Goal: Task Accomplishment & Management: Manage account settings

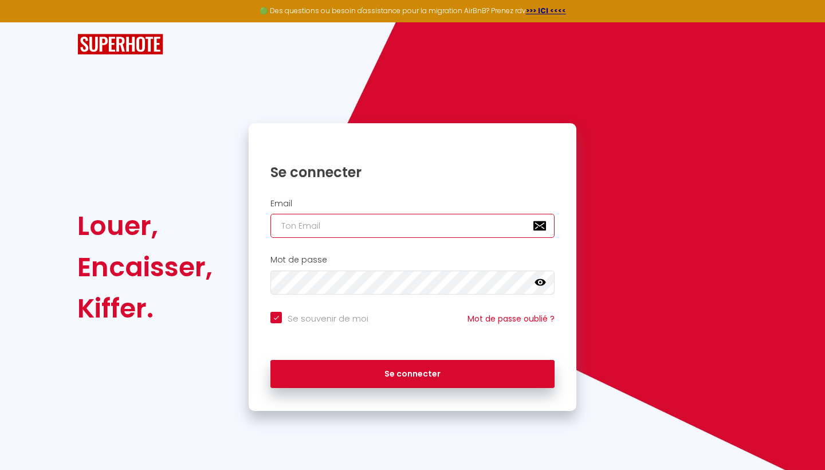
click at [284, 222] on input "email" at bounding box center [412, 226] width 284 height 24
type input "a"
checkbox input "true"
type input "al"
checkbox input "true"
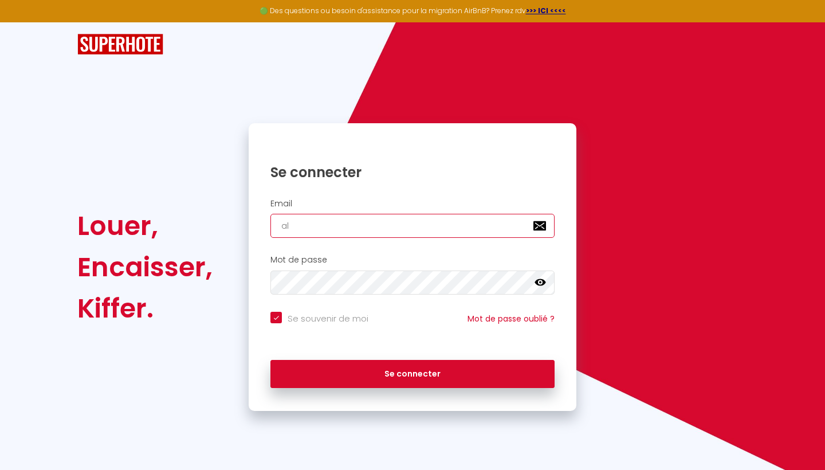
type input "all"
checkbox input "true"
type input "allp"
checkbox input "true"
type input "allpr"
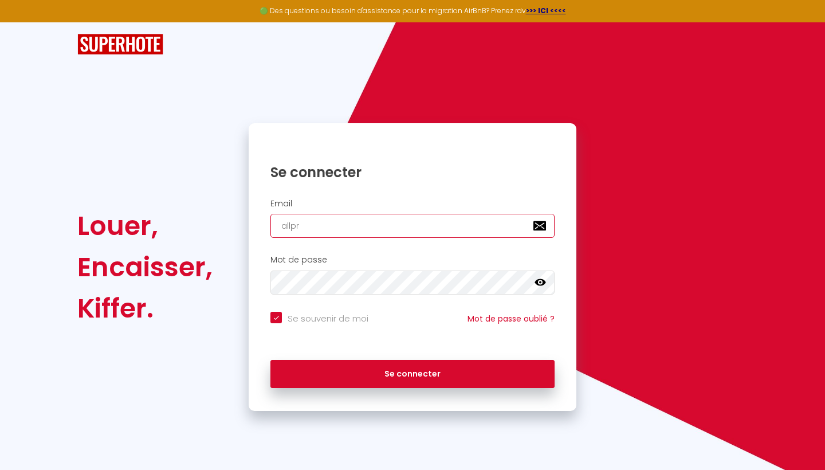
checkbox input "true"
type input "allpro"
checkbox input "true"
type input "allproù"
checkbox input "true"
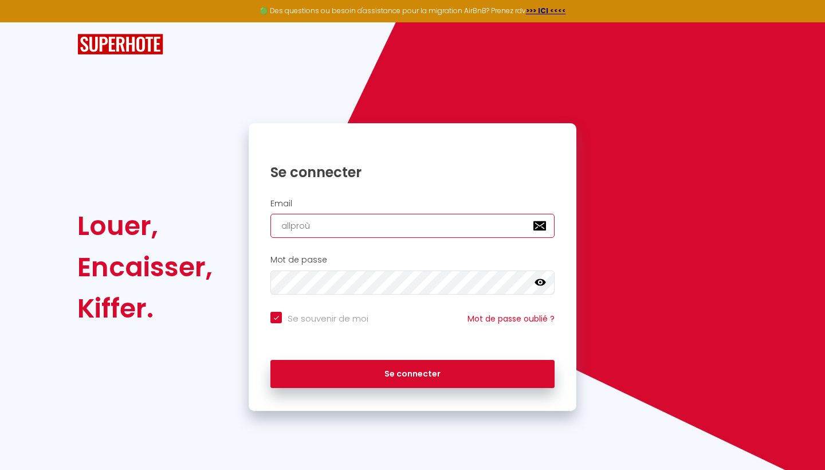
type input "allpro"
checkbox input "true"
type input "allprom"
checkbox input "true"
type input "allproma"
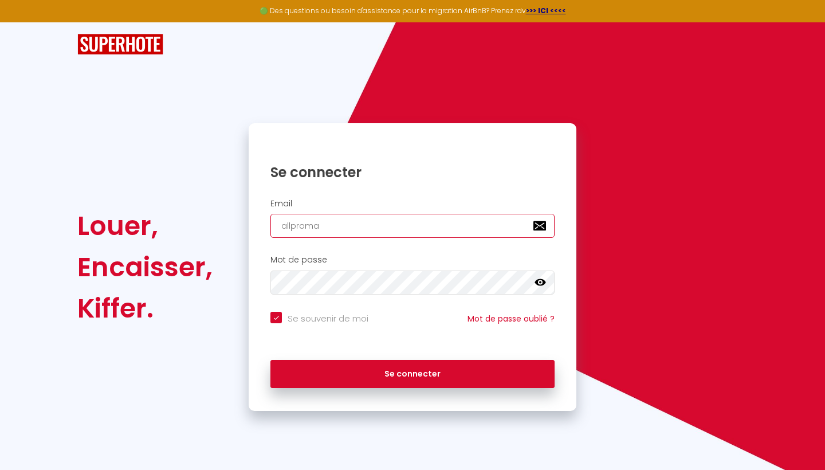
checkbox input "true"
type input "allpromar"
checkbox input "true"
type input "allpromarr"
checkbox input "true"
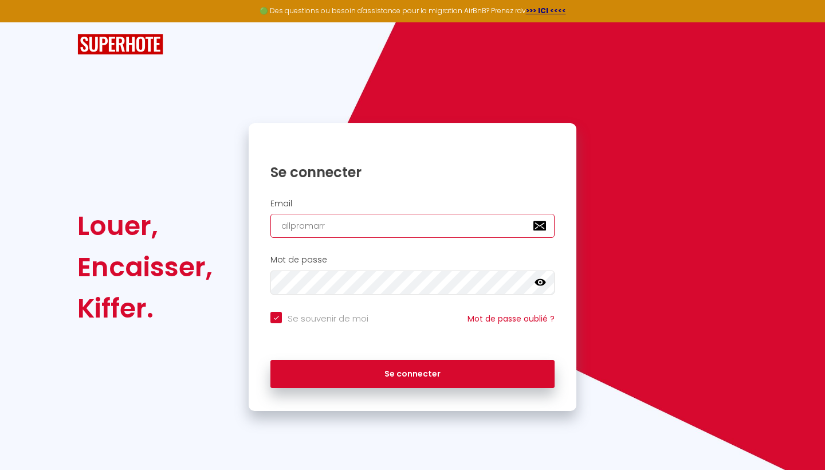
type input "allpromarra"
checkbox input "true"
type input "allpromarrak"
checkbox input "true"
type input "allpromarrake"
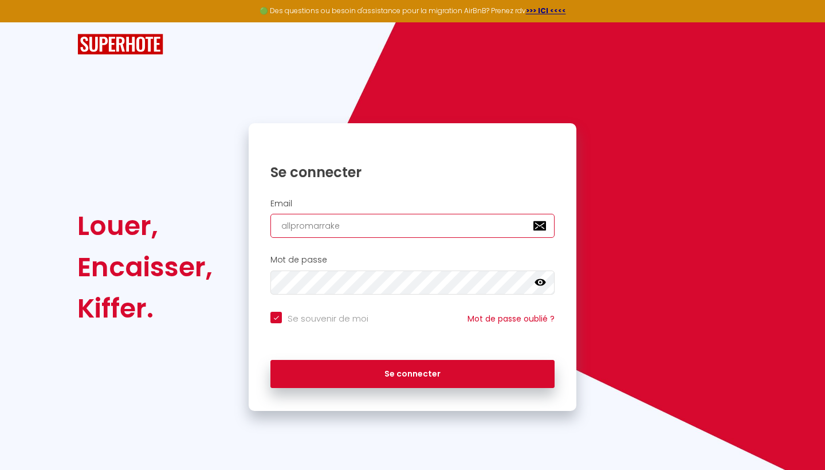
checkbox input "true"
type input "allpromarrakec"
checkbox input "true"
type input "allpromarrakech"
checkbox input "true"
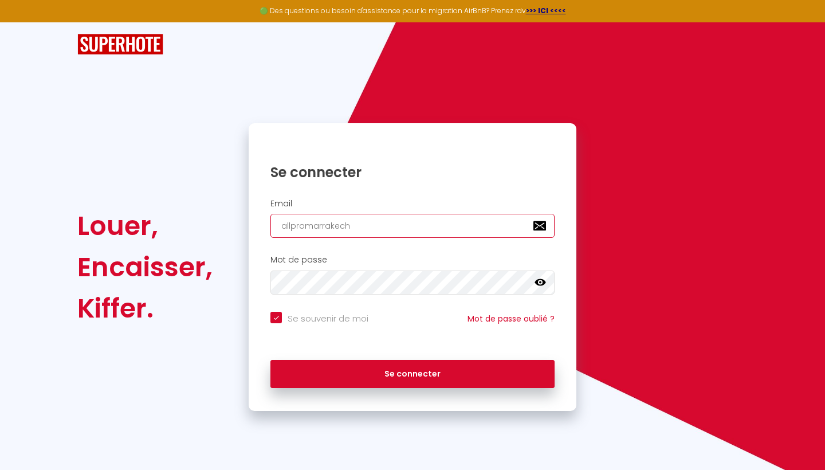
type input "allpromarrakech@"
checkbox input "true"
type input "allpromarrakech@g"
checkbox input "true"
type input "allpromarrakech@gm"
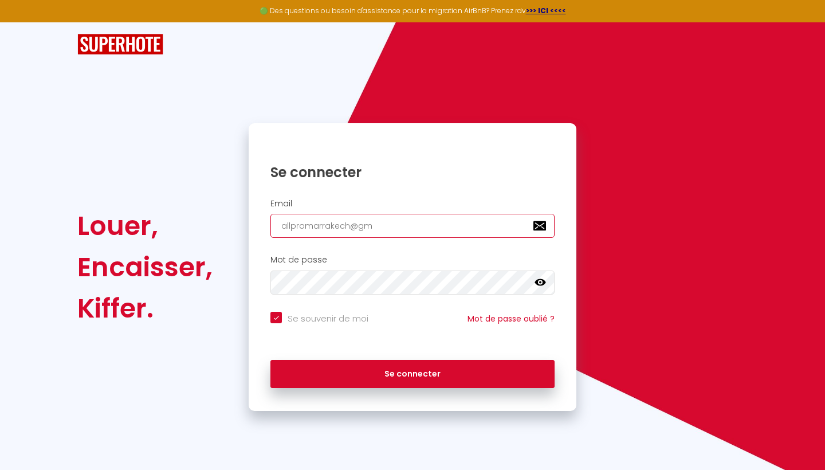
checkbox input "true"
type input "allpromarrakech@gma"
checkbox input "true"
type input "allpromarrakech@gmai"
checkbox input "true"
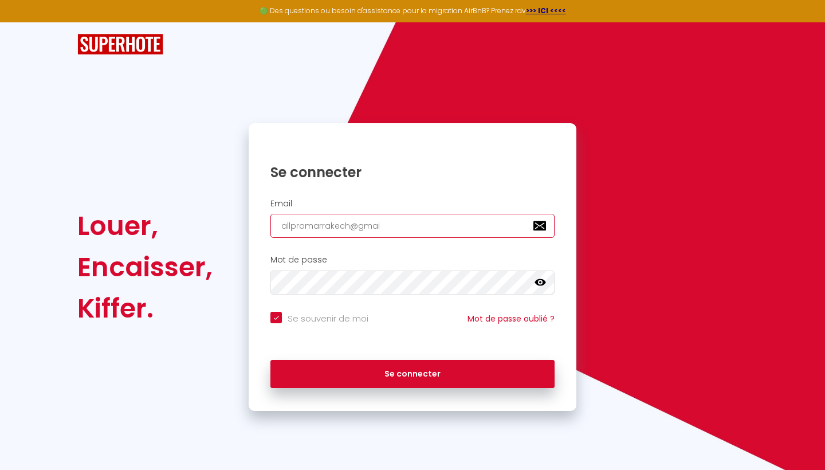
type input "[EMAIL_ADDRESS]"
checkbox input "true"
type input "[EMAIL_ADDRESS]."
checkbox input "true"
type input "allpromarrakech@gmail.c"
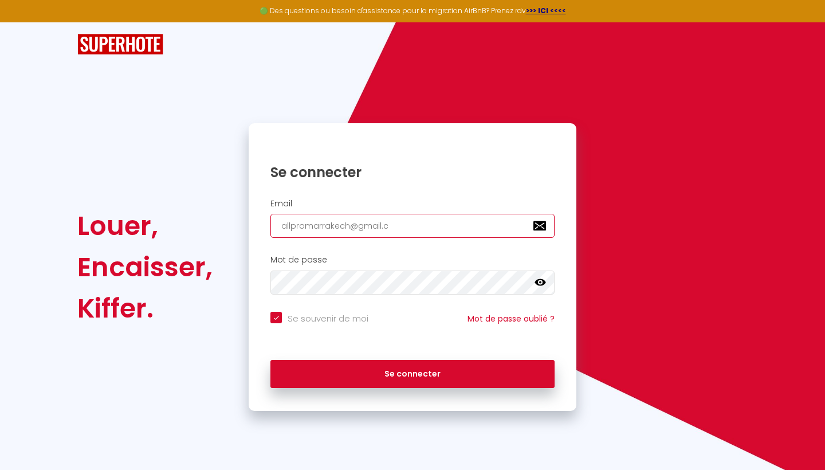
checkbox input "true"
type input "[EMAIL_ADDRESS][DOMAIN_NAME]"
checkbox input "true"
type input "[EMAIL_ADDRESS][DOMAIN_NAME]"
checkbox input "true"
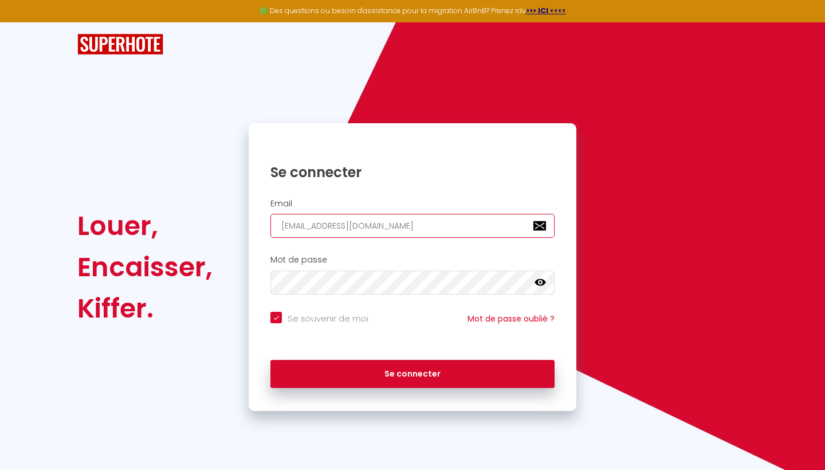
type input "[EMAIL_ADDRESS][DOMAIN_NAME]"
click at [542, 280] on icon at bounding box center [539, 282] width 11 height 11
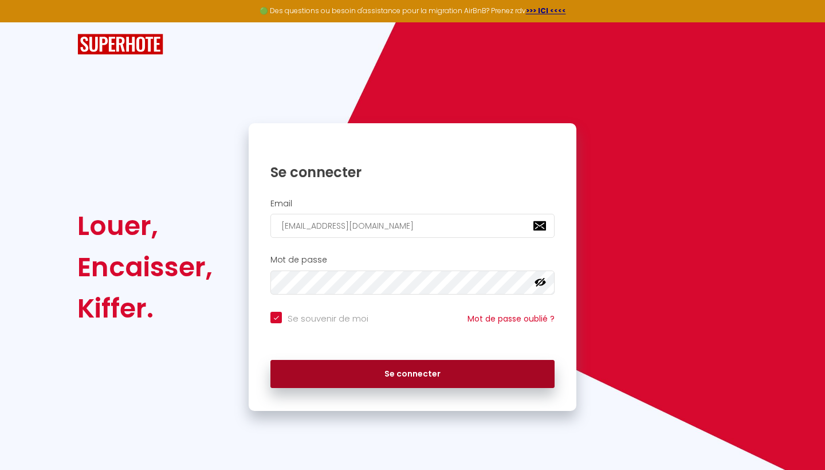
click at [377, 377] on button "Se connecter" at bounding box center [412, 374] width 284 height 29
checkbox input "true"
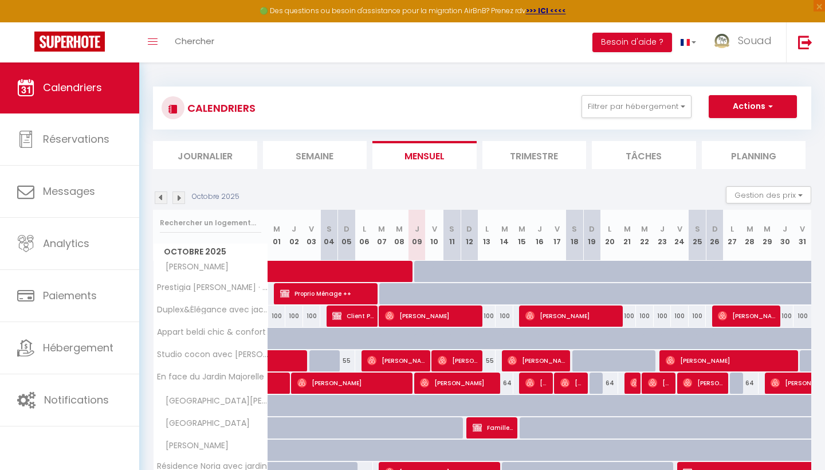
click at [181, 200] on img at bounding box center [178, 197] width 13 height 13
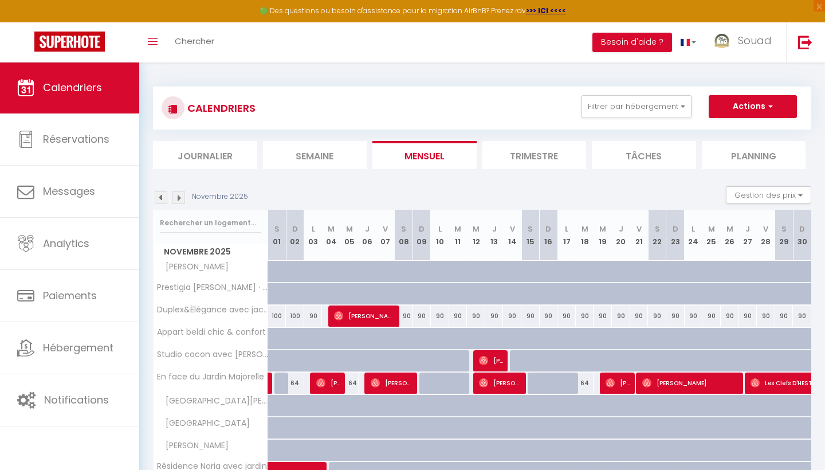
click at [175, 197] on img at bounding box center [178, 197] width 13 height 13
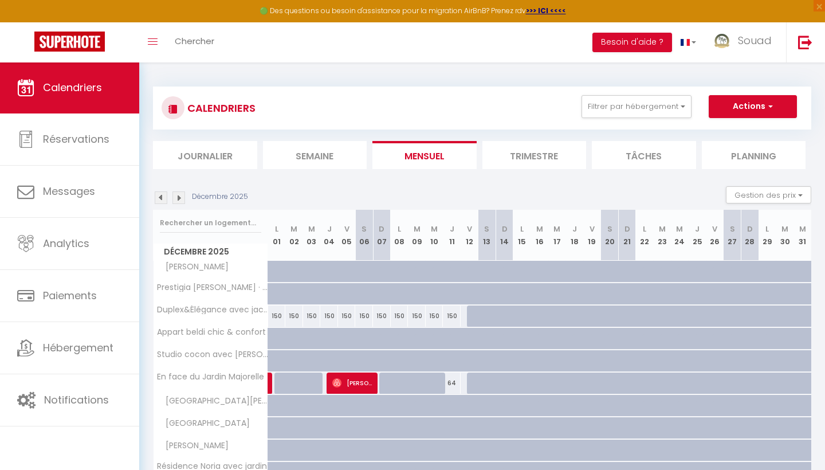
click at [176, 196] on img at bounding box center [178, 197] width 13 height 13
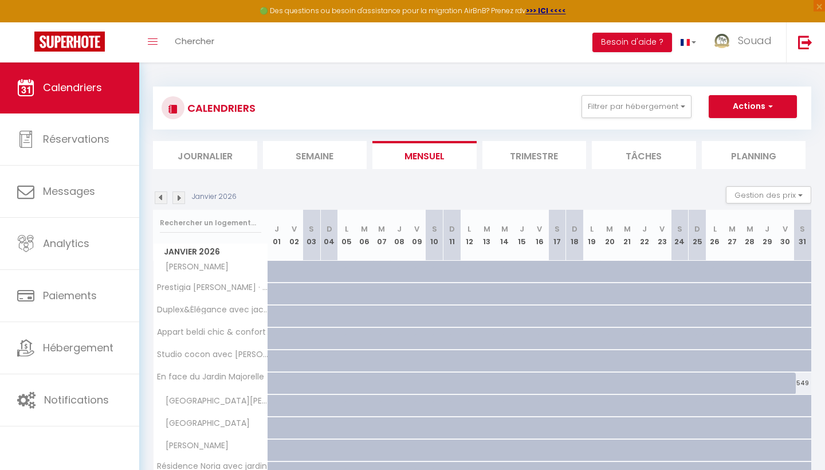
click at [179, 198] on img at bounding box center [178, 197] width 13 height 13
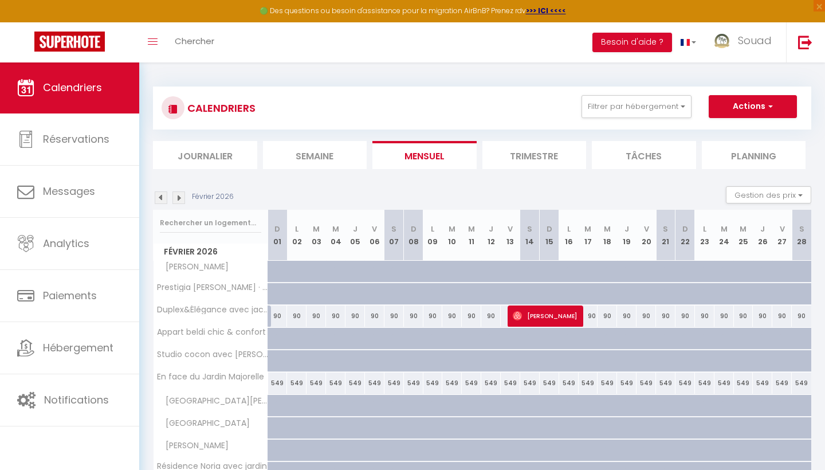
click at [163, 199] on img at bounding box center [161, 197] width 13 height 13
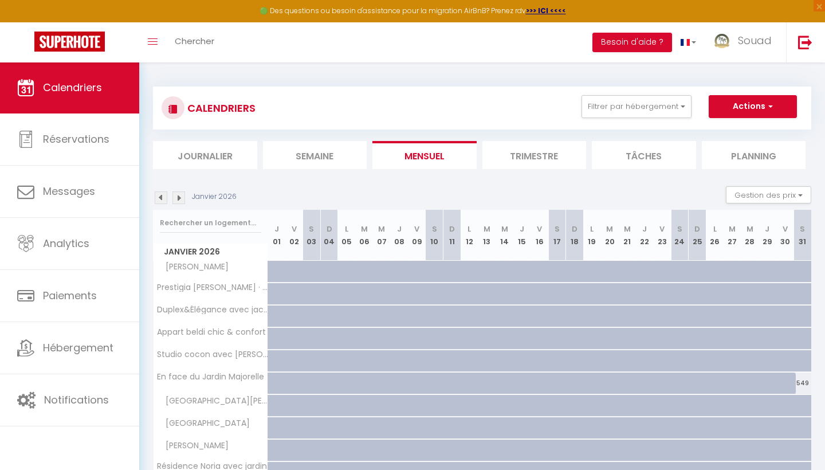
click at [180, 200] on img at bounding box center [178, 197] width 13 height 13
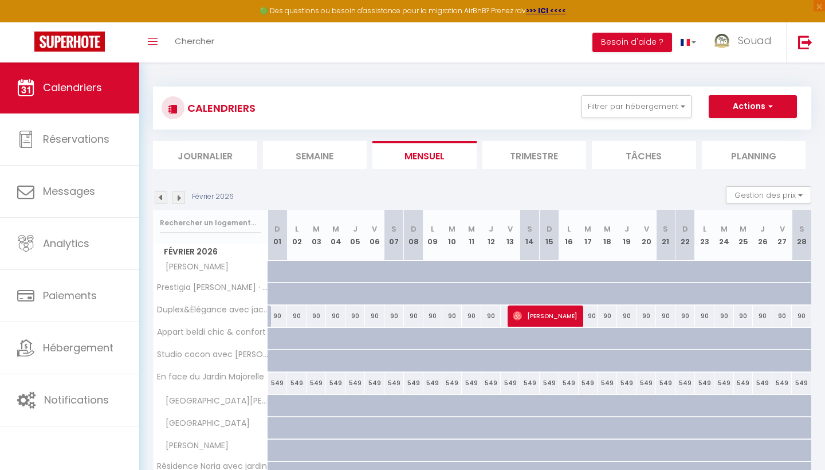
click at [537, 317] on span "[PERSON_NAME]" at bounding box center [545, 316] width 65 height 22
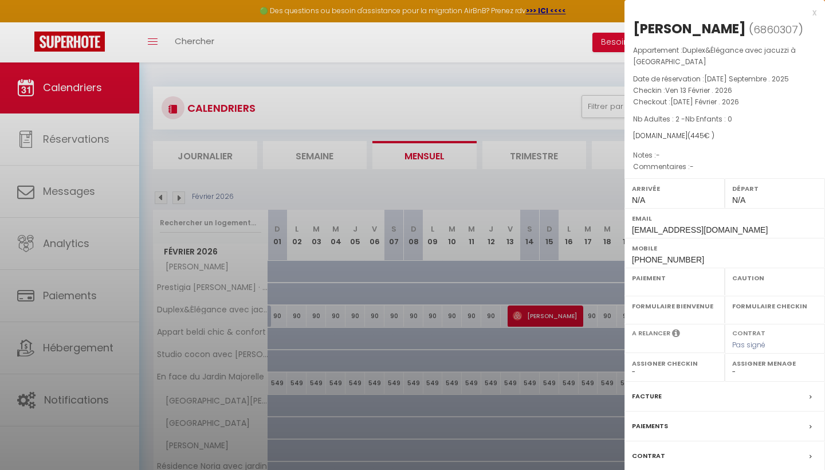
select select "OK"
select select "0"
select select "1"
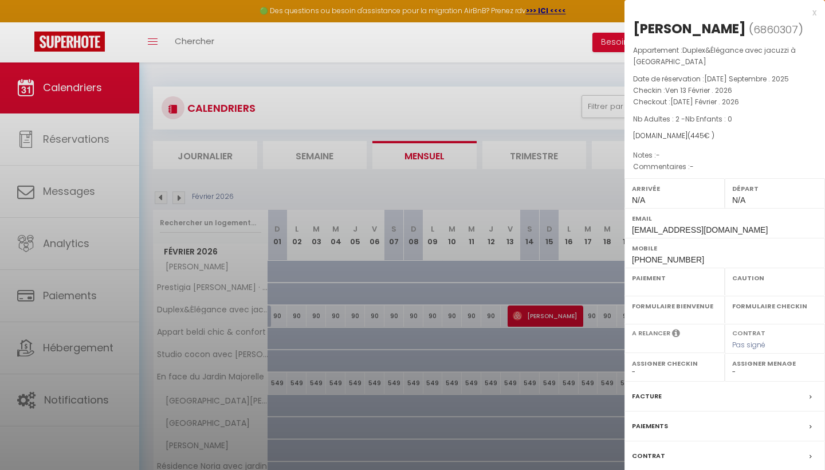
select select
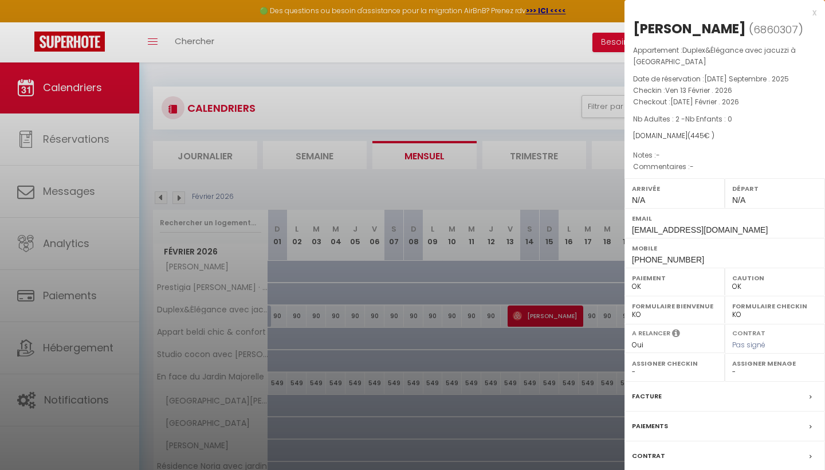
click at [502, 258] on div at bounding box center [412, 235] width 825 height 470
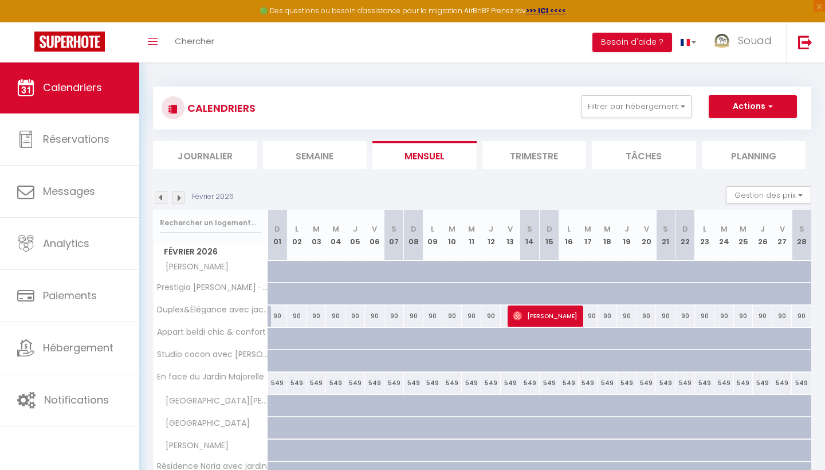
click at [179, 196] on img at bounding box center [178, 197] width 13 height 13
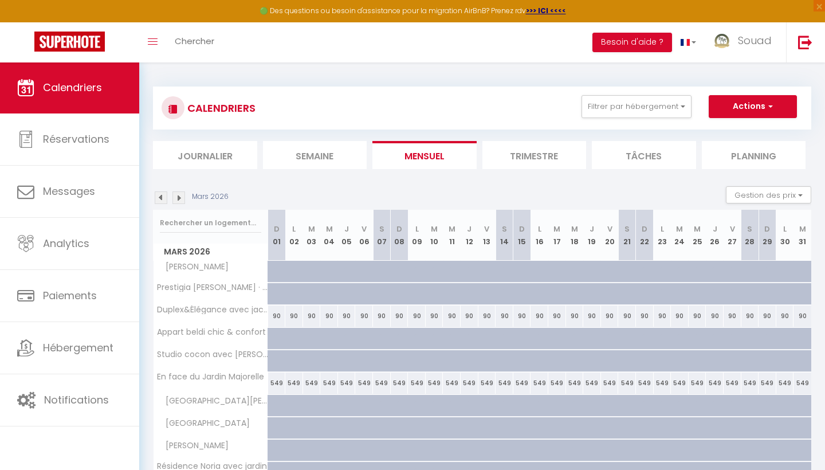
click at [183, 195] on img at bounding box center [178, 197] width 13 height 13
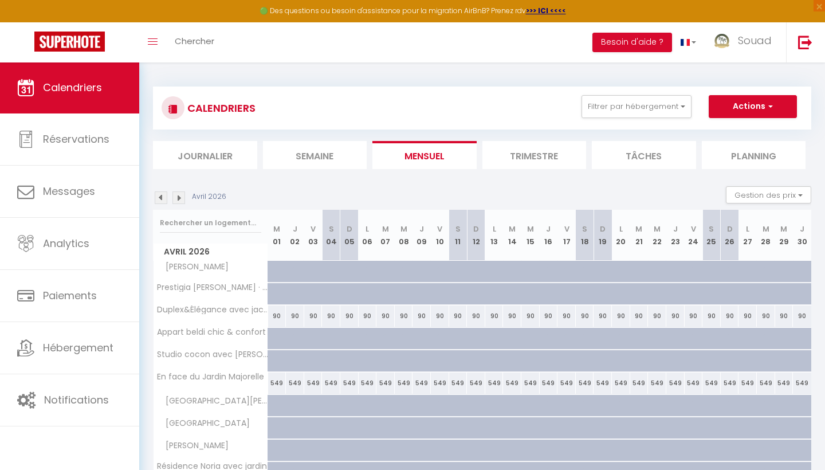
click at [180, 195] on img at bounding box center [178, 197] width 13 height 13
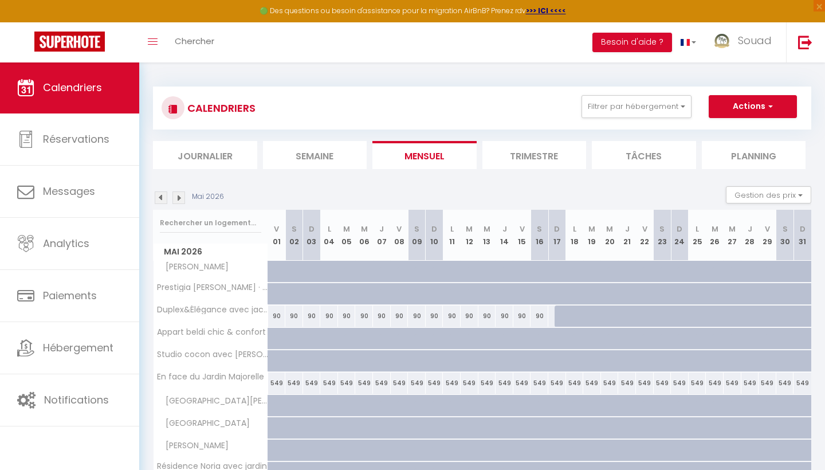
click at [183, 196] on img at bounding box center [178, 197] width 13 height 13
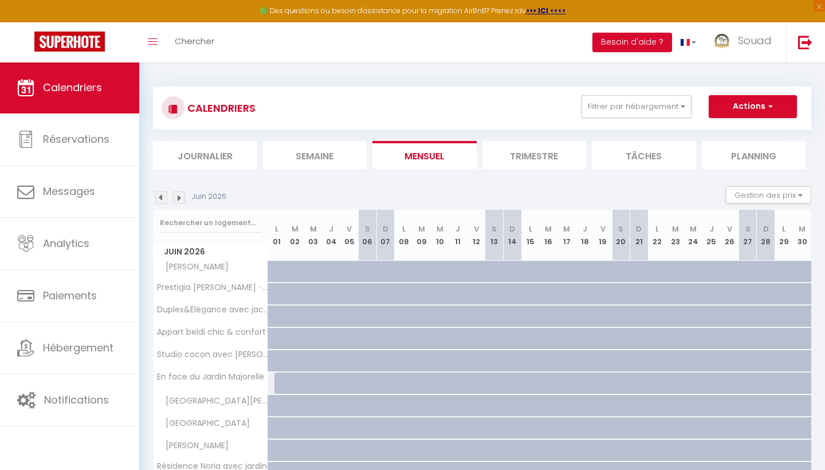
click at [179, 198] on img at bounding box center [178, 197] width 13 height 13
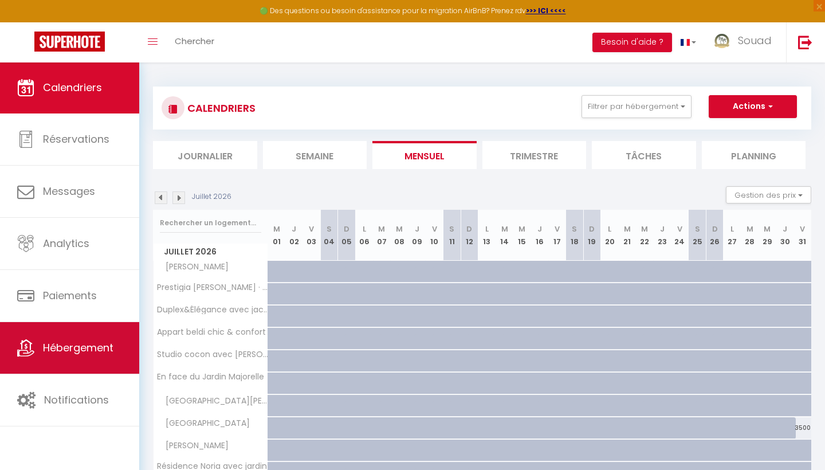
click at [77, 352] on span "Hébergement" at bounding box center [78, 347] width 70 height 14
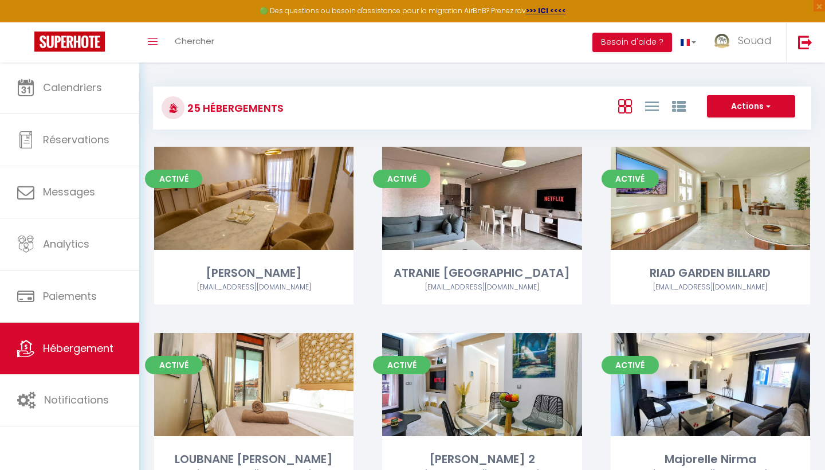
click at [779, 109] on button "Actions" at bounding box center [751, 106] width 88 height 23
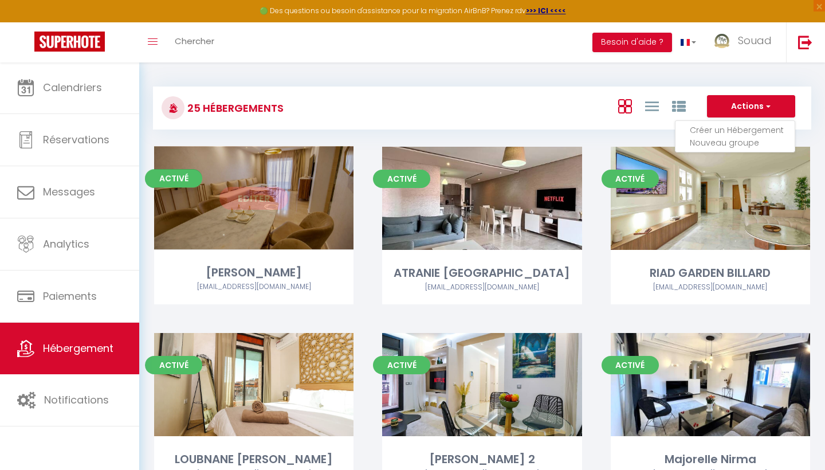
click at [265, 206] on link "Editer" at bounding box center [253, 198] width 69 height 23
click at [274, 202] on link "Editer" at bounding box center [253, 198] width 69 height 23
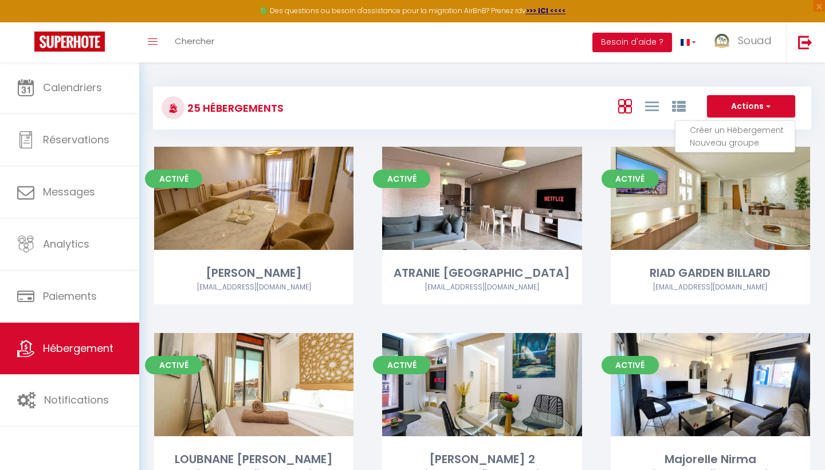
click at [499, 105] on div "Actions Créer un Hébergement Nouveau groupe" at bounding box center [592, 108] width 438 height 26
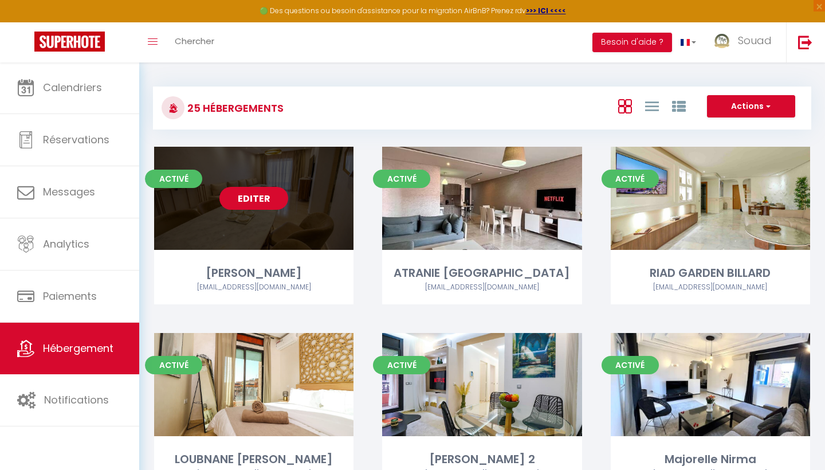
click at [257, 205] on link "Editer" at bounding box center [253, 198] width 69 height 23
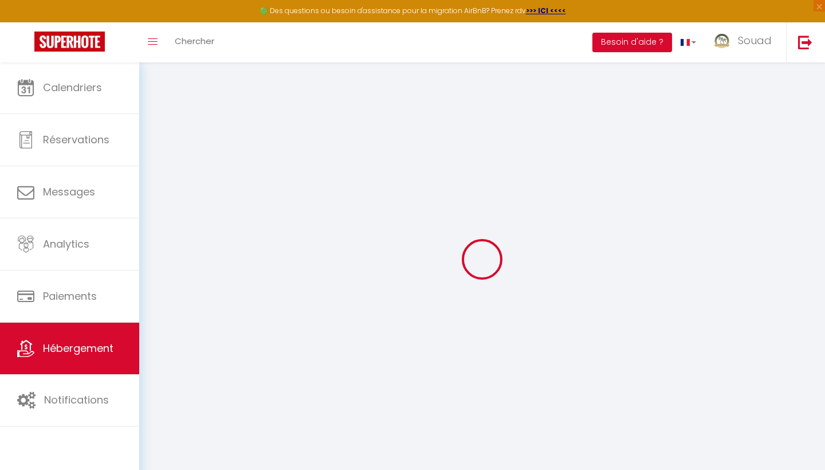
select select
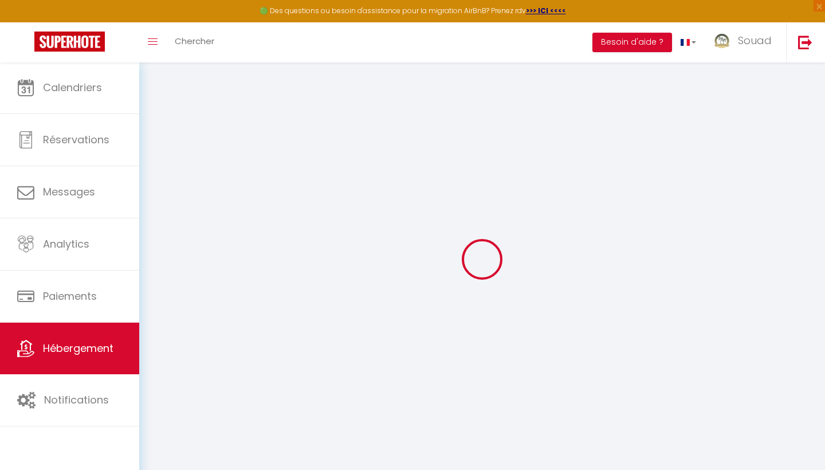
select select
checkbox input "false"
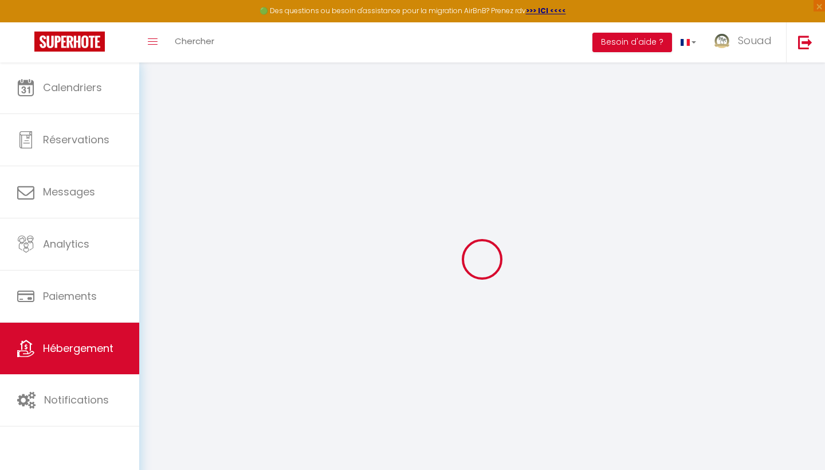
select select
type input "[PERSON_NAME]"
type input "souad"
type input "GOLF AL MAADEN"
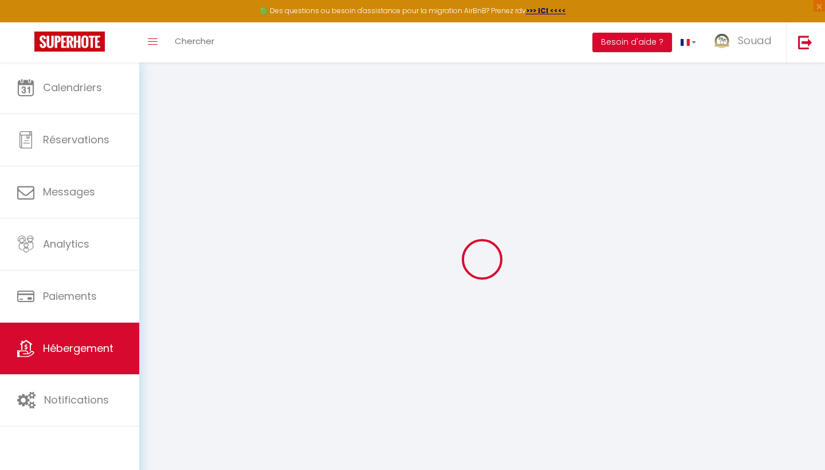
type input "40000"
type input "MARRAKECH"
select select "2"
type input "90"
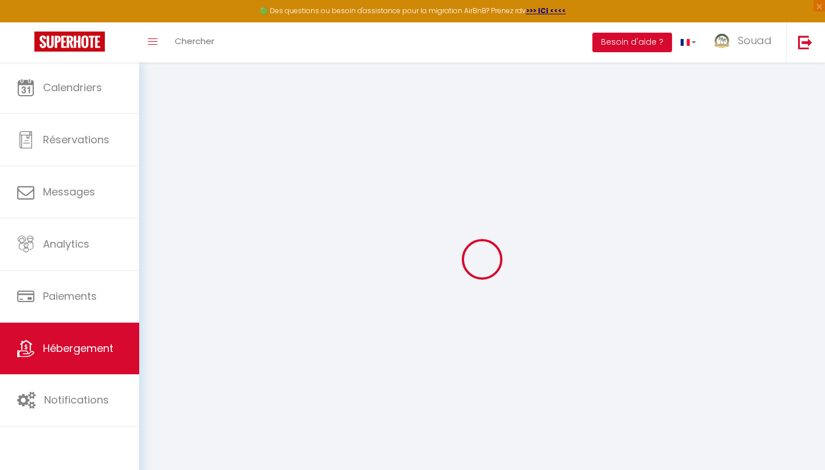
type input "29"
type input "150"
select select
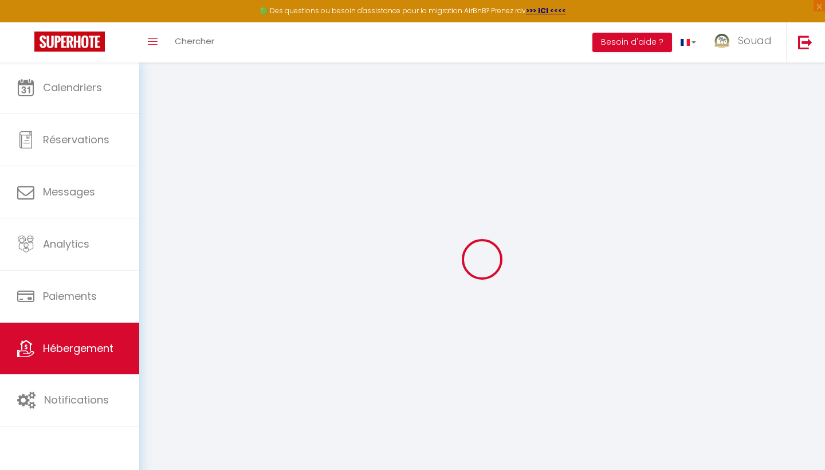
select select
type input "RESIDENCE [PERSON_NAME]"
type input "40000"
type input "Marrakesh"
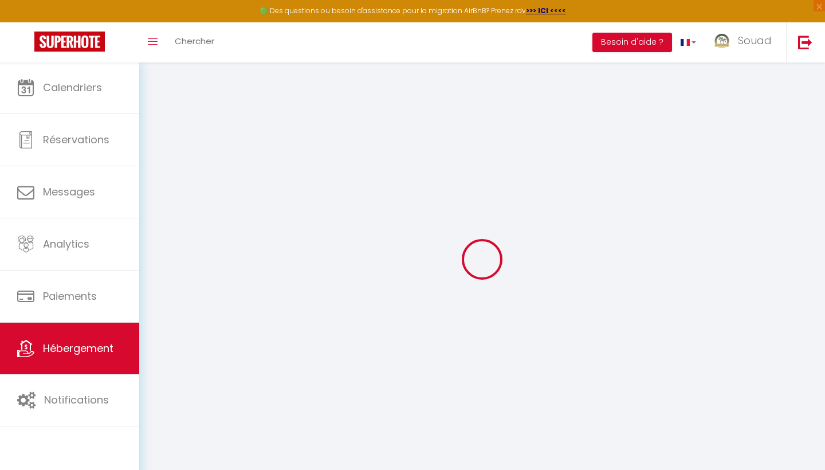
select select "146"
type input "[EMAIL_ADDRESS][DOMAIN_NAME]"
select select
checkbox input "false"
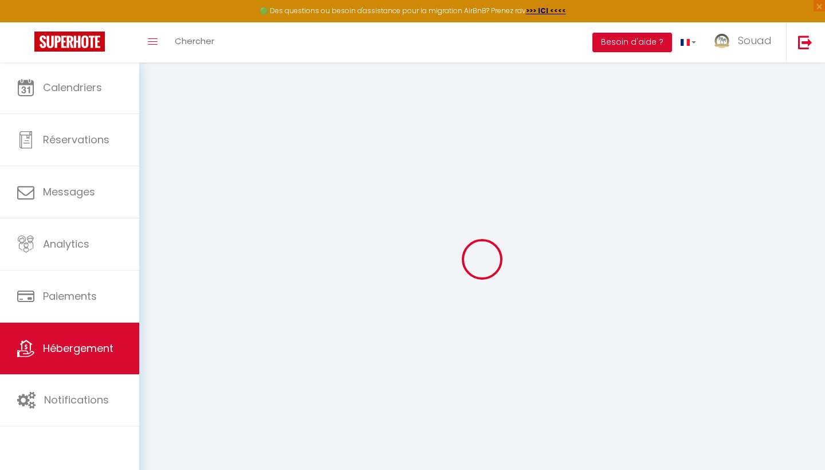
checkbox input "false"
type input "30"
type input "0"
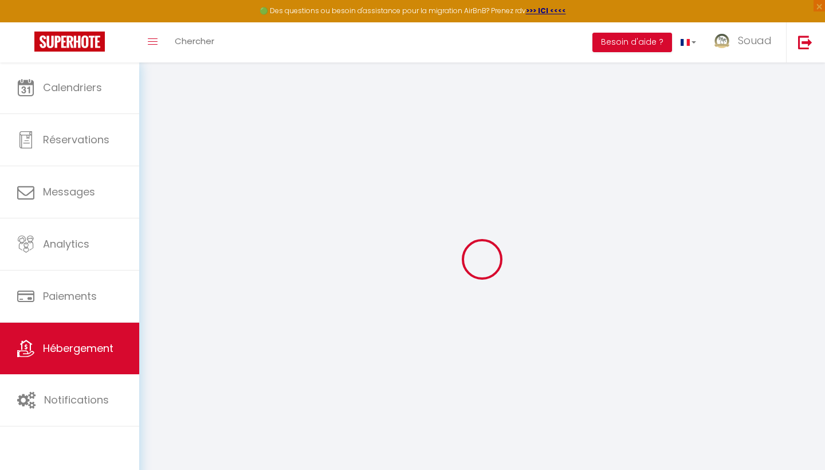
type input "0"
select select
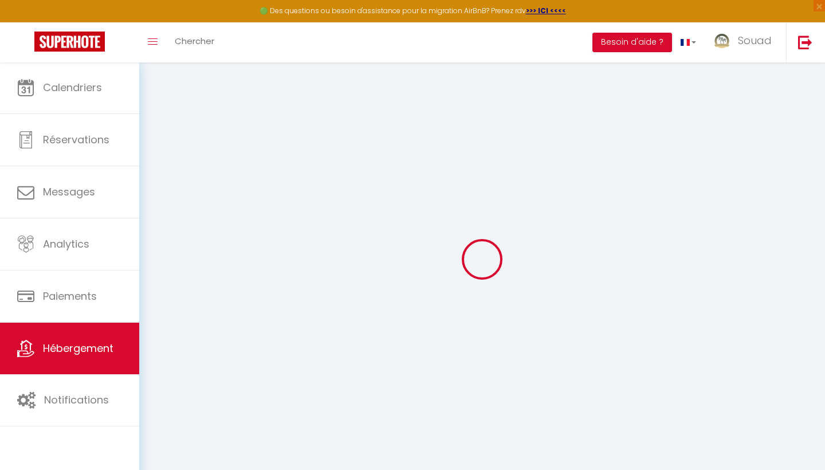
select select
checkbox input "false"
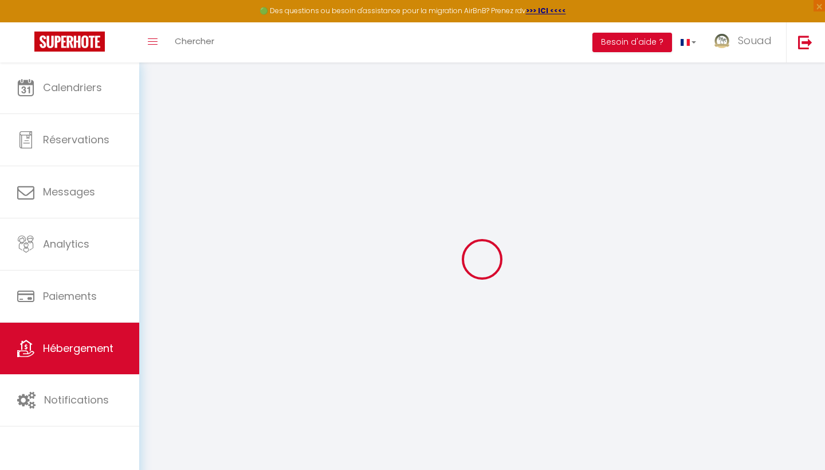
checkbox input "false"
select select
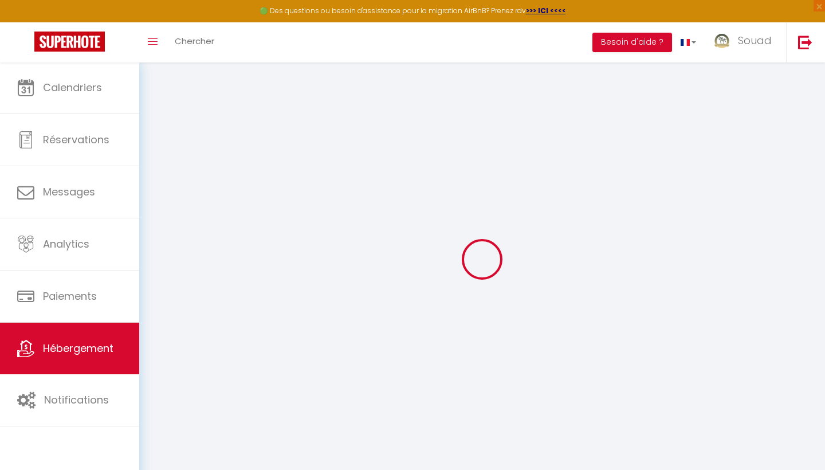
select select
checkbox input "false"
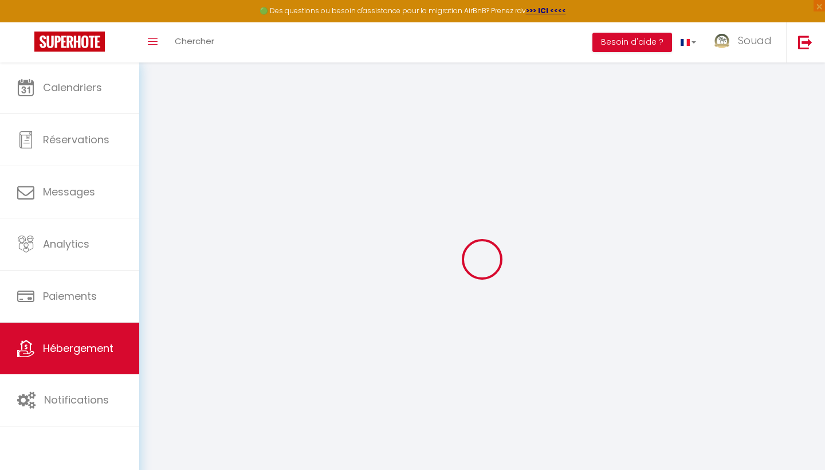
checkbox input "false"
select select
checkbox input "false"
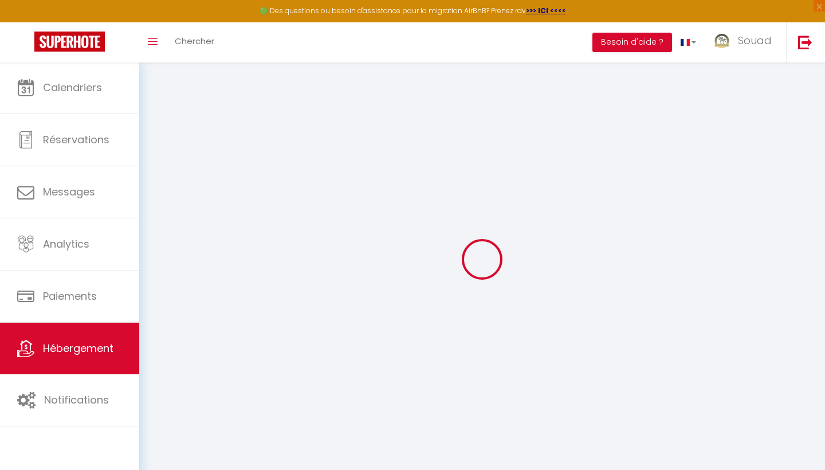
checkbox input "false"
select select "16:00"
select select
select select "12:00"
select select "30"
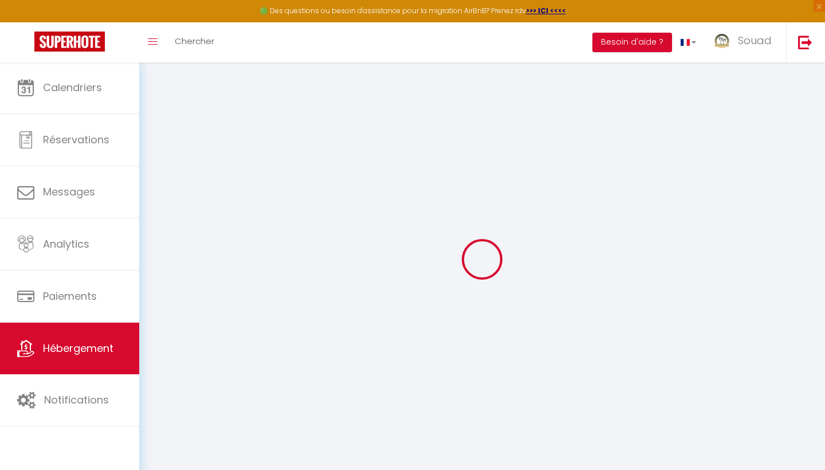
select select "120"
select select
checkbox input "false"
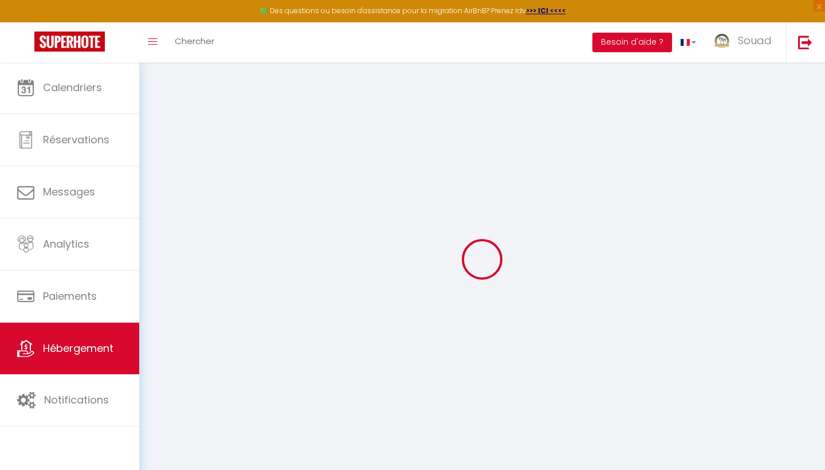
checkbox input "false"
select select
checkbox input "false"
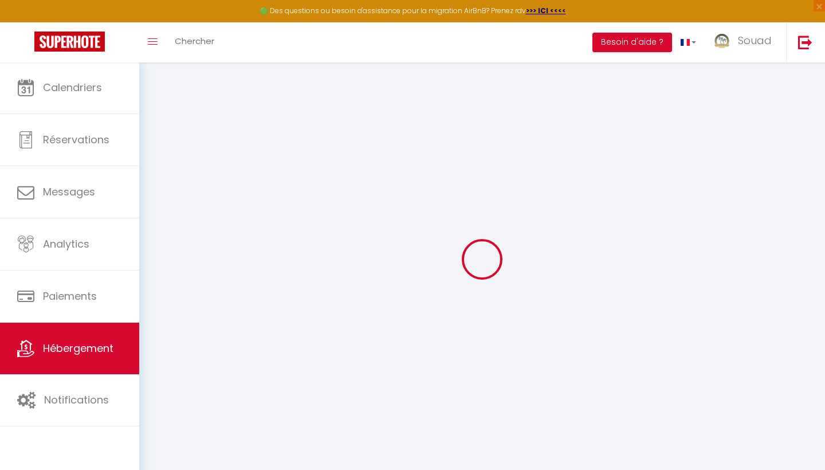
checkbox input "false"
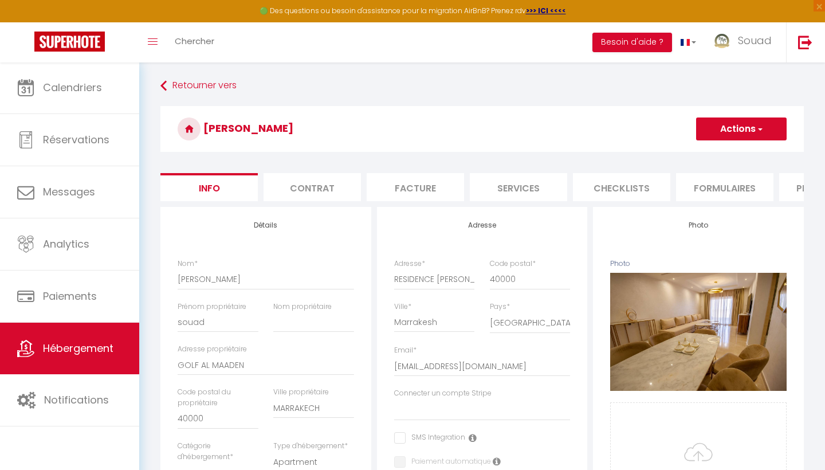
click at [770, 127] on button "Actions" at bounding box center [741, 128] width 90 height 23
click at [688, 185] on link "Supprimer" at bounding box center [724, 183] width 123 height 15
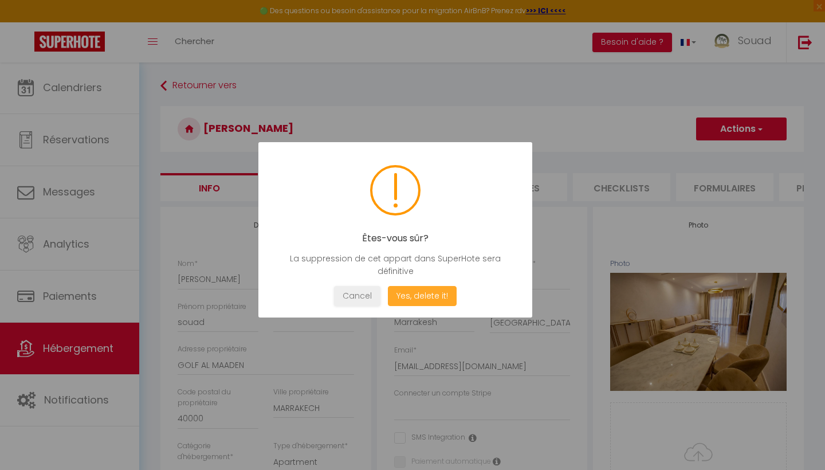
click at [436, 293] on button "Yes, delete it!" at bounding box center [422, 296] width 69 height 20
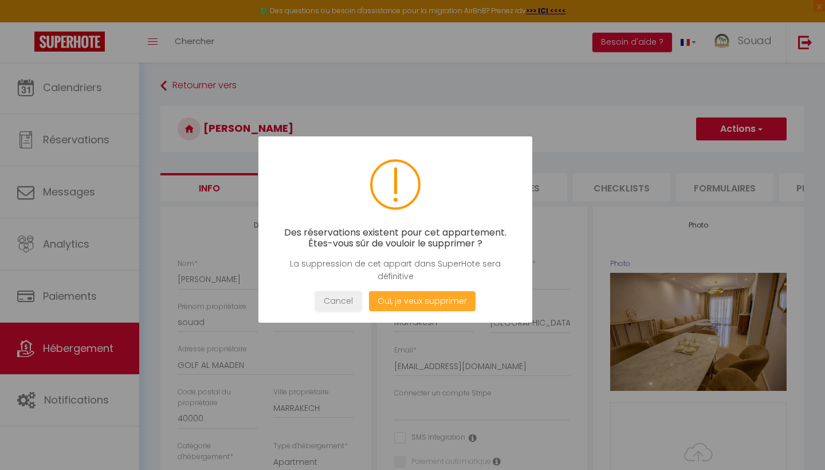
click at [426, 308] on button "Oui, je veux supprimer" at bounding box center [422, 301] width 107 height 20
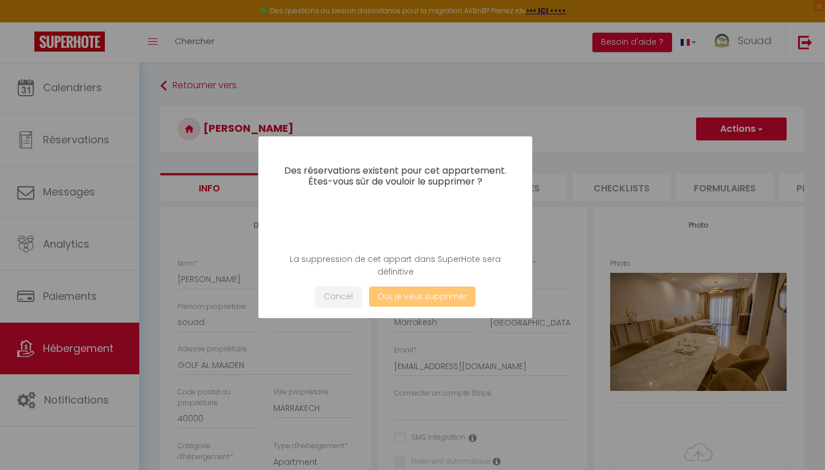
click at [424, 298] on button "Oui, je veux supprimer" at bounding box center [422, 296] width 107 height 20
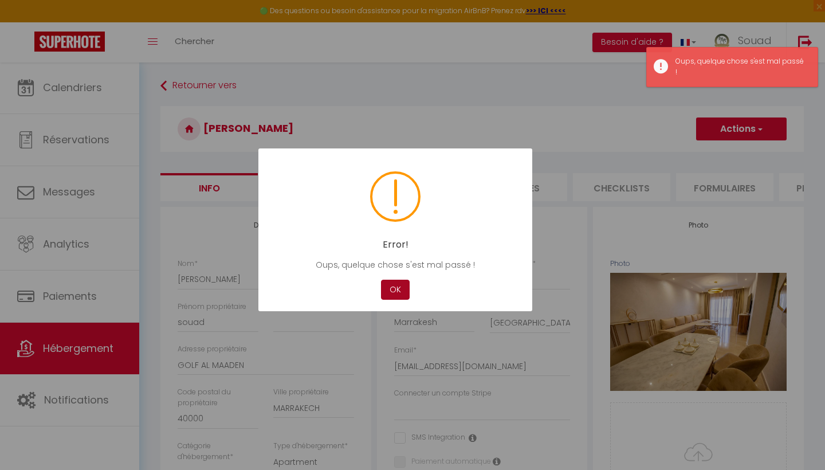
click at [399, 288] on button "OK" at bounding box center [395, 289] width 29 height 20
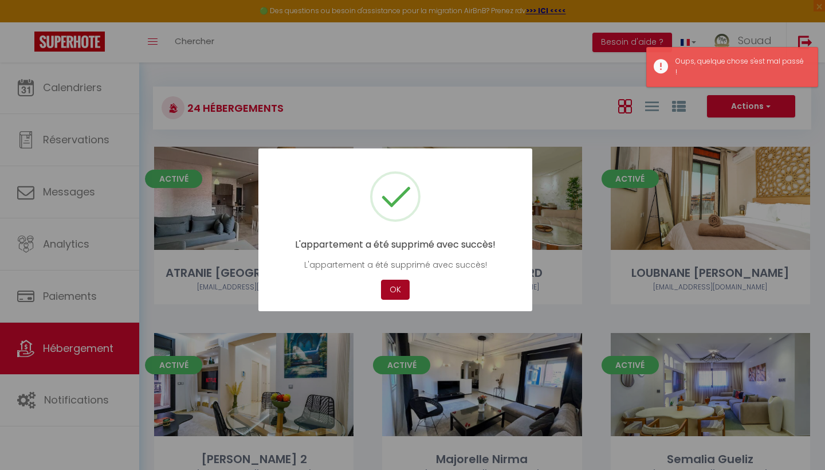
click at [395, 291] on button "OK" at bounding box center [395, 289] width 29 height 20
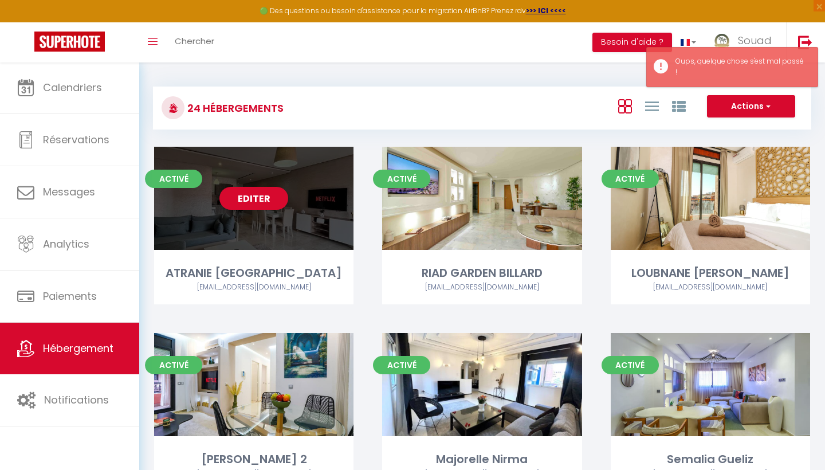
click at [335, 185] on div "Editer" at bounding box center [253, 198] width 199 height 103
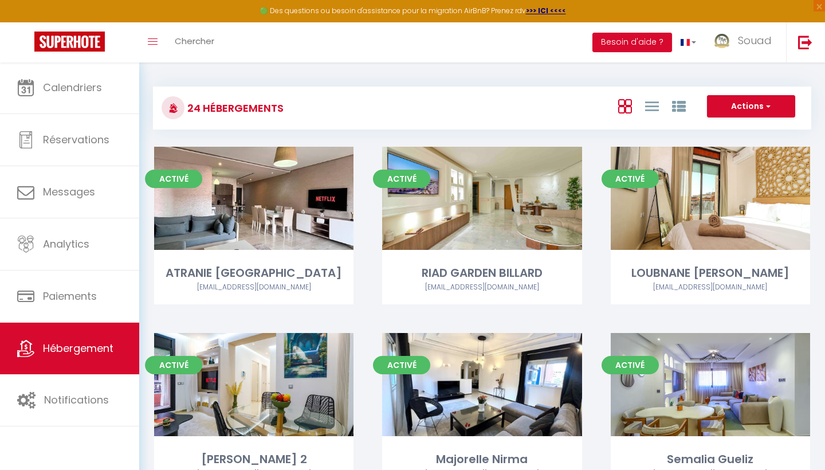
click at [764, 107] on span "button" at bounding box center [766, 105] width 7 height 11
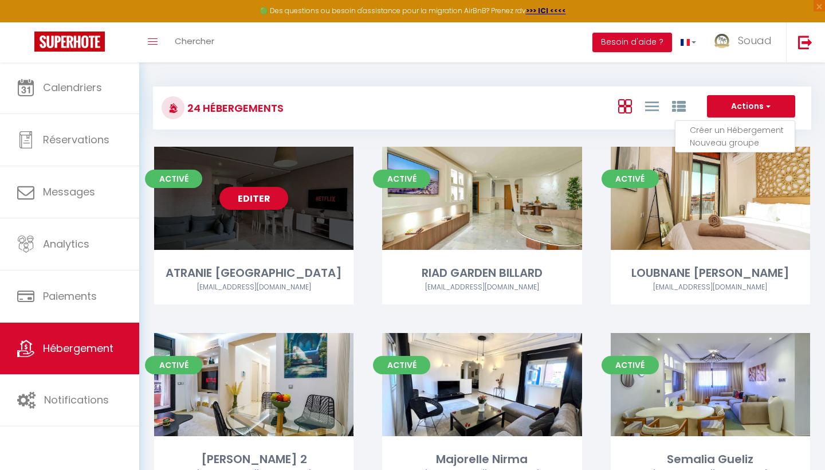
click at [297, 203] on div "Editer" at bounding box center [253, 198] width 199 height 103
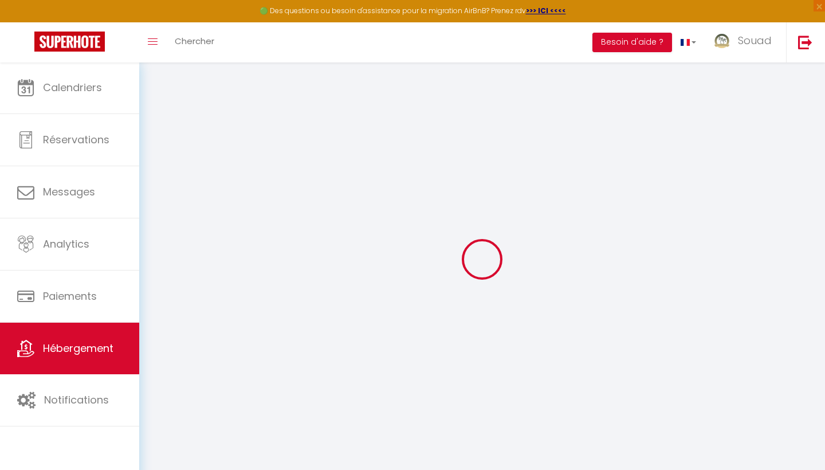
select select
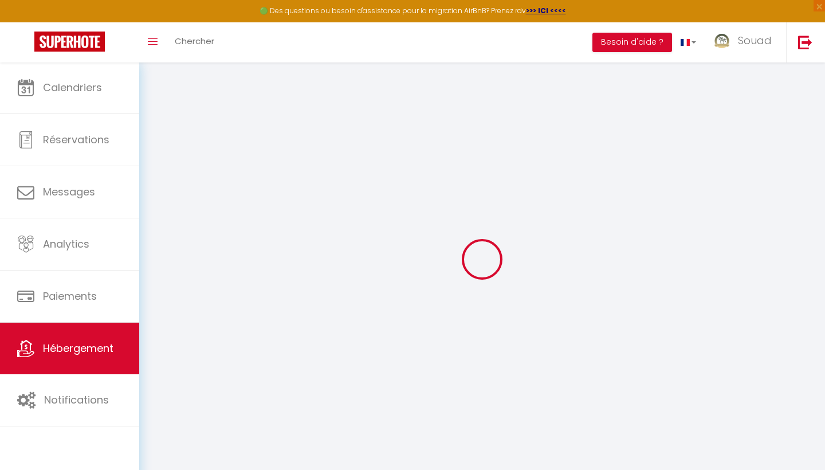
select select
checkbox input "false"
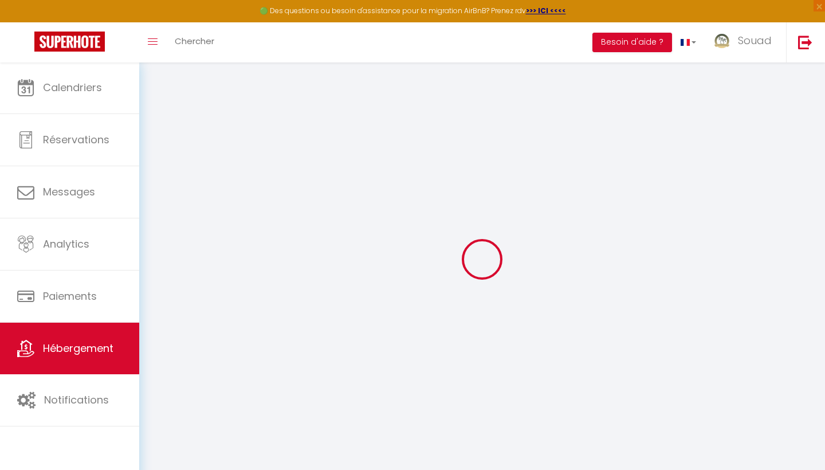
select select
type input "ATRANIE [GEOGRAPHIC_DATA]"
type input "[PERSON_NAME]"
type input "52"
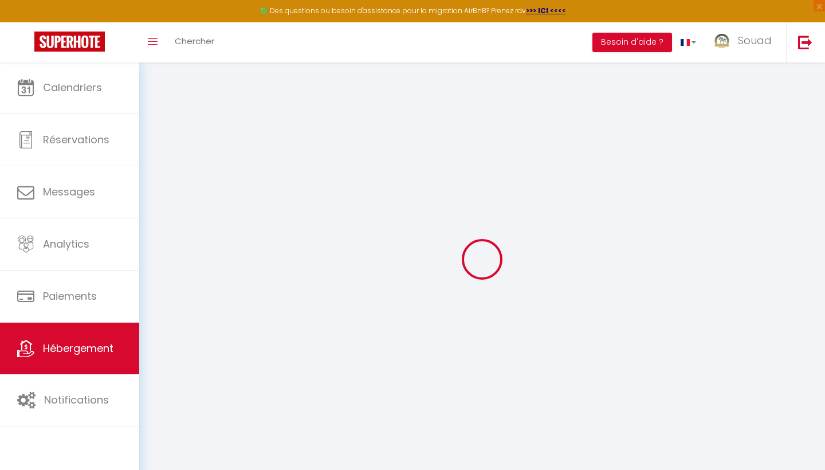
select select
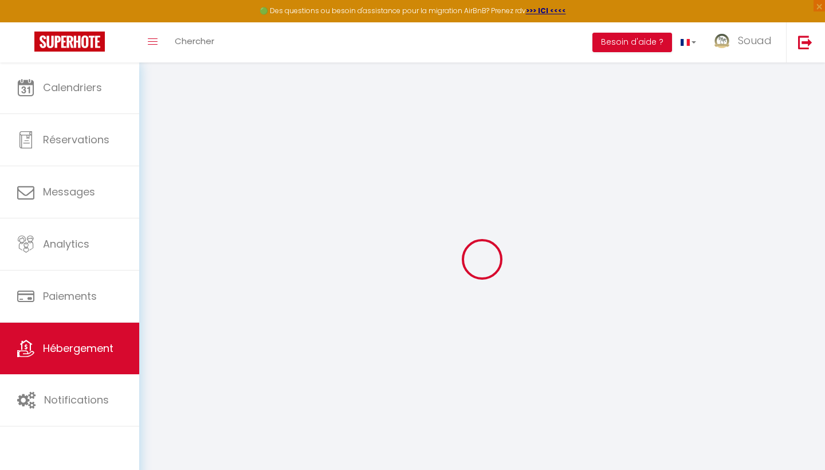
type input "Avenue [PERSON_NAME]"
type input "40000"
type input "[GEOGRAPHIC_DATA]"
select select "146"
type input "[EMAIL_ADDRESS][DOMAIN_NAME]"
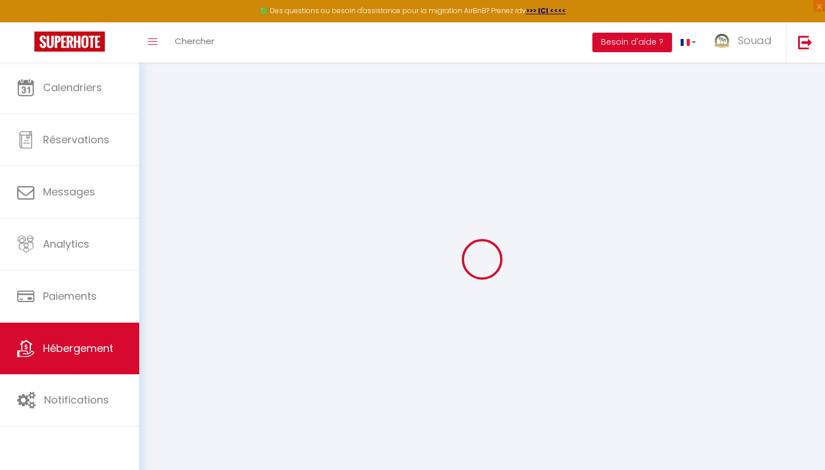
select select
checkbox input "false"
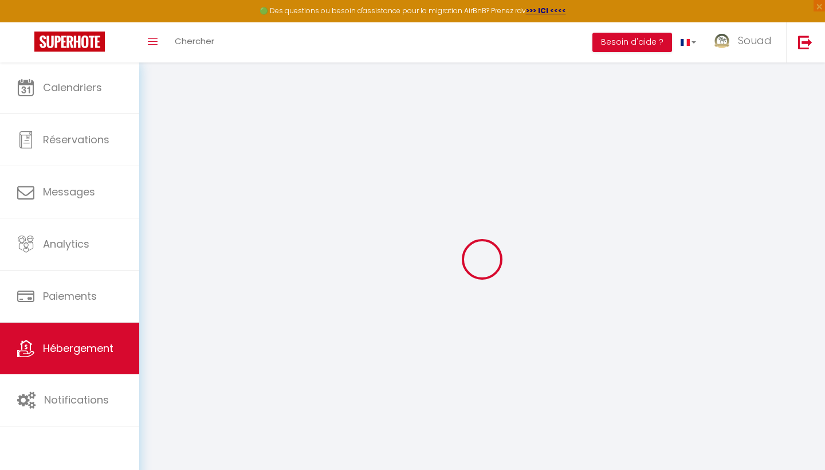
type input "0"
select select
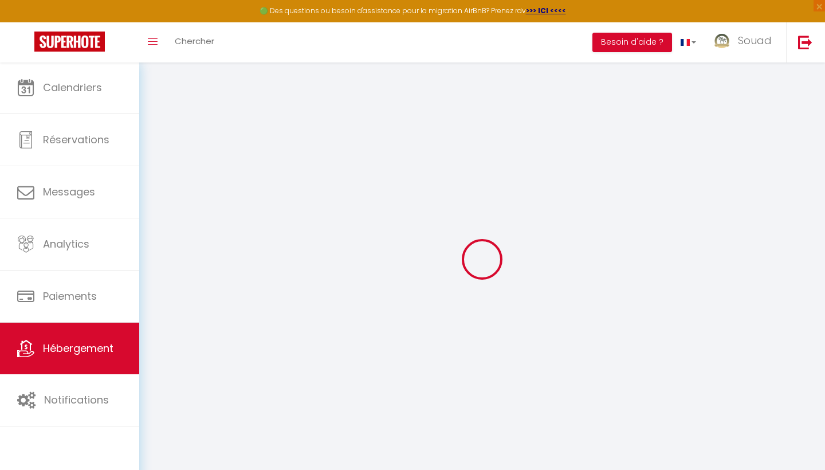
select select
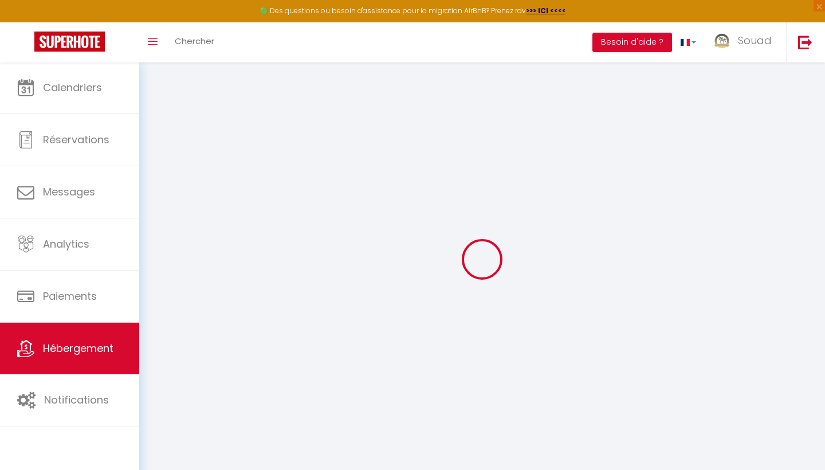
checkbox input "false"
select select
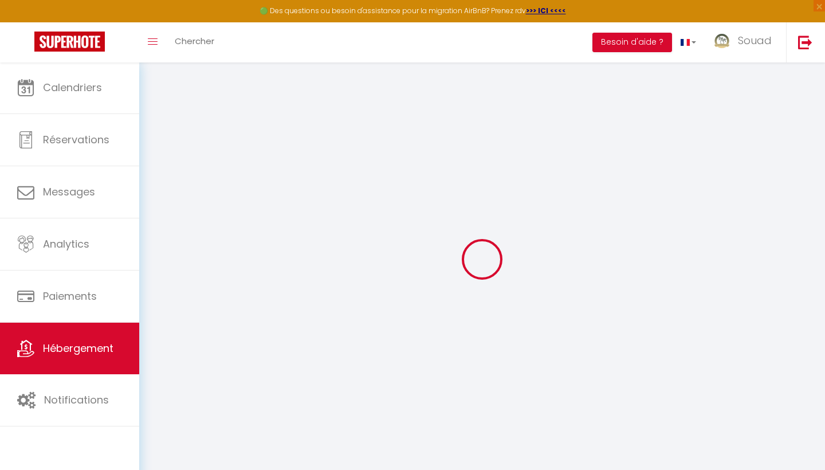
select select
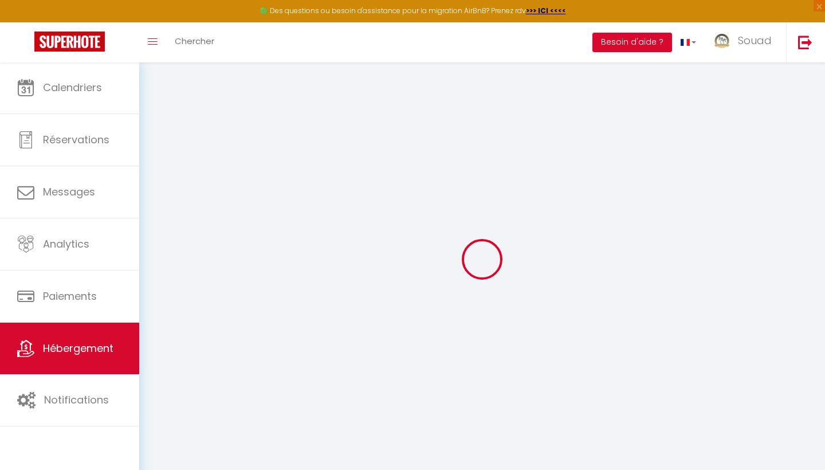
checkbox input "false"
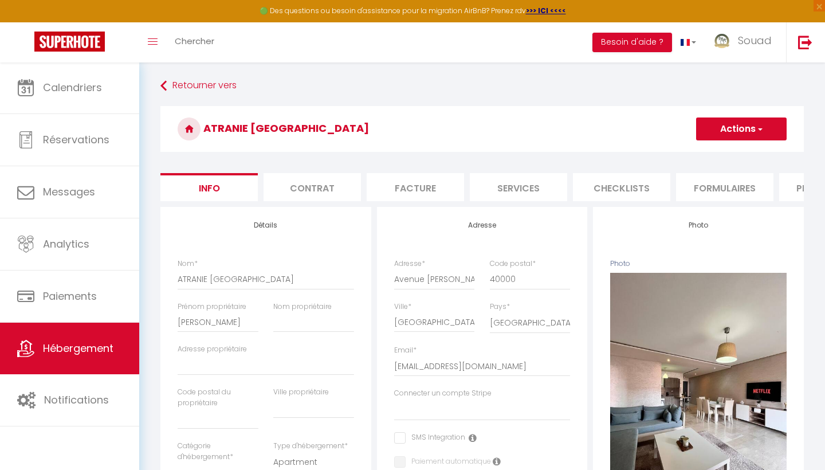
click at [763, 129] on span "button" at bounding box center [758, 128] width 7 height 11
click at [700, 181] on link "Supprimer" at bounding box center [724, 183] width 123 height 15
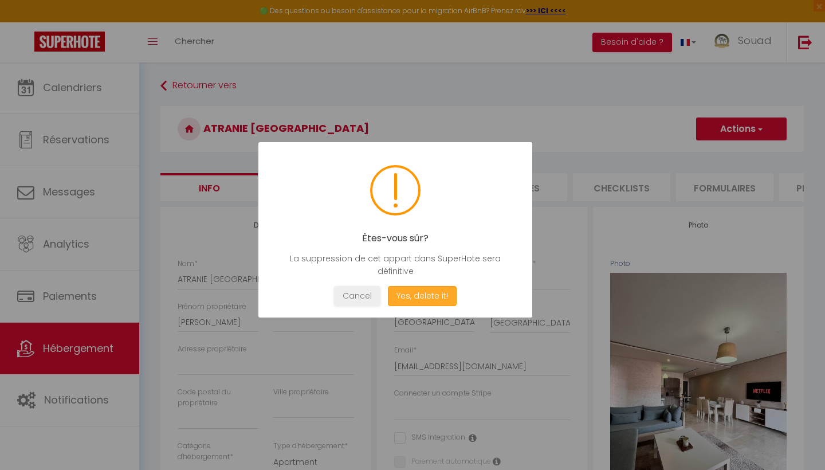
click at [445, 293] on button "Yes, delete it!" at bounding box center [422, 296] width 69 height 20
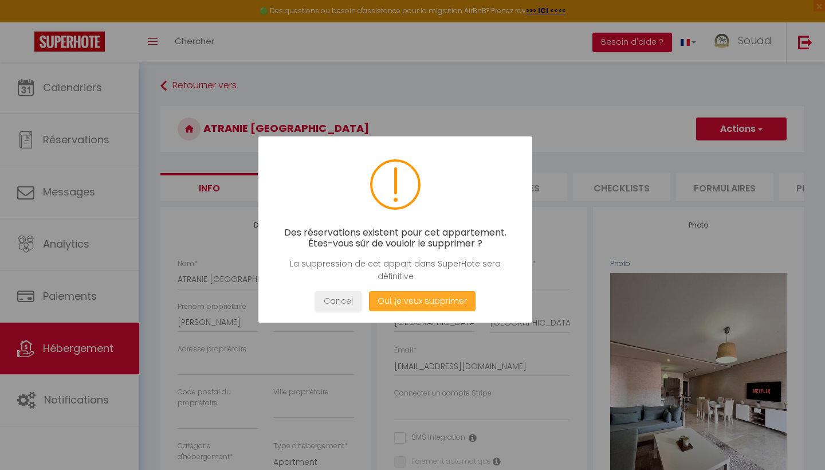
click at [436, 301] on button "Oui, je veux supprimer" at bounding box center [422, 301] width 107 height 20
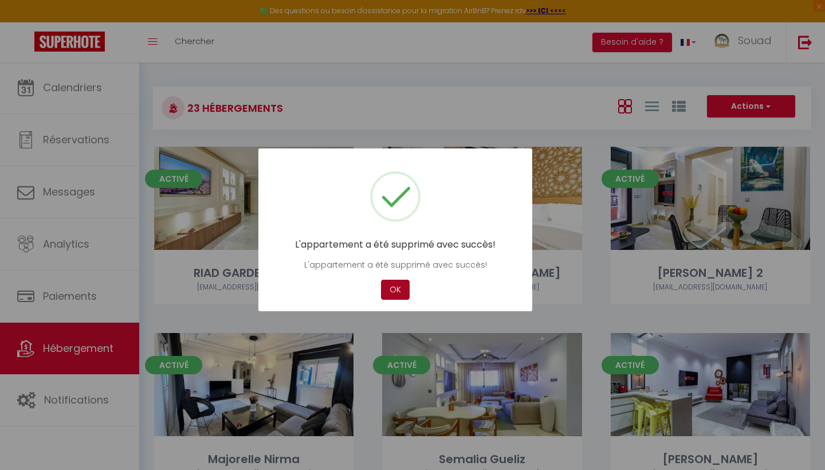
click at [389, 294] on button "OK" at bounding box center [395, 289] width 29 height 20
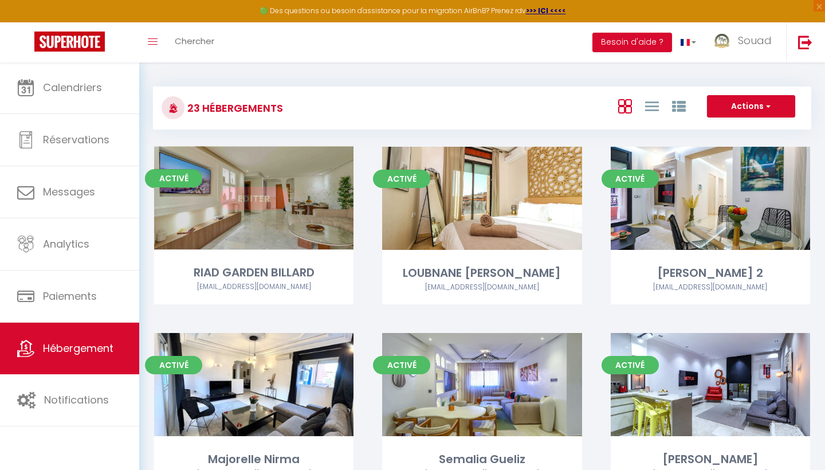
click at [282, 203] on link "Editer" at bounding box center [253, 198] width 69 height 23
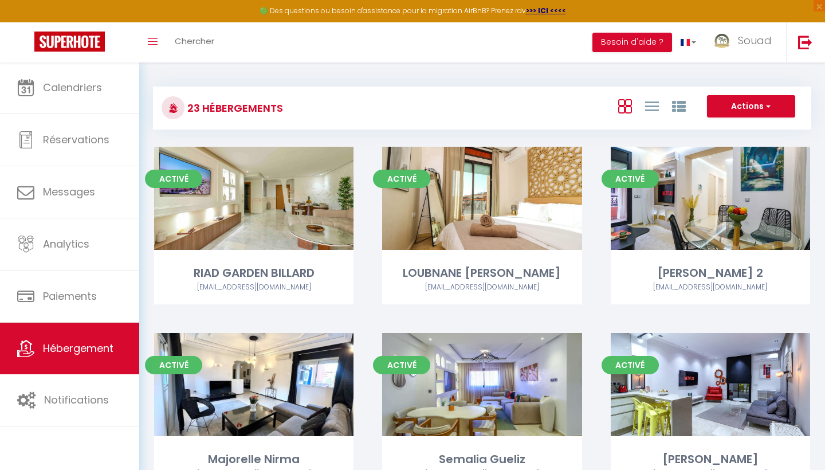
click at [778, 103] on button "Actions" at bounding box center [751, 106] width 88 height 23
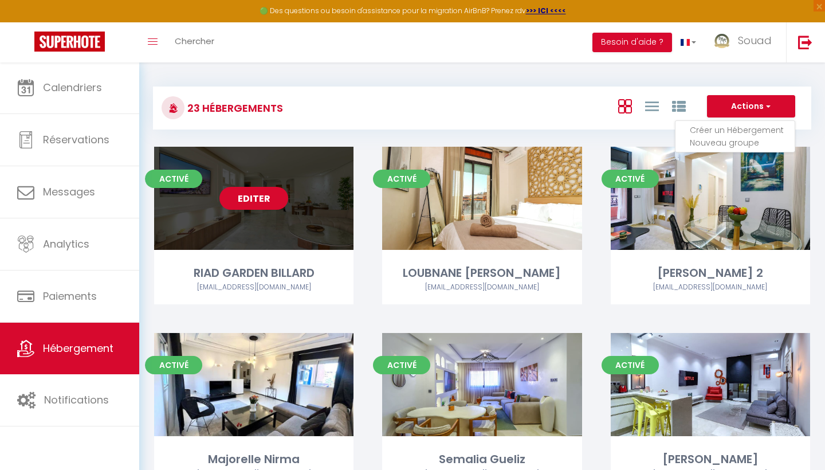
click at [255, 196] on link "Editer" at bounding box center [253, 198] width 69 height 23
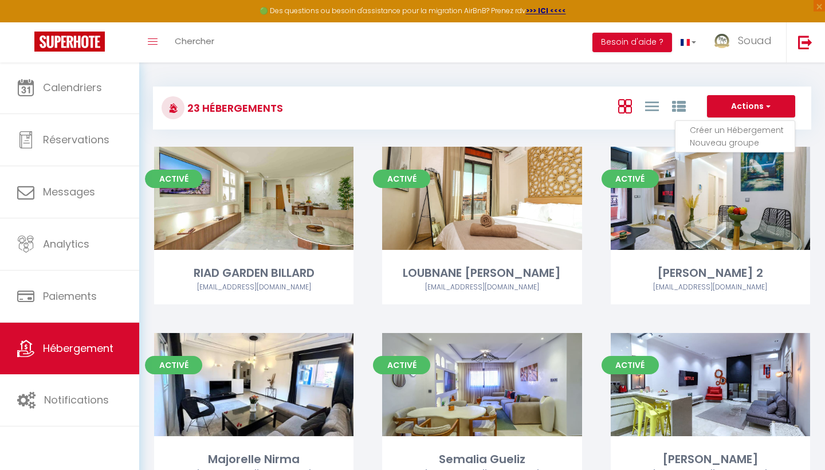
click at [762, 109] on button "Actions" at bounding box center [751, 106] width 88 height 23
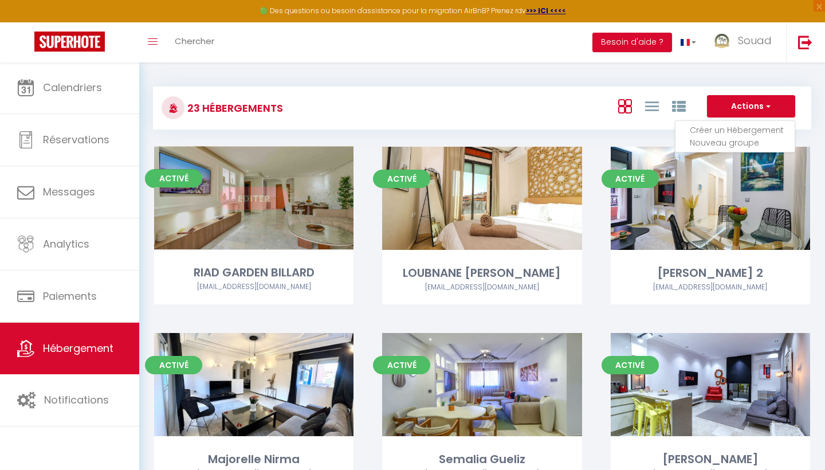
click at [256, 227] on div "Editer" at bounding box center [253, 198] width 199 height 103
click at [260, 201] on link "Editer" at bounding box center [253, 198] width 69 height 23
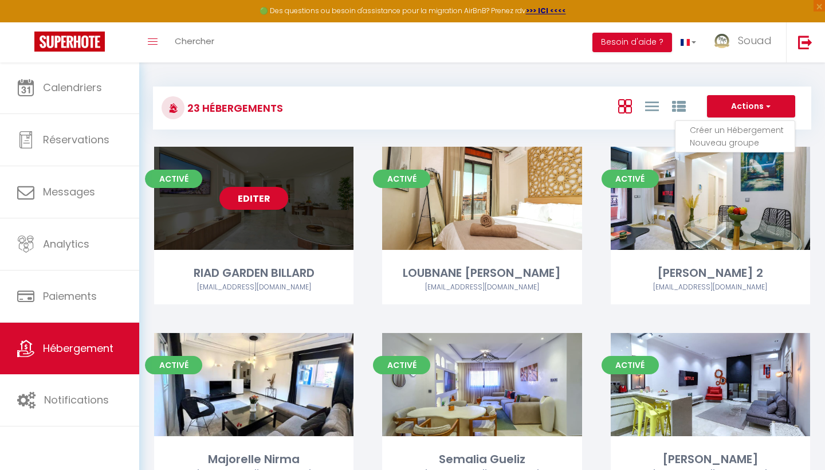
click at [260, 201] on link "Editer" at bounding box center [253, 198] width 69 height 23
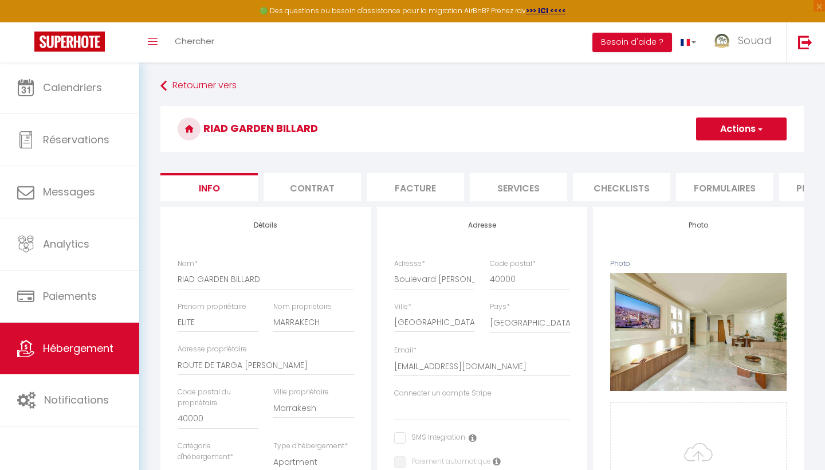
click at [767, 113] on h3 "RIAD GARDEN BILLARD" at bounding box center [481, 129] width 643 height 46
click at [749, 127] on button "Actions" at bounding box center [741, 128] width 90 height 23
click at [699, 182] on link "Supprimer" at bounding box center [724, 183] width 123 height 15
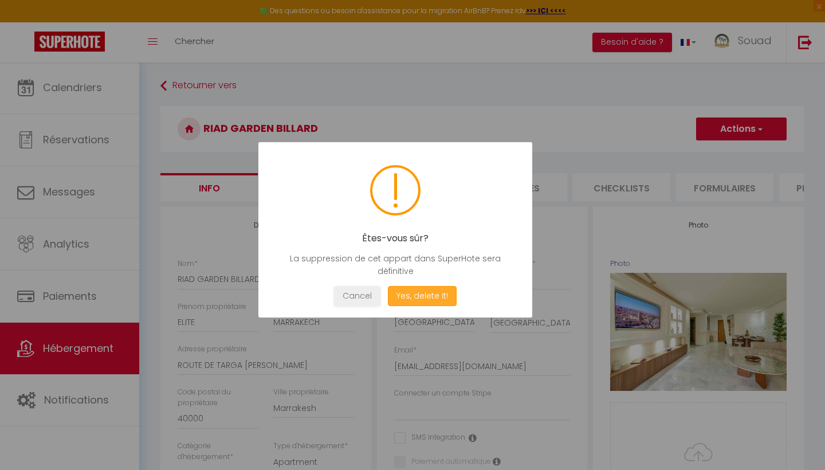
click at [431, 296] on button "Yes, delete it!" at bounding box center [422, 296] width 69 height 20
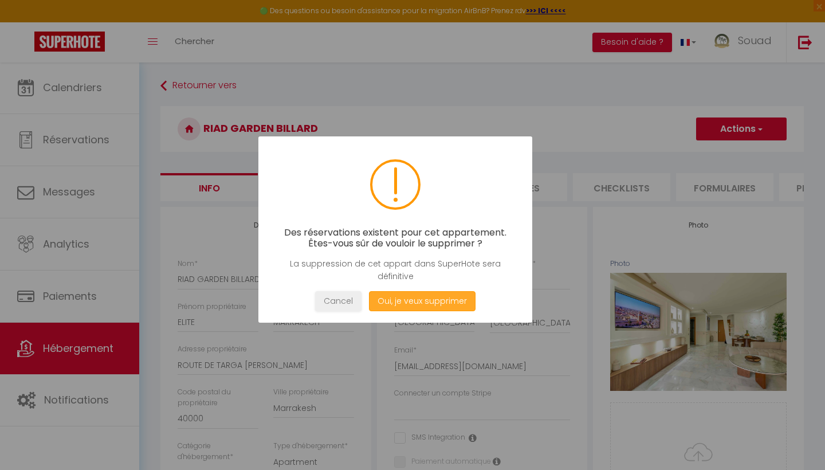
click at [426, 300] on button "Oui, je veux supprimer" at bounding box center [422, 301] width 107 height 20
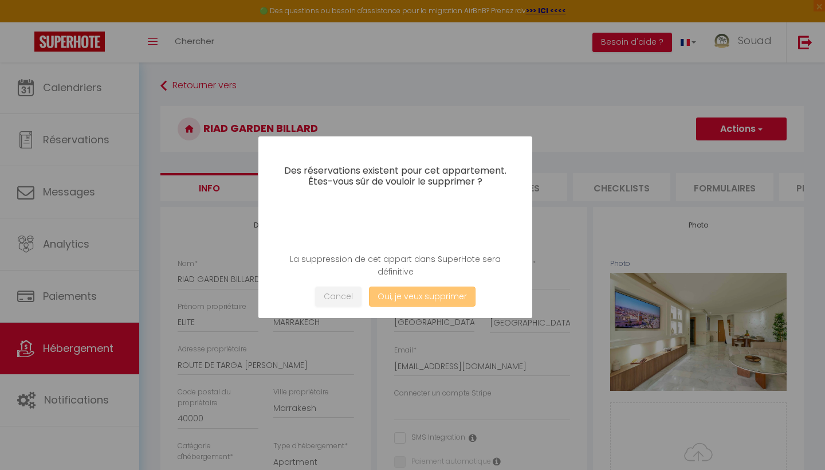
click at [426, 299] on button "Oui, je veux supprimer" at bounding box center [422, 296] width 107 height 20
click at [403, 299] on button "Oui, je veux supprimer" at bounding box center [422, 296] width 107 height 20
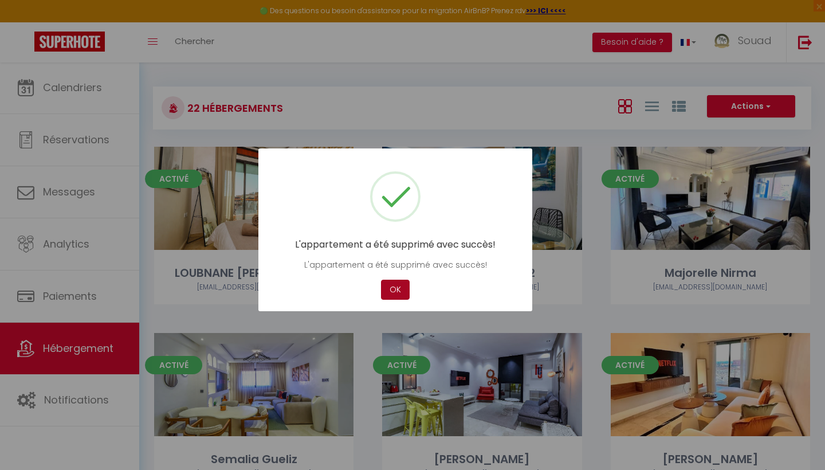
click at [407, 294] on button "OK" at bounding box center [395, 289] width 29 height 20
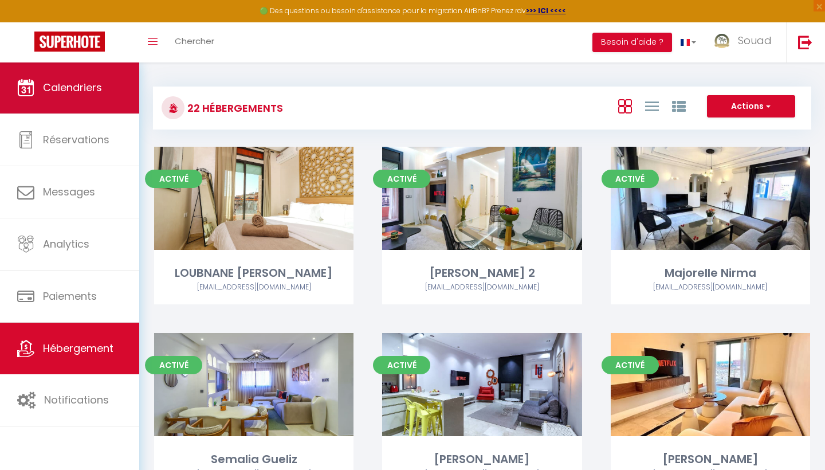
click at [125, 89] on link "Calendriers" at bounding box center [69, 88] width 139 height 52
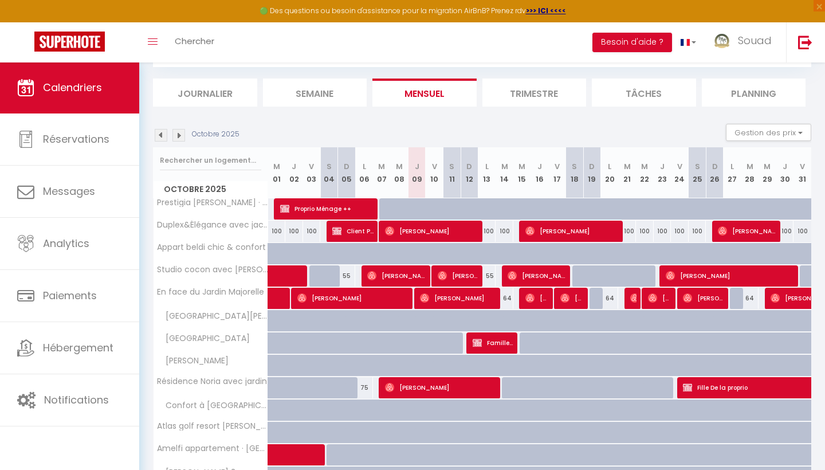
scroll to position [62, 0]
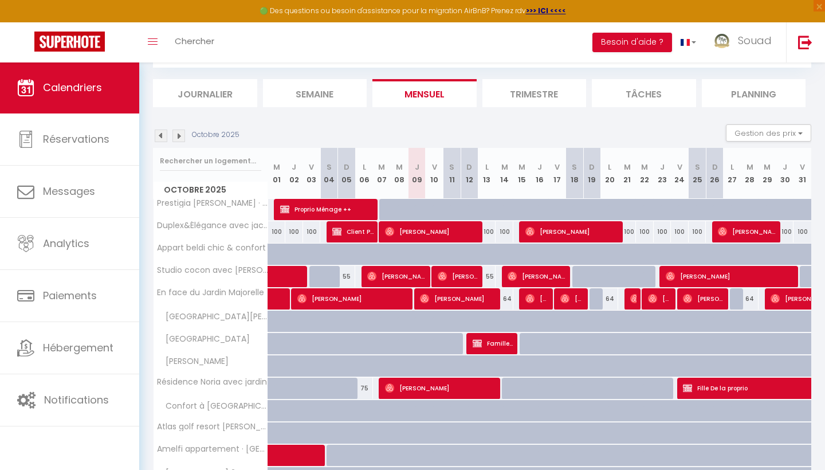
click at [352, 236] on span "Client Propriétaire Yanis" at bounding box center [352, 231] width 41 height 22
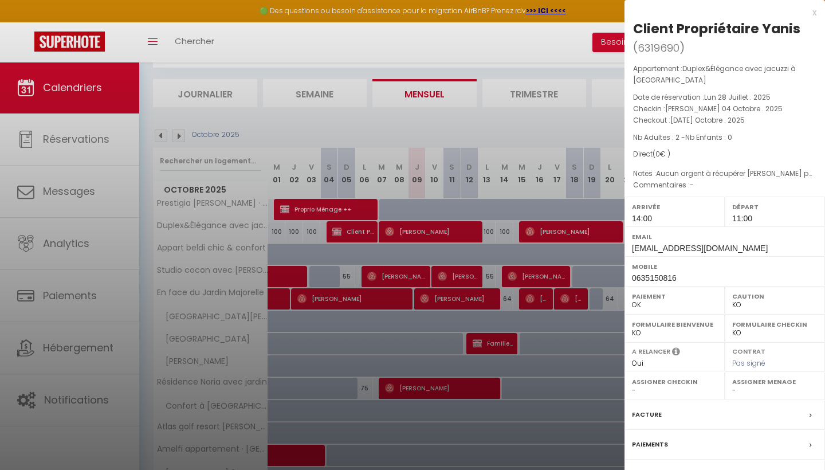
click at [400, 326] on div at bounding box center [412, 235] width 825 height 470
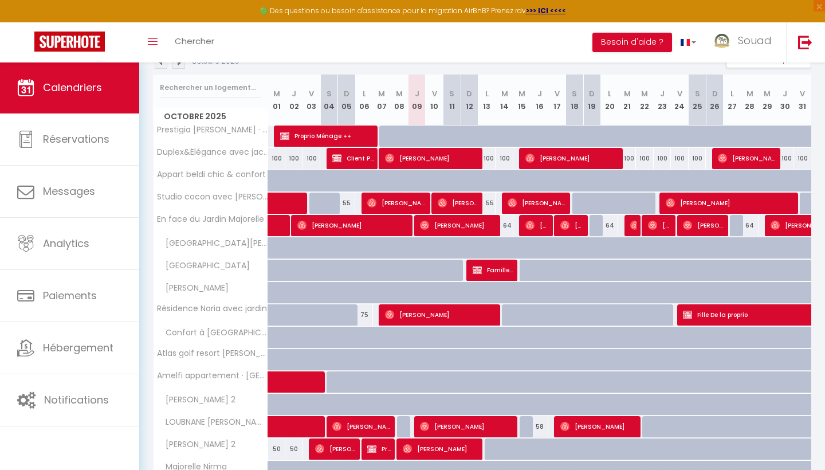
scroll to position [42, 0]
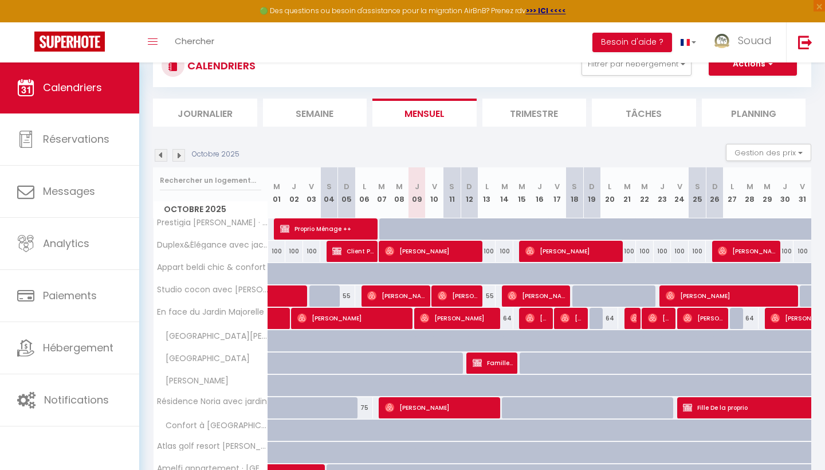
click at [182, 153] on img at bounding box center [178, 155] width 13 height 13
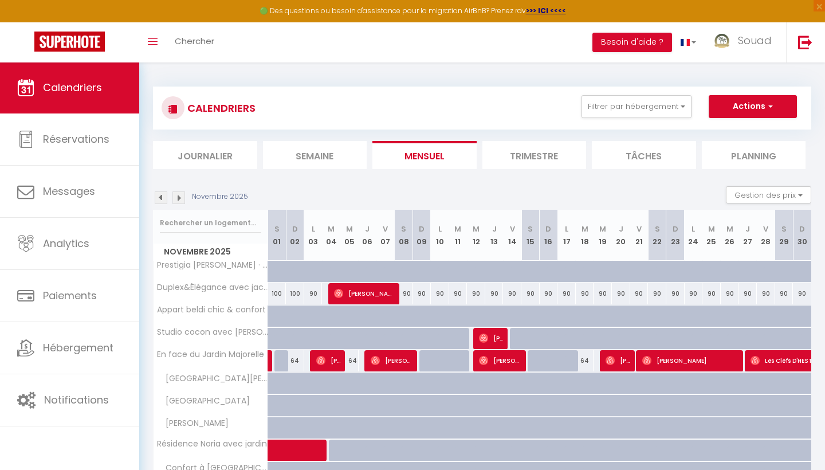
scroll to position [0, 0]
click at [180, 200] on img at bounding box center [178, 197] width 13 height 13
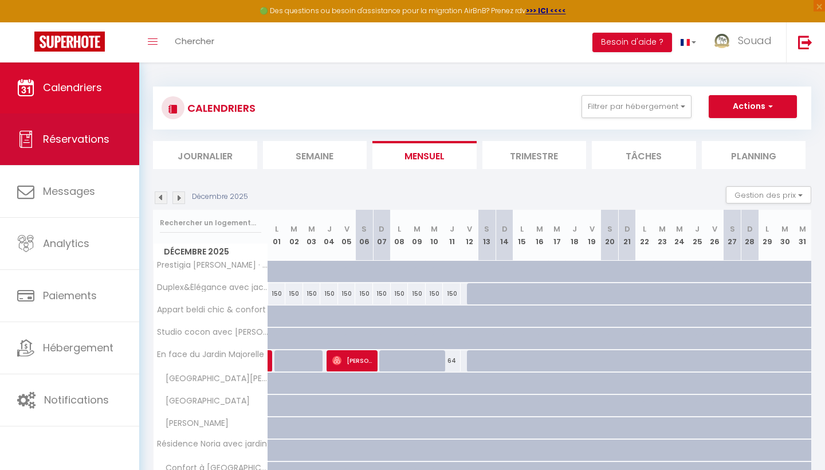
click at [98, 151] on link "Réservations" at bounding box center [69, 139] width 139 height 52
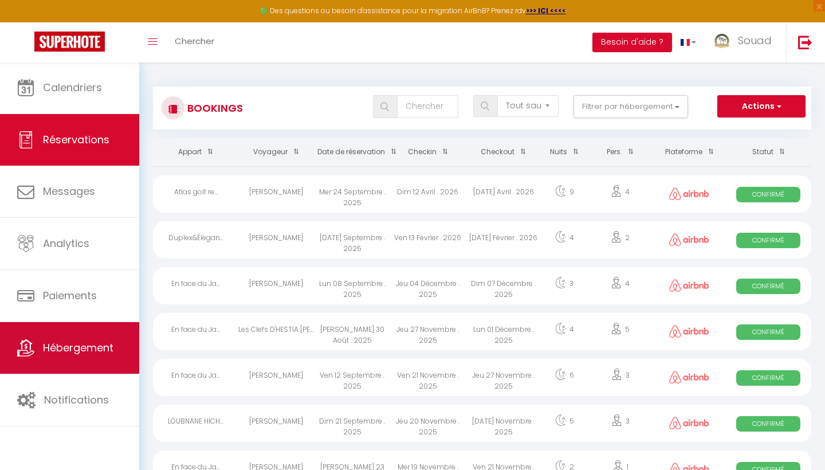
click at [116, 357] on link "Hébergement" at bounding box center [69, 348] width 139 height 52
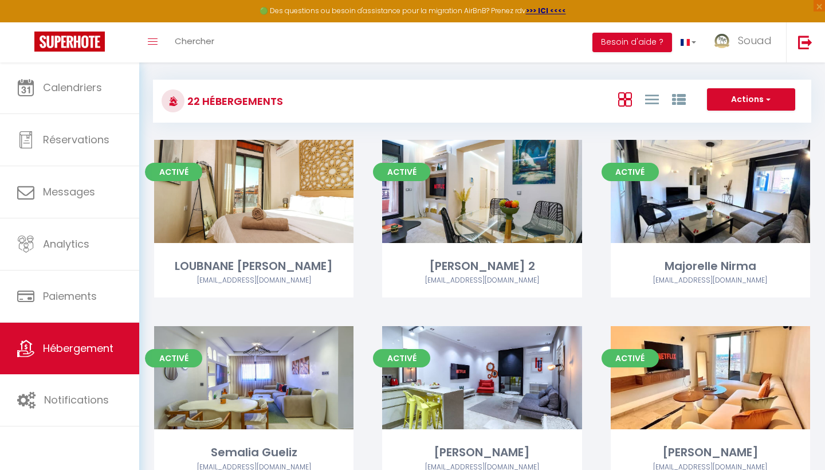
scroll to position [9, 0]
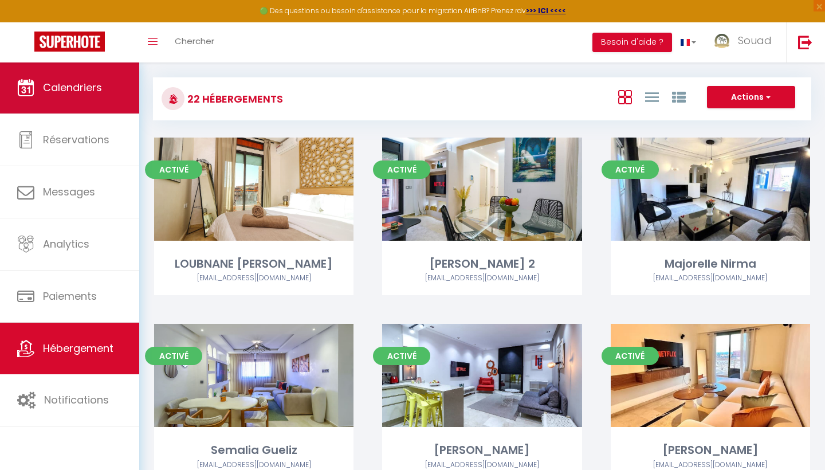
click at [88, 105] on link "Calendriers" at bounding box center [69, 88] width 139 height 52
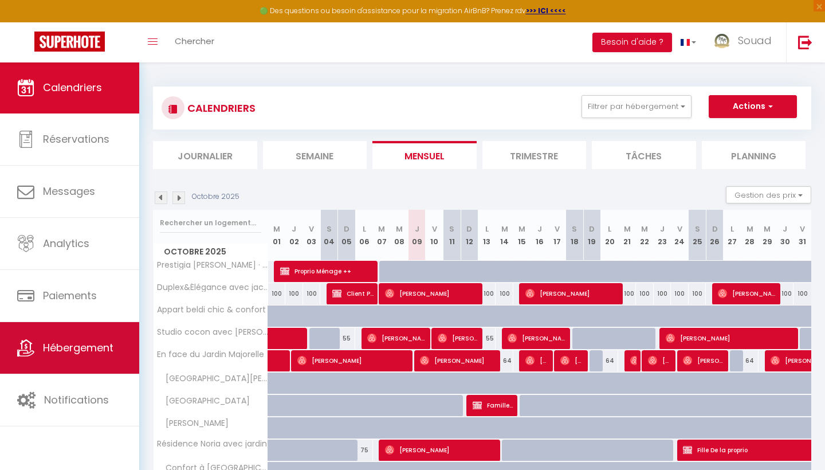
click at [82, 357] on link "Hébergement" at bounding box center [69, 348] width 139 height 52
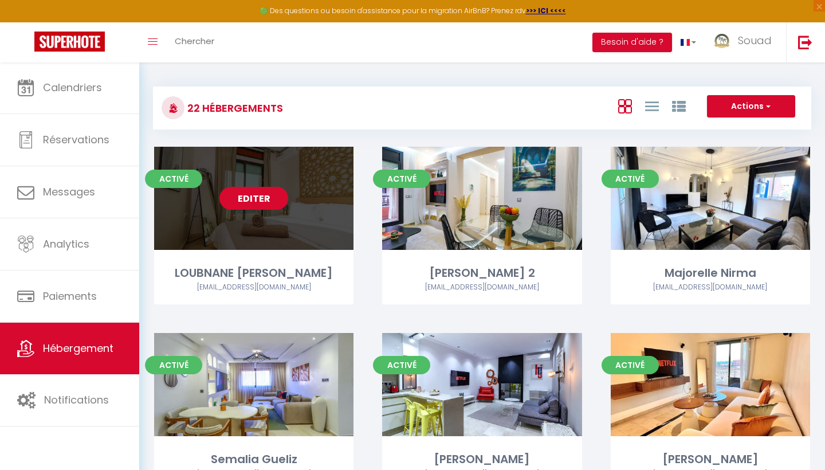
click at [260, 200] on link "Editer" at bounding box center [253, 198] width 69 height 23
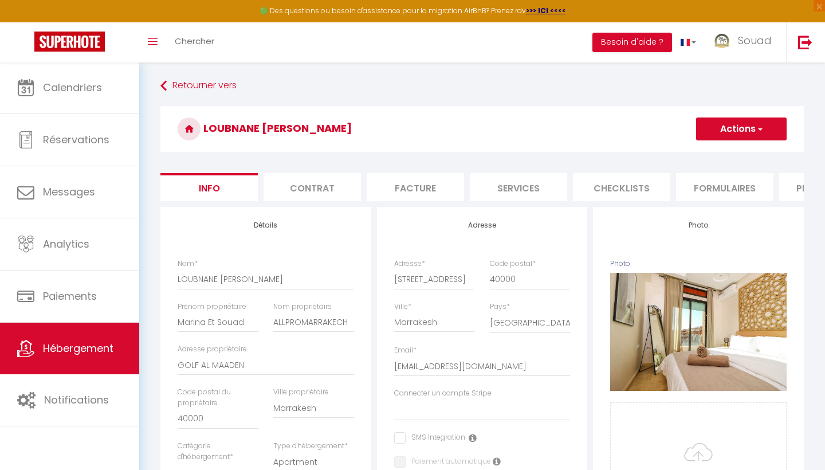
click at [753, 132] on button "Actions" at bounding box center [741, 128] width 90 height 23
click at [701, 186] on link "Supprimer" at bounding box center [724, 183] width 123 height 15
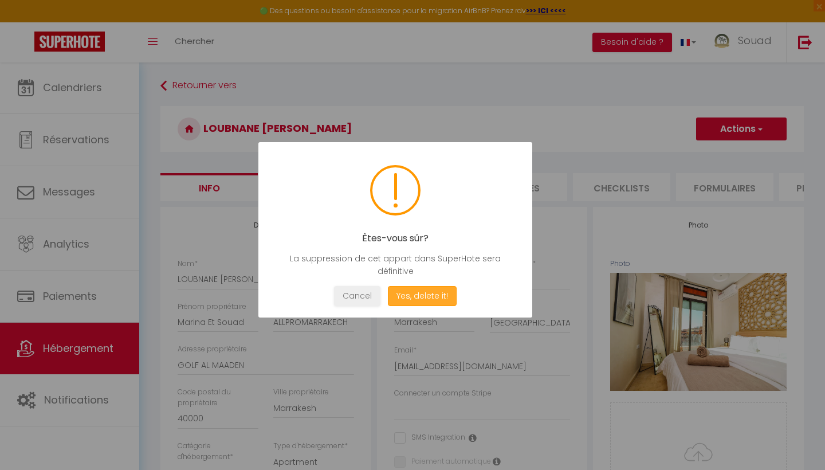
click at [430, 287] on button "Yes, delete it!" at bounding box center [422, 296] width 69 height 20
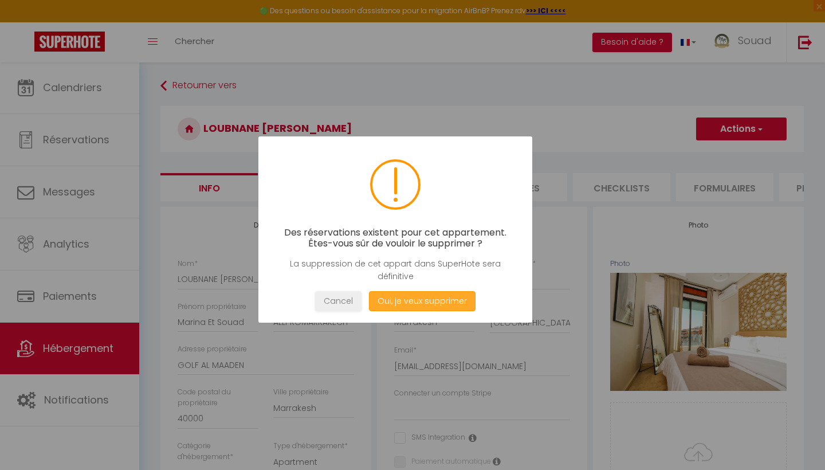
click at [423, 296] on button "Oui, je veux supprimer" at bounding box center [422, 301] width 107 height 20
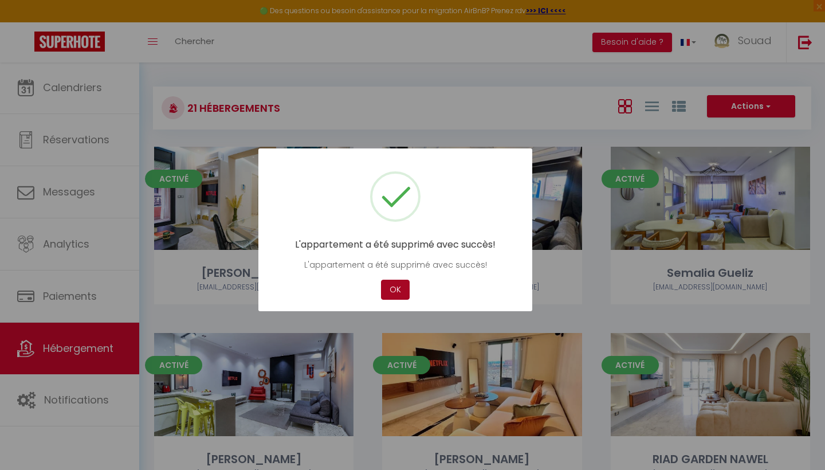
click at [399, 293] on button "OK" at bounding box center [395, 289] width 29 height 20
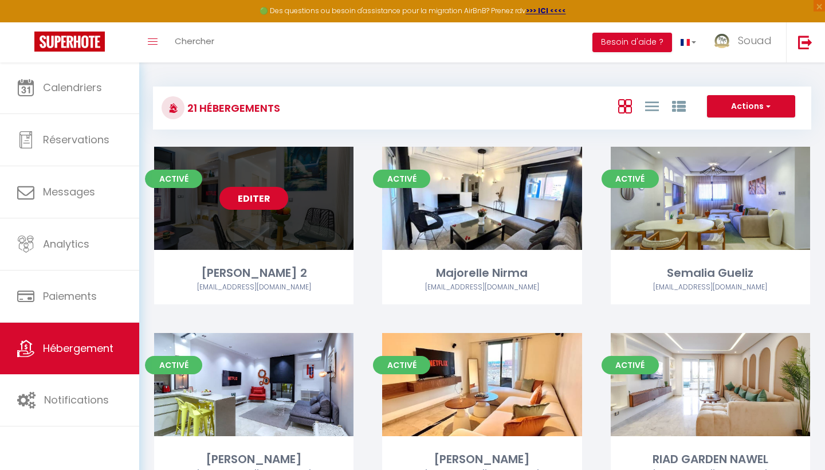
click at [277, 196] on link "Editer" at bounding box center [253, 198] width 69 height 23
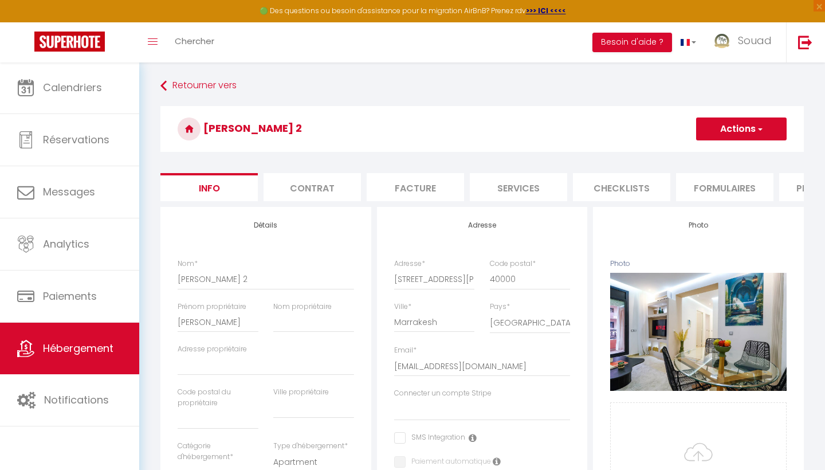
click at [758, 133] on span "button" at bounding box center [758, 128] width 7 height 11
click at [710, 186] on link "Supprimer" at bounding box center [724, 183] width 123 height 15
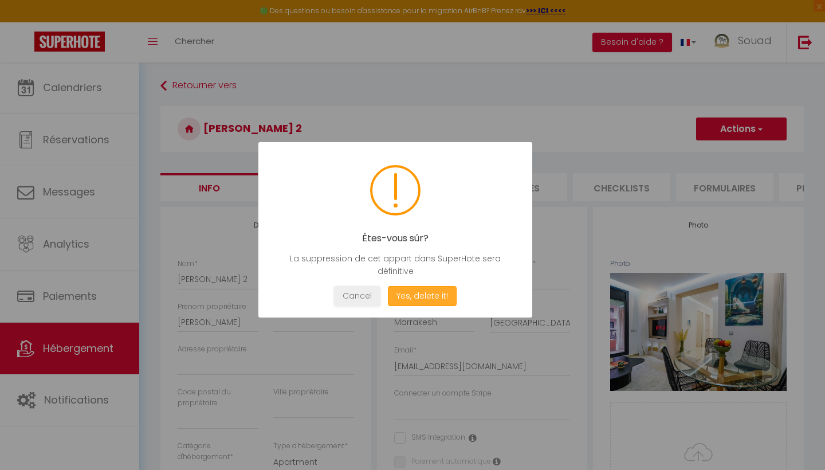
click at [428, 300] on button "Yes, delete it!" at bounding box center [422, 296] width 69 height 20
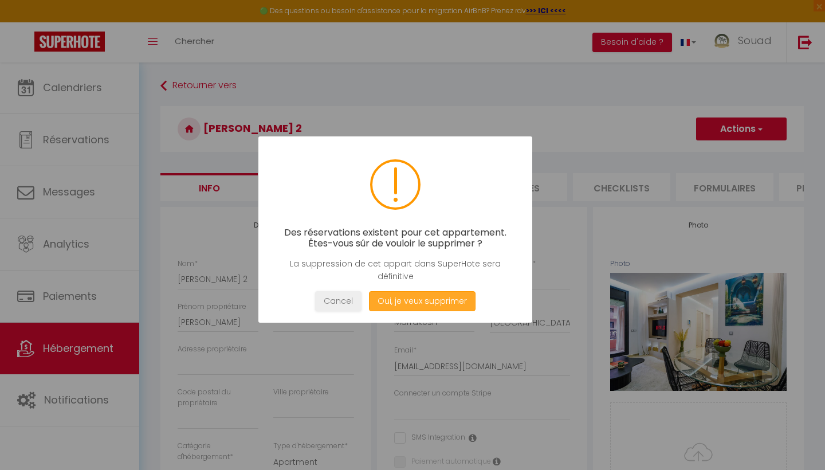
click at [429, 301] on button "Oui, je veux supprimer" at bounding box center [422, 301] width 107 height 20
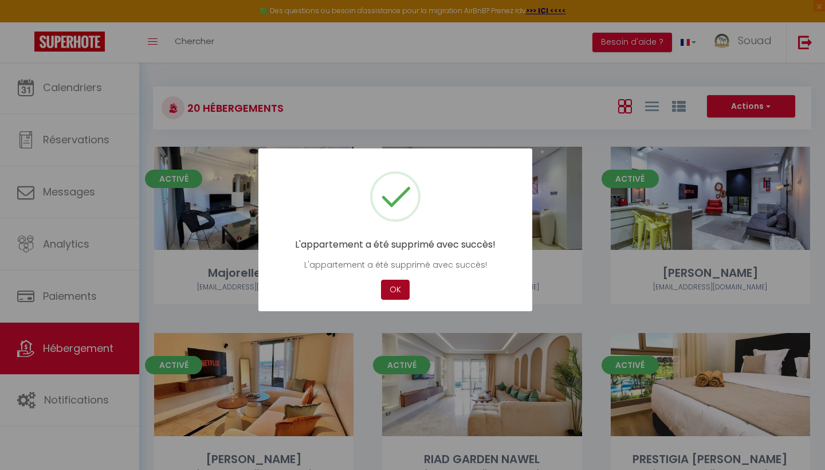
click at [395, 287] on button "OK" at bounding box center [395, 289] width 29 height 20
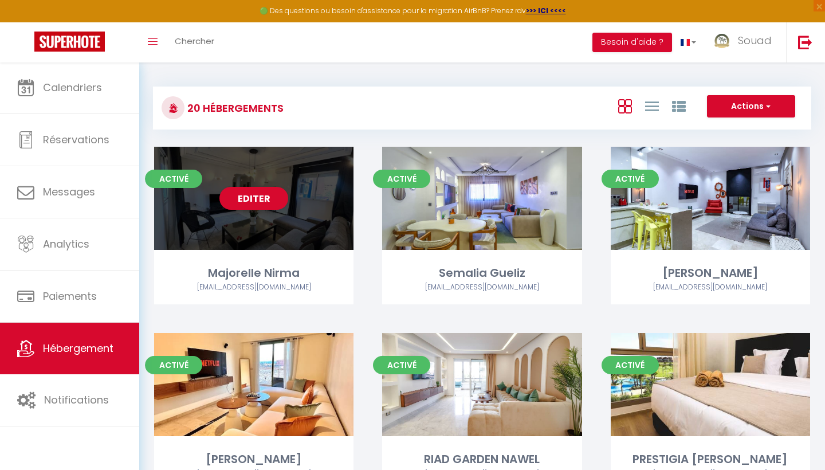
click at [316, 184] on div "Editer" at bounding box center [253, 198] width 199 height 103
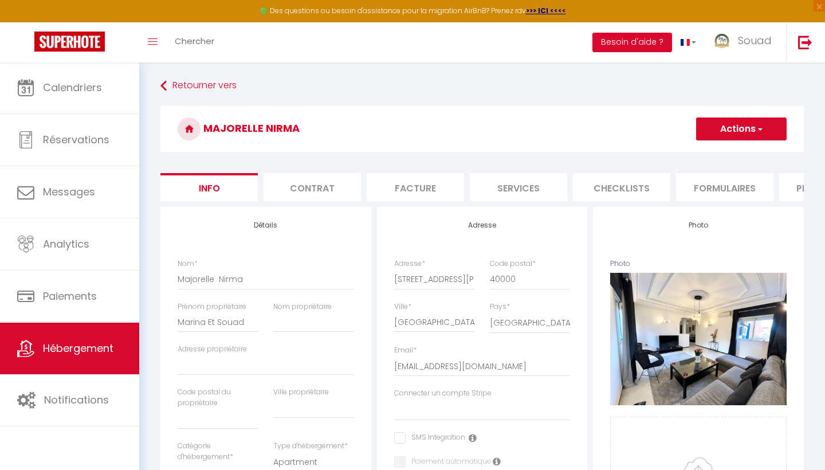
click at [765, 133] on button "Actions" at bounding box center [741, 128] width 90 height 23
click at [698, 183] on link "Supprimer" at bounding box center [724, 183] width 123 height 15
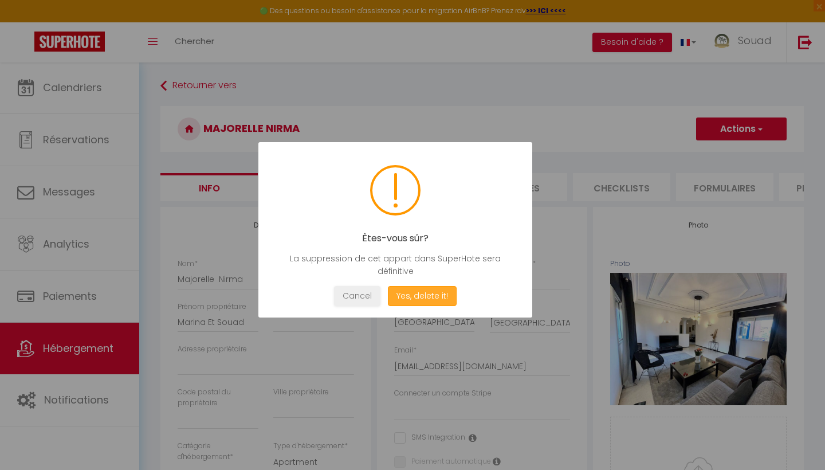
click at [422, 303] on button "Yes, delete it!" at bounding box center [422, 296] width 69 height 20
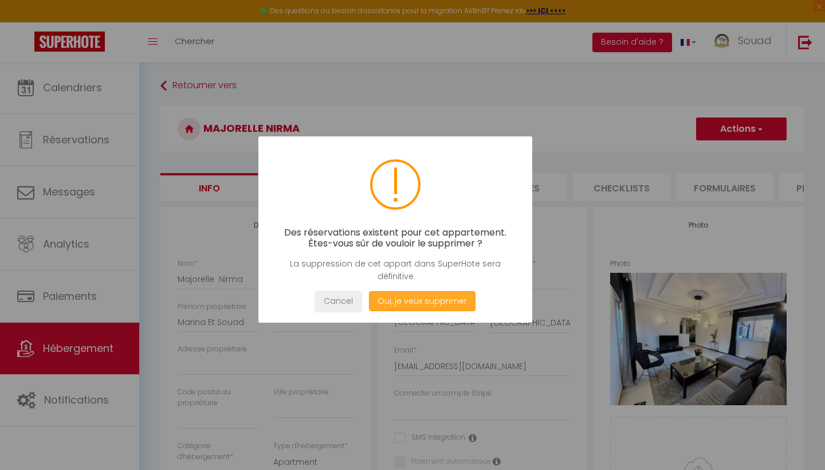
click at [422, 303] on button "Oui, je veux supprimer" at bounding box center [422, 301] width 107 height 20
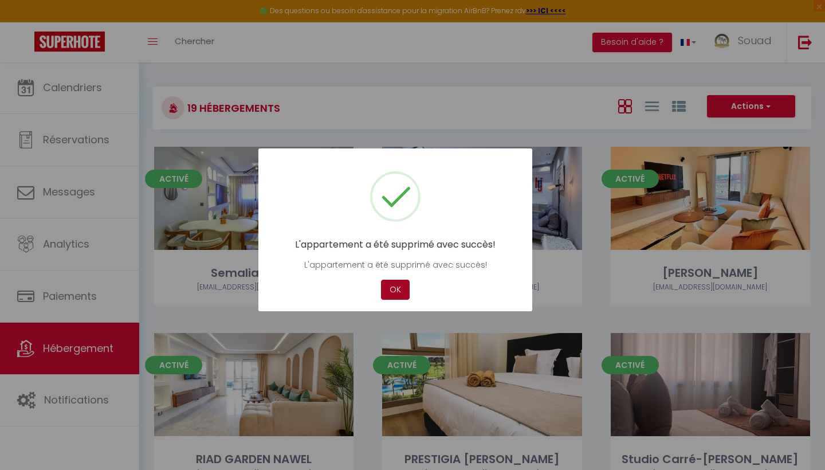
click at [395, 288] on button "OK" at bounding box center [395, 289] width 29 height 20
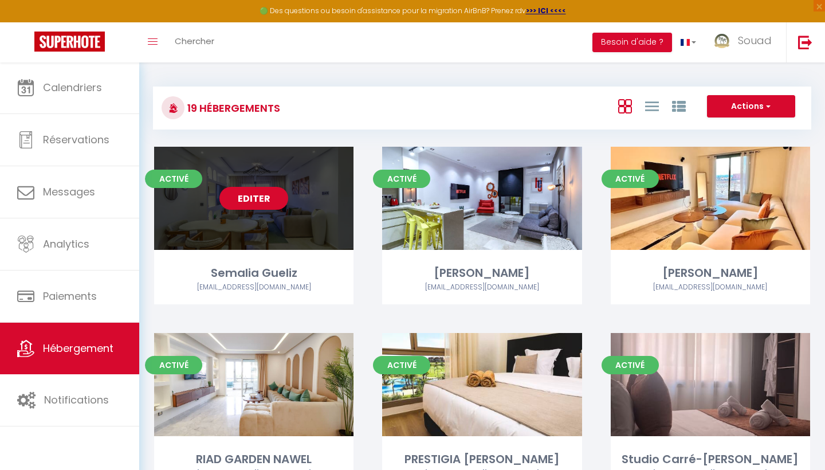
click at [268, 203] on link "Editer" at bounding box center [253, 198] width 69 height 23
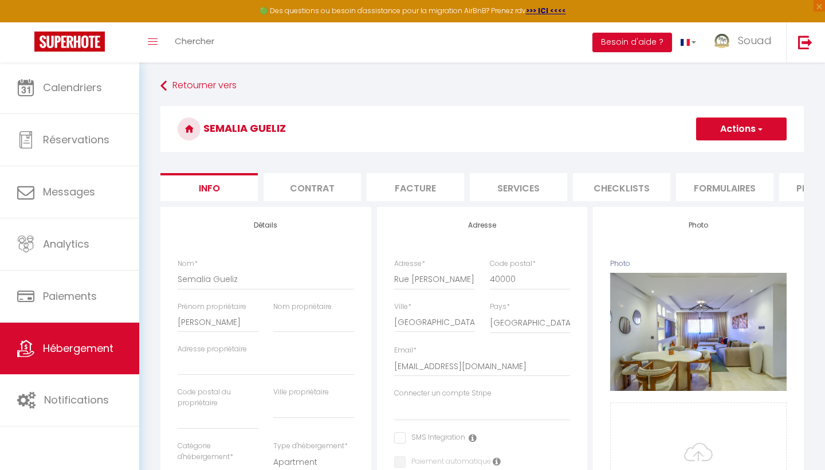
click at [761, 129] on span "button" at bounding box center [758, 128] width 7 height 11
click at [688, 178] on link "Supprimer" at bounding box center [724, 183] width 123 height 15
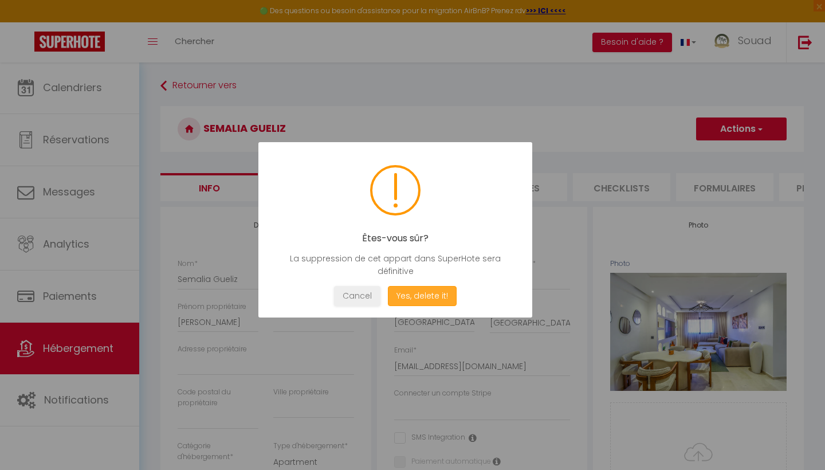
click at [435, 298] on button "Yes, delete it!" at bounding box center [422, 296] width 69 height 20
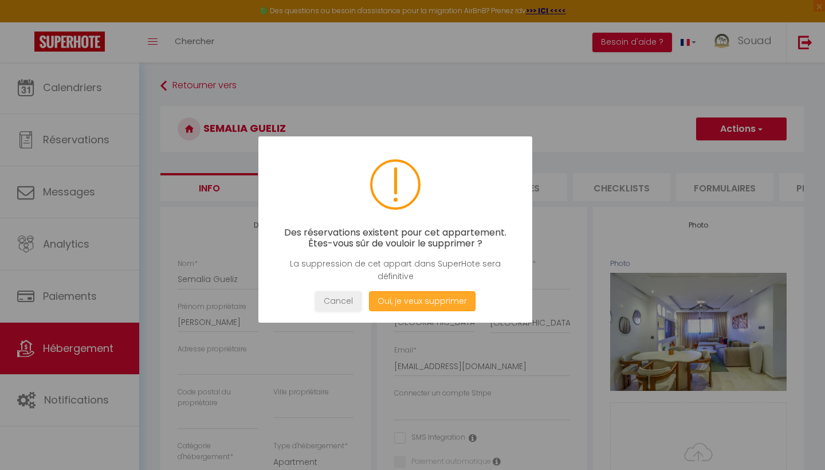
click at [434, 297] on button "Oui, je veux supprimer" at bounding box center [422, 301] width 107 height 20
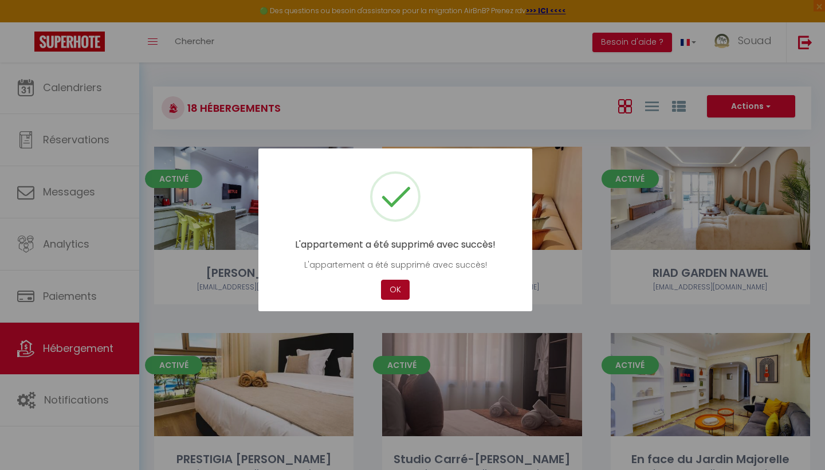
click at [404, 294] on button "OK" at bounding box center [395, 289] width 29 height 20
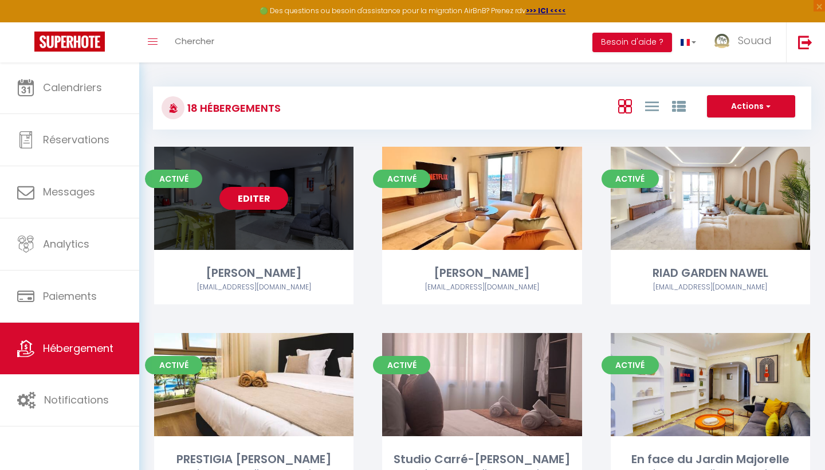
click at [274, 203] on link "Editer" at bounding box center [253, 198] width 69 height 23
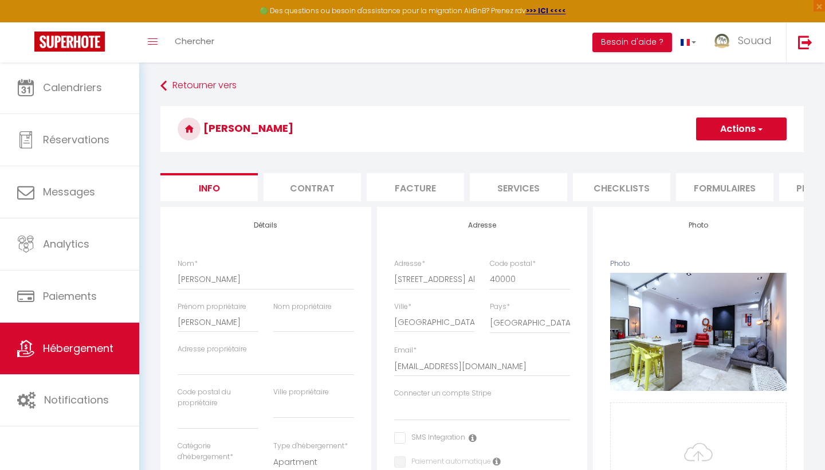
click at [776, 131] on button "Actions" at bounding box center [741, 128] width 90 height 23
click at [677, 187] on link "Supprimer" at bounding box center [724, 183] width 123 height 15
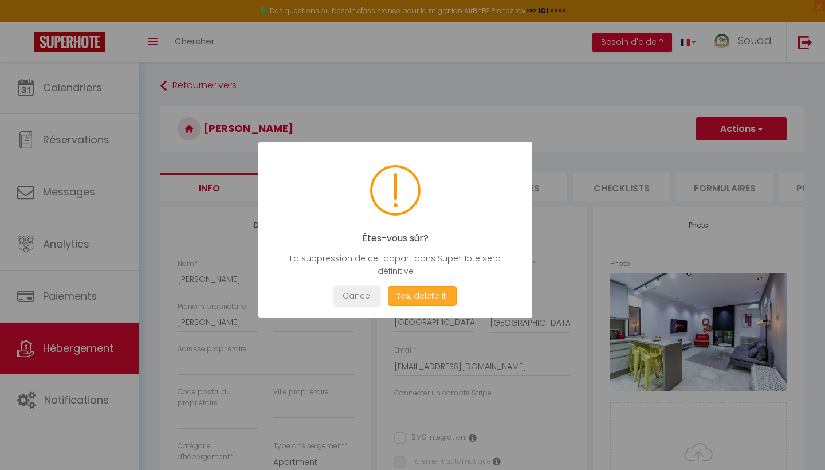
click at [422, 289] on button "Yes, delete it!" at bounding box center [422, 296] width 69 height 20
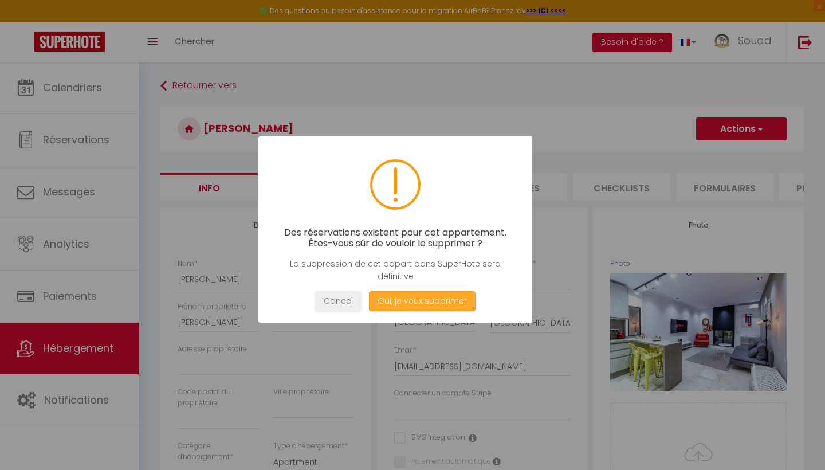
click at [421, 301] on button "Oui, je veux supprimer" at bounding box center [422, 301] width 107 height 20
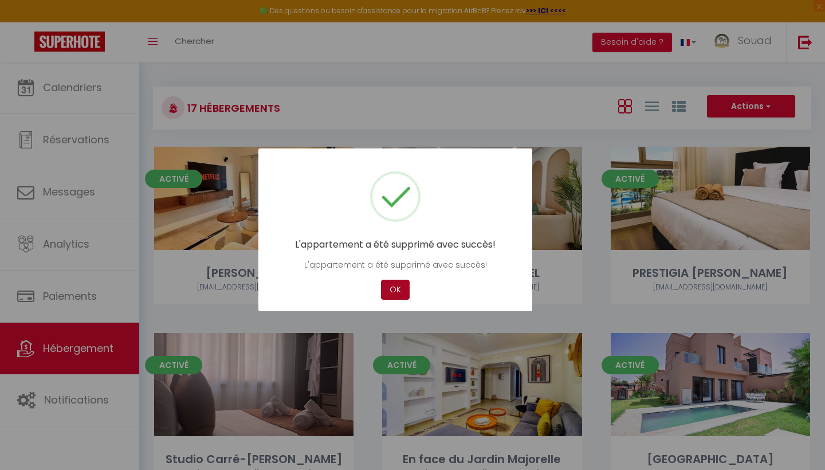
click at [399, 290] on button "OK" at bounding box center [395, 289] width 29 height 20
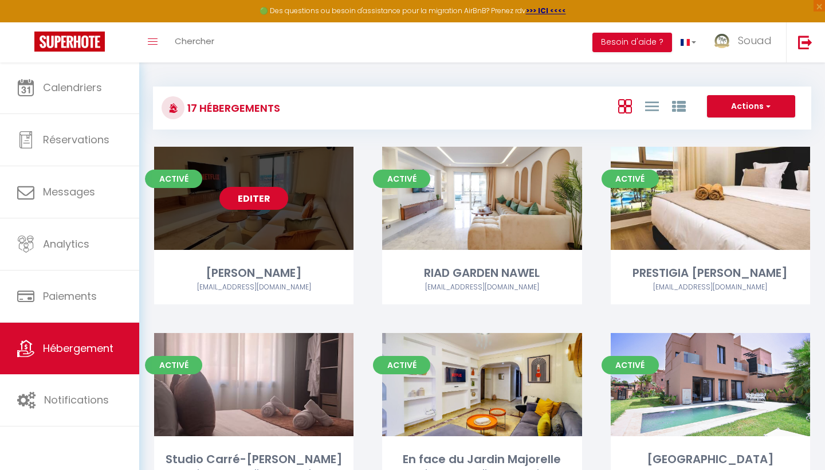
click at [275, 204] on link "Editer" at bounding box center [253, 198] width 69 height 23
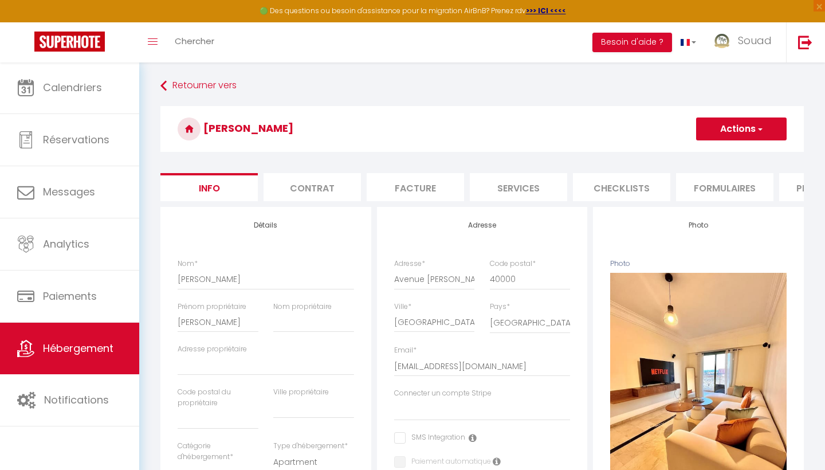
click at [772, 134] on button "Actions" at bounding box center [741, 128] width 90 height 23
click at [679, 186] on link "Supprimer" at bounding box center [724, 183] width 123 height 15
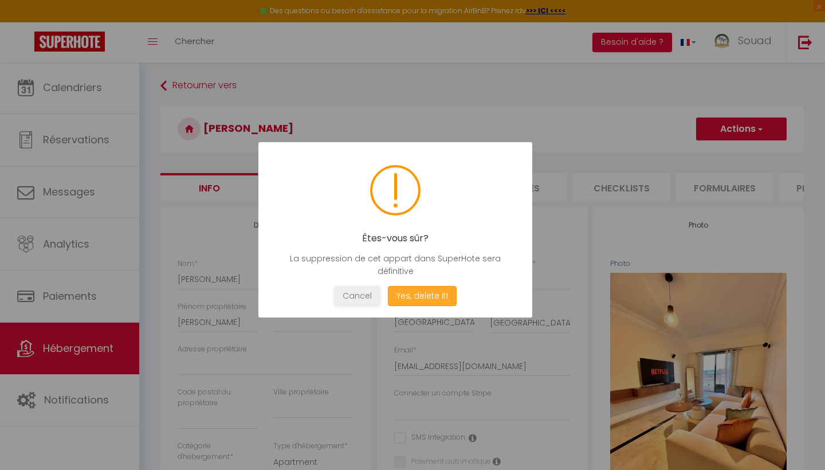
click at [430, 298] on button "Yes, delete it!" at bounding box center [422, 296] width 69 height 20
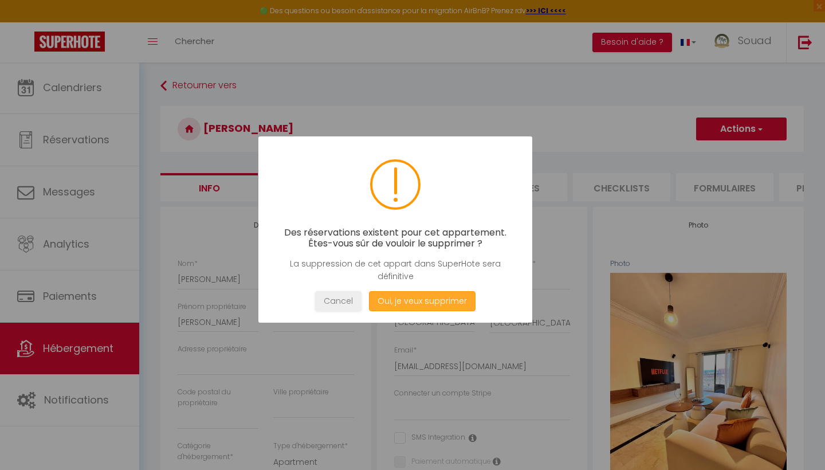
click at [430, 297] on button "Oui, je veux supprimer" at bounding box center [422, 301] width 107 height 20
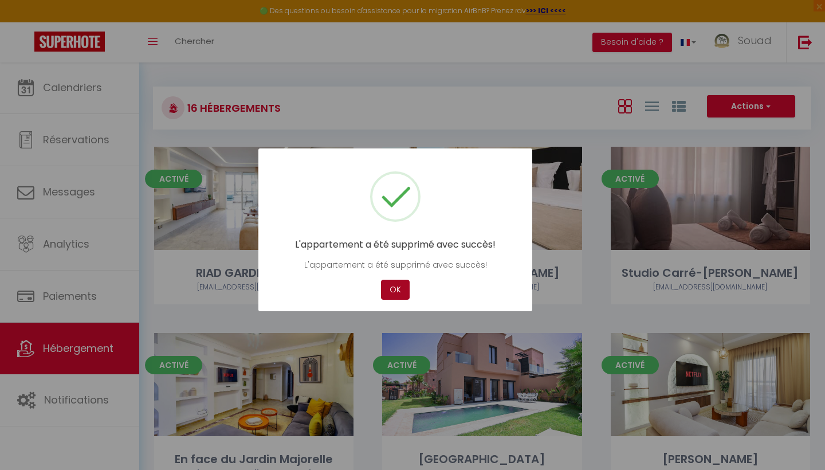
click at [387, 286] on button "OK" at bounding box center [395, 289] width 29 height 20
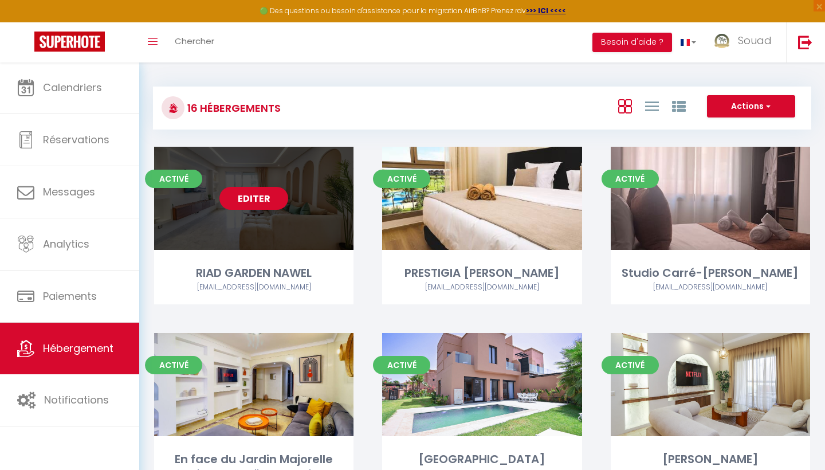
click at [257, 196] on link "Editer" at bounding box center [253, 198] width 69 height 23
click at [283, 202] on link "Editer" at bounding box center [253, 198] width 69 height 23
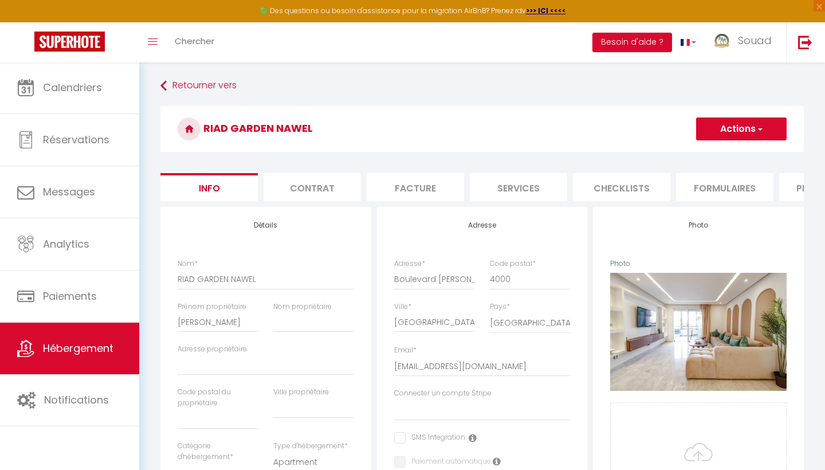
click at [747, 134] on button "Actions" at bounding box center [741, 128] width 90 height 23
click at [695, 182] on link "Supprimer" at bounding box center [724, 183] width 123 height 15
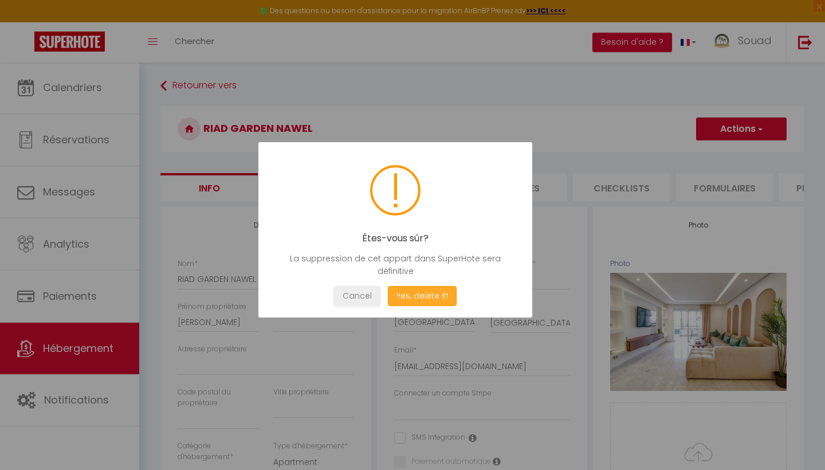
click at [438, 291] on button "Yes, delete it!" at bounding box center [422, 296] width 69 height 20
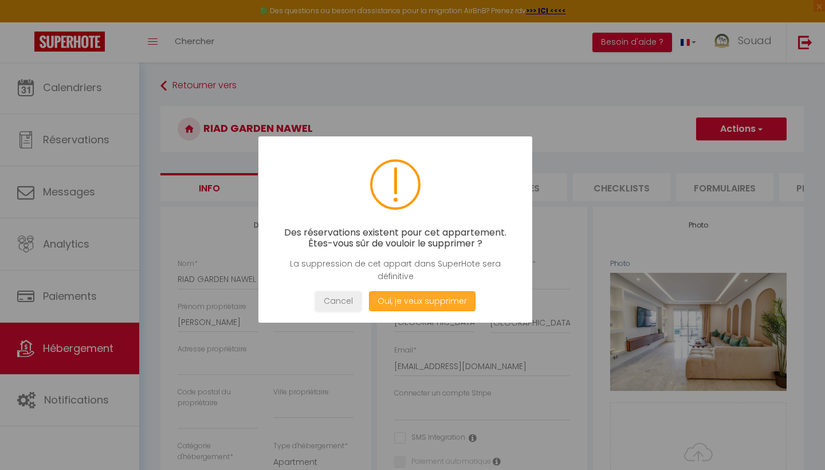
click at [412, 309] on button "Oui, je veux supprimer" at bounding box center [422, 301] width 107 height 20
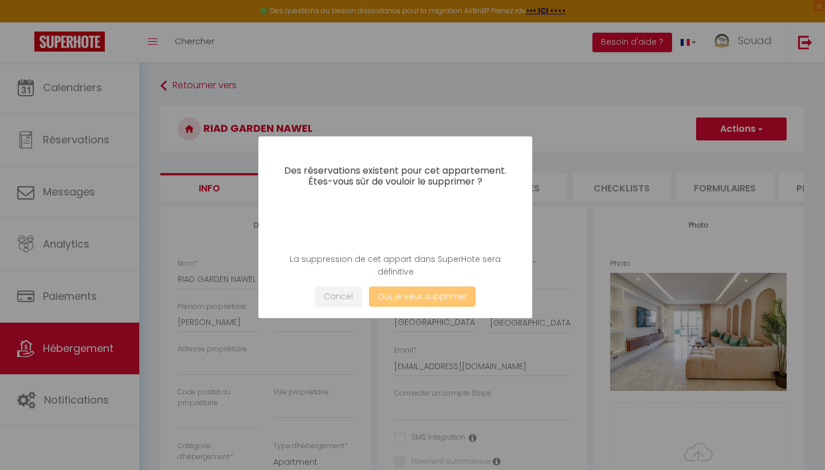
click at [401, 298] on button "Oui, je veux supprimer" at bounding box center [422, 296] width 107 height 20
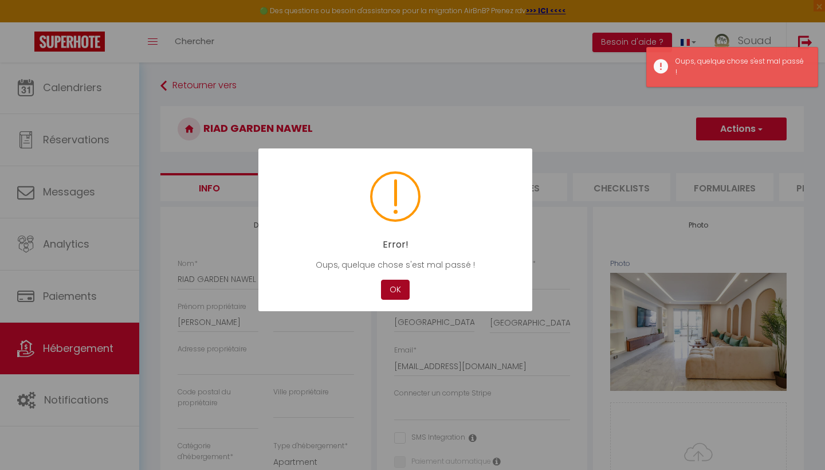
click at [401, 297] on button "OK" at bounding box center [395, 289] width 29 height 20
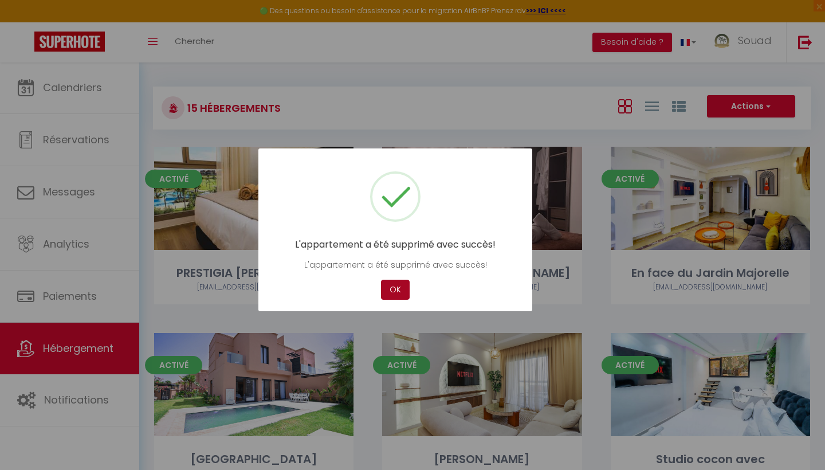
click at [398, 295] on button "OK" at bounding box center [395, 289] width 29 height 20
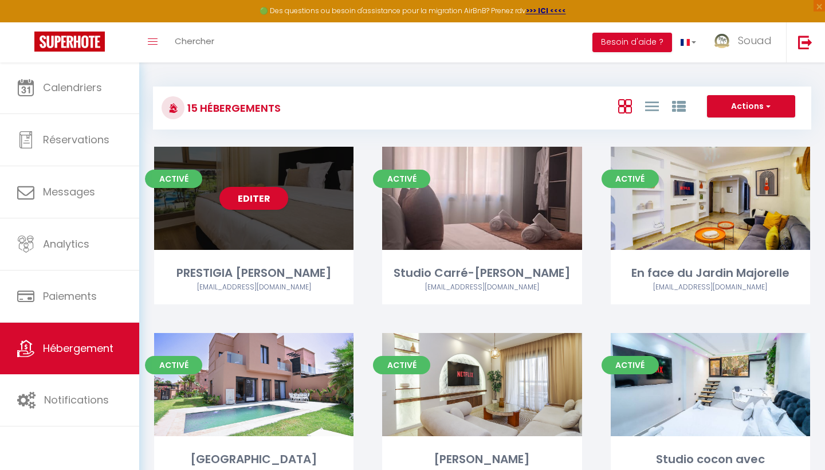
click at [334, 270] on div "PRESTIGIA [PERSON_NAME]" at bounding box center [253, 273] width 199 height 18
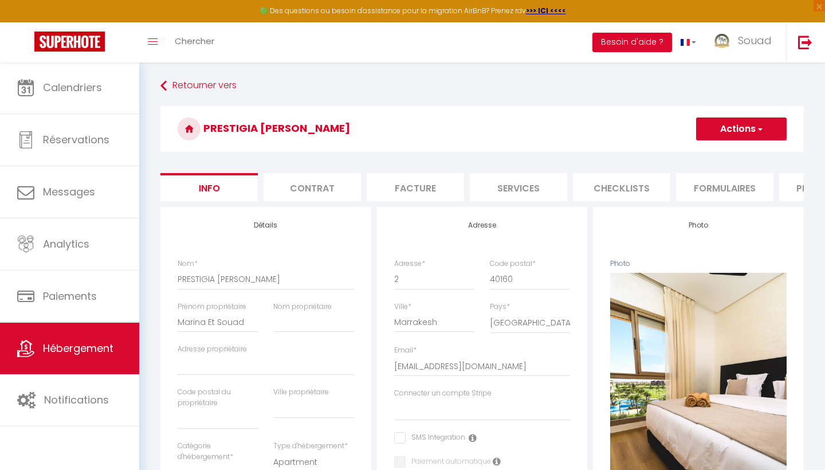
click at [757, 135] on button "Actions" at bounding box center [741, 128] width 90 height 23
click at [699, 189] on link "Supprimer" at bounding box center [724, 183] width 123 height 15
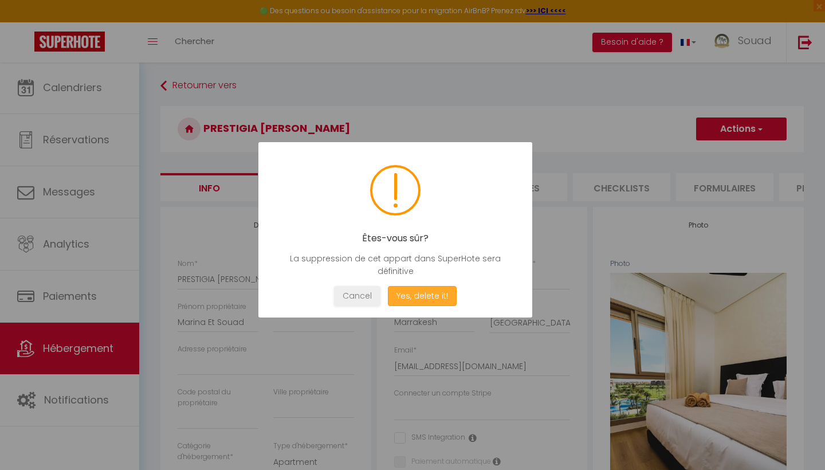
click at [427, 290] on button "Yes, delete it!" at bounding box center [422, 296] width 69 height 20
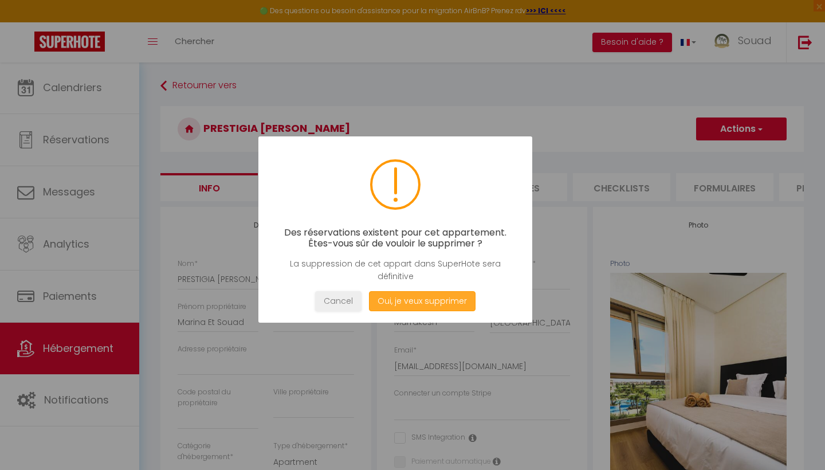
click at [439, 302] on button "Oui, je veux supprimer" at bounding box center [422, 301] width 107 height 20
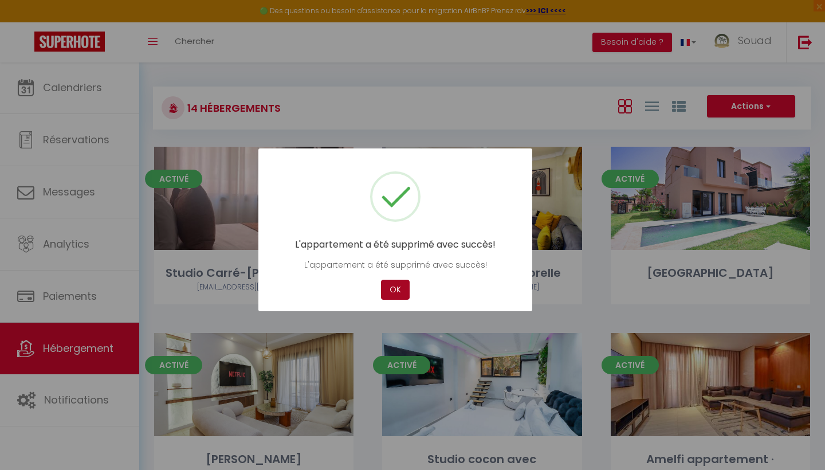
click at [396, 289] on button "OK" at bounding box center [395, 289] width 29 height 20
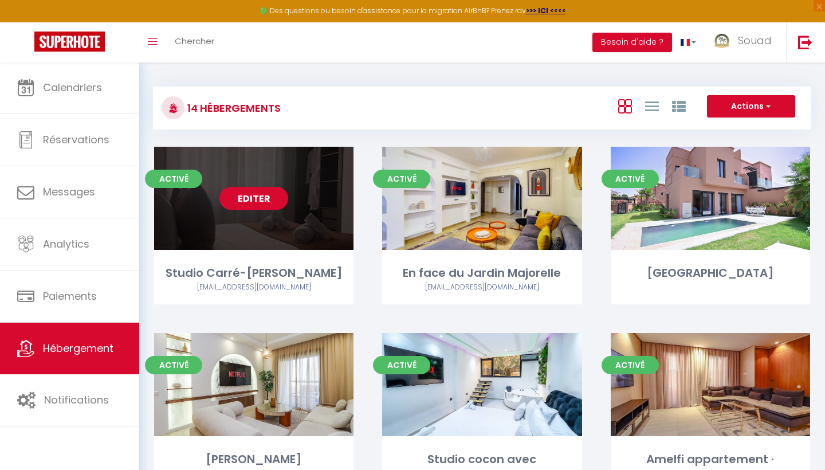
click at [267, 207] on link "Editer" at bounding box center [253, 198] width 69 height 23
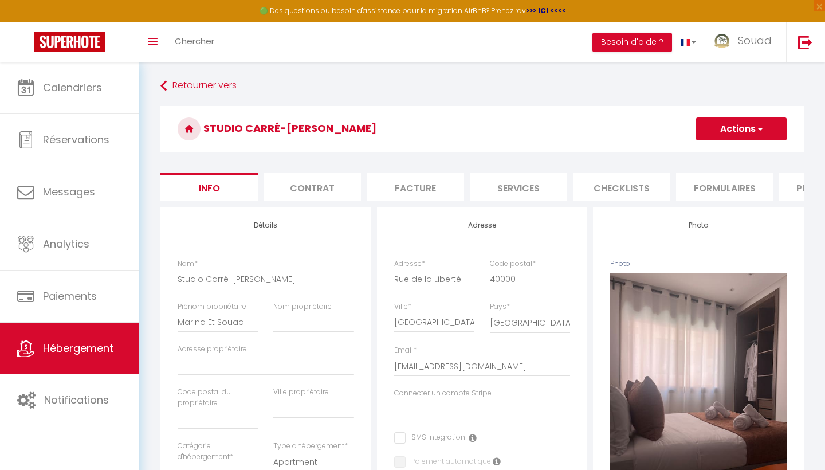
click at [765, 131] on button "Actions" at bounding box center [741, 128] width 90 height 23
click at [692, 183] on link "Supprimer" at bounding box center [724, 183] width 123 height 15
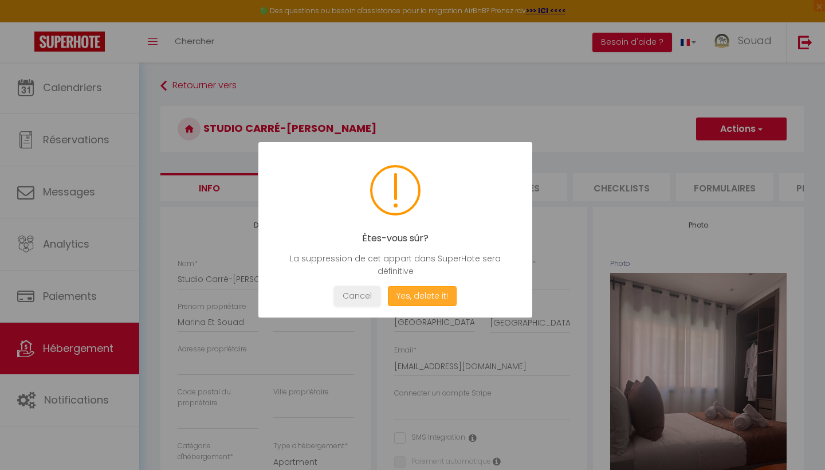
click at [430, 300] on button "Yes, delete it!" at bounding box center [422, 296] width 69 height 20
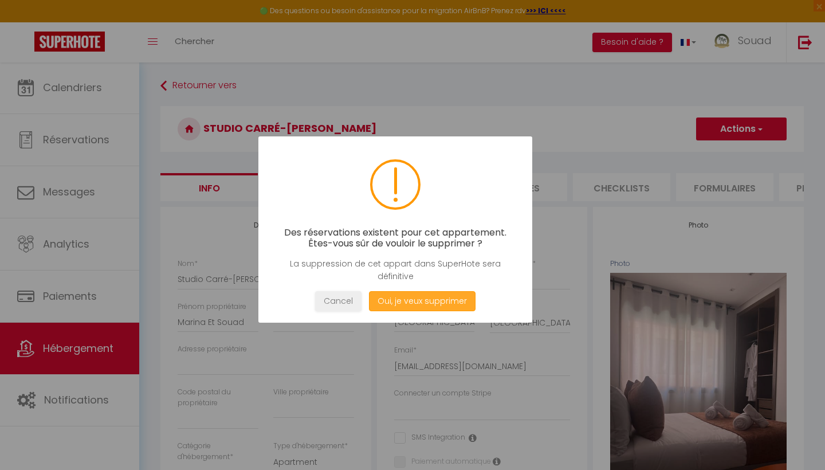
click at [430, 300] on button "Oui, je veux supprimer" at bounding box center [422, 301] width 107 height 20
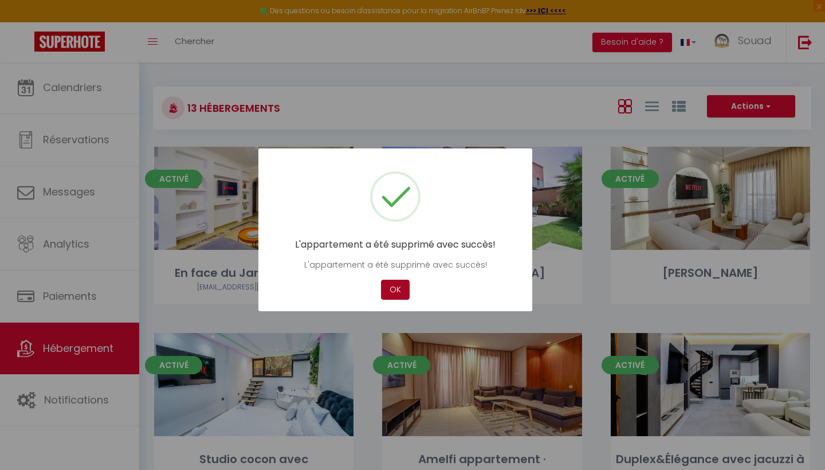
click at [403, 286] on button "OK" at bounding box center [395, 289] width 29 height 20
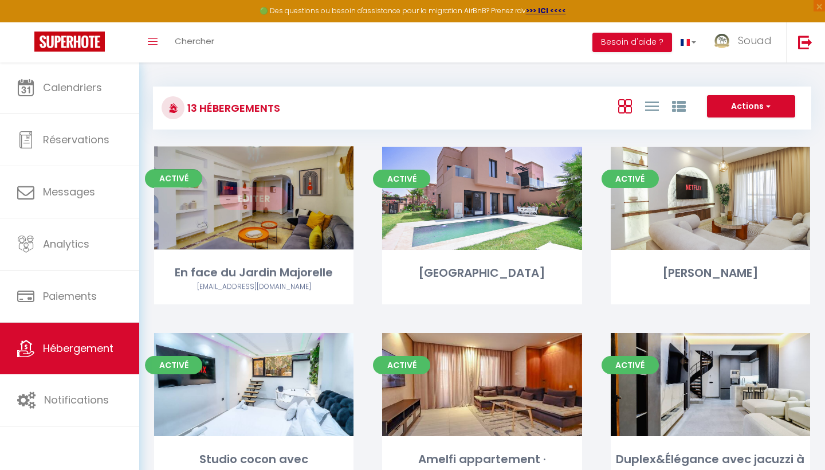
click at [273, 198] on link "Editer" at bounding box center [253, 198] width 69 height 23
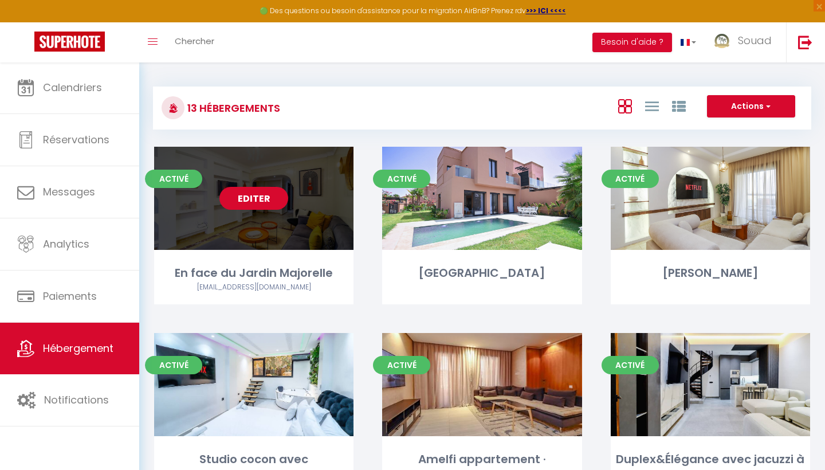
click at [273, 198] on link "Editer" at bounding box center [253, 198] width 69 height 23
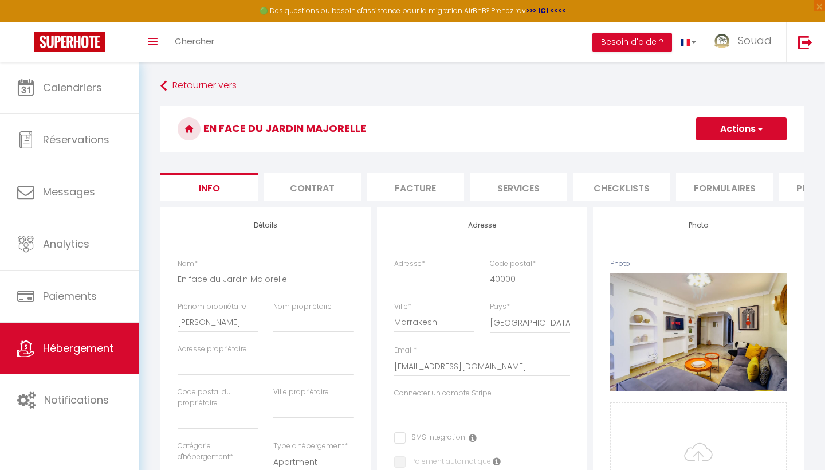
click at [770, 128] on button "Actions" at bounding box center [741, 128] width 90 height 23
click at [699, 181] on link "Supprimer" at bounding box center [724, 183] width 123 height 15
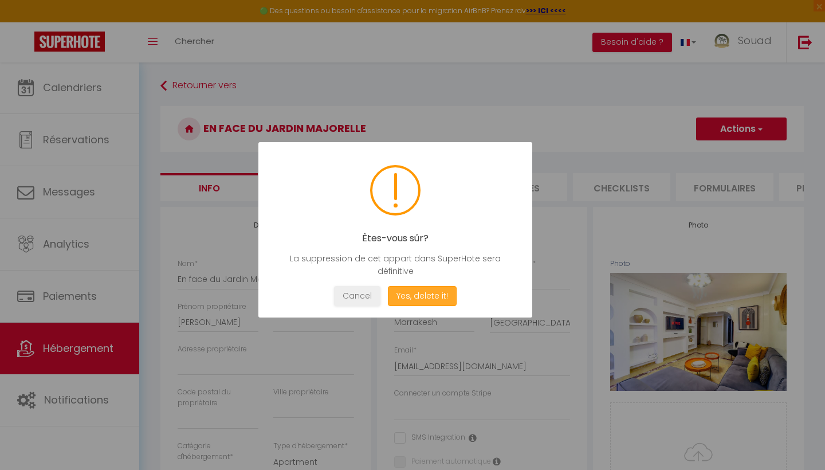
click at [420, 296] on button "Yes, delete it!" at bounding box center [422, 296] width 69 height 20
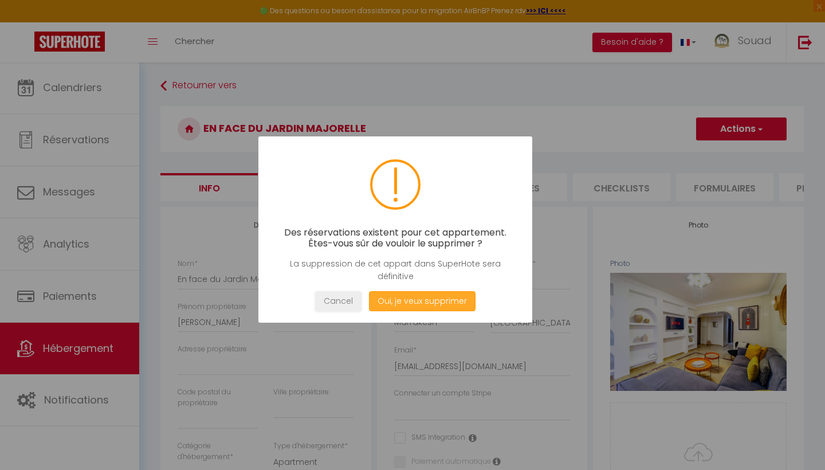
click at [420, 299] on button "Oui, je veux supprimer" at bounding box center [422, 301] width 107 height 20
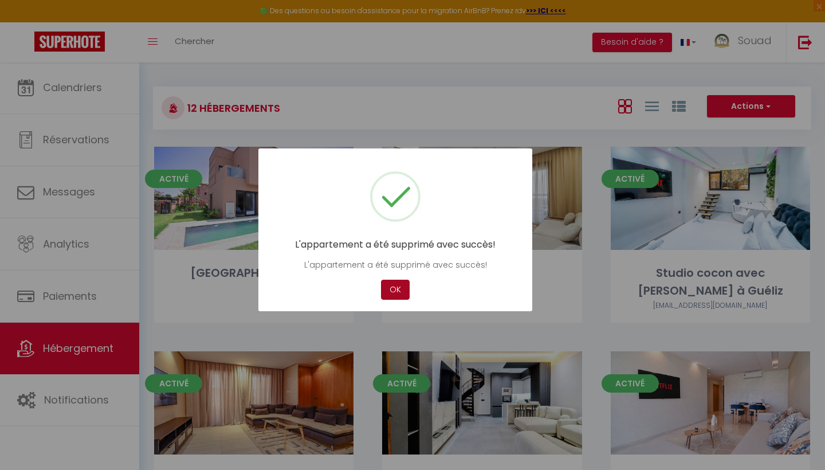
click at [400, 290] on button "OK" at bounding box center [395, 289] width 29 height 20
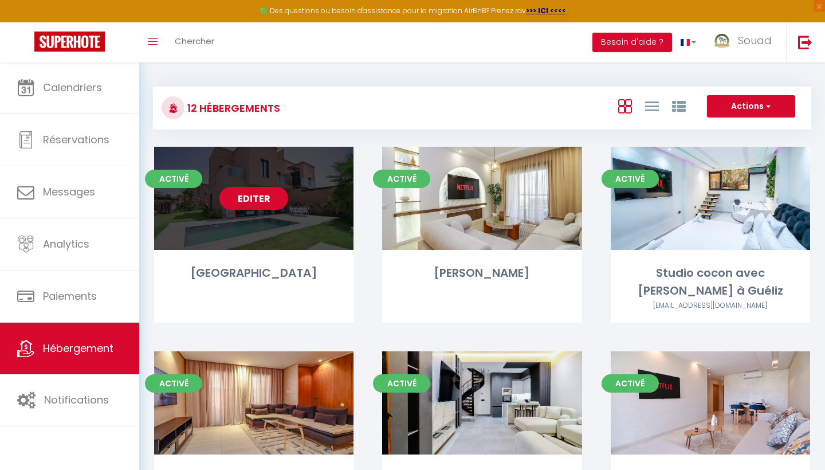
click at [261, 198] on link "Editer" at bounding box center [253, 198] width 69 height 23
click at [255, 210] on div "Editer" at bounding box center [253, 198] width 199 height 103
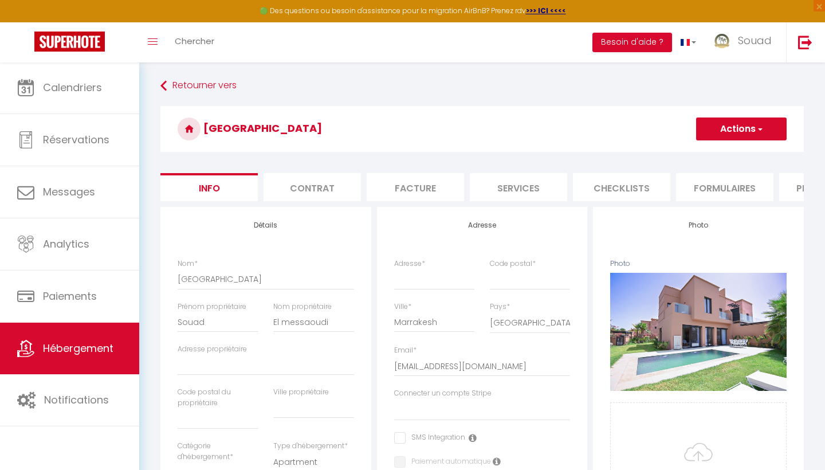
click at [767, 135] on button "Actions" at bounding box center [741, 128] width 90 height 23
click at [705, 188] on link "Supprimer" at bounding box center [724, 183] width 123 height 15
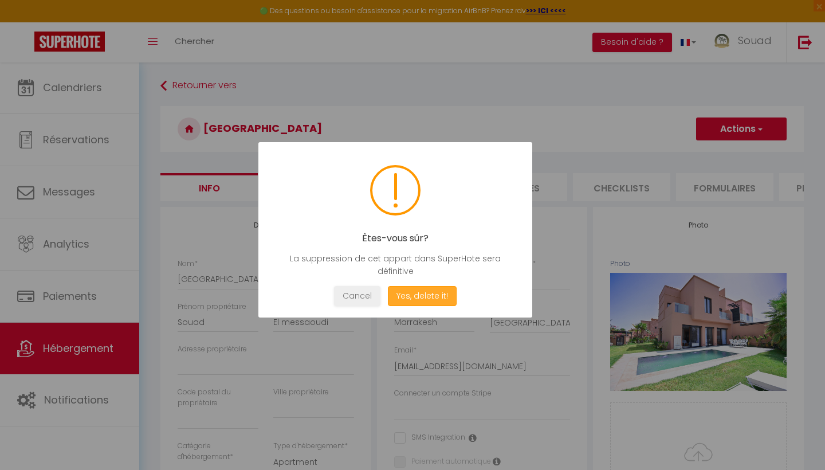
click at [405, 294] on button "Yes, delete it!" at bounding box center [422, 296] width 69 height 20
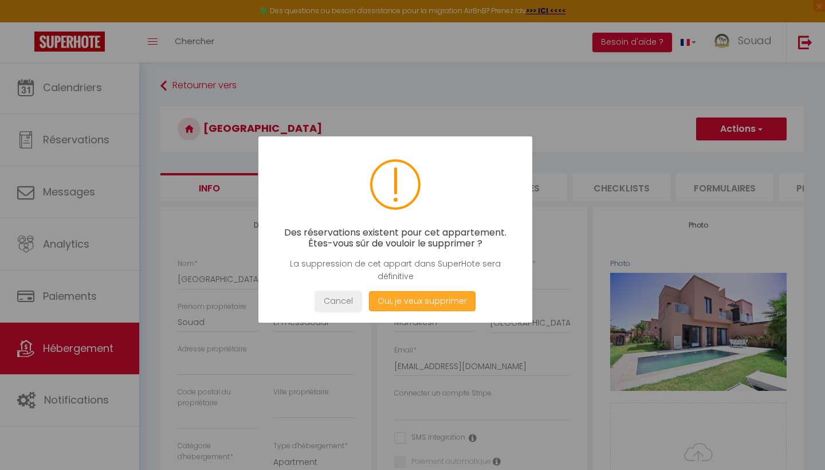
click at [405, 294] on button "Oui, je veux supprimer" at bounding box center [422, 301] width 107 height 20
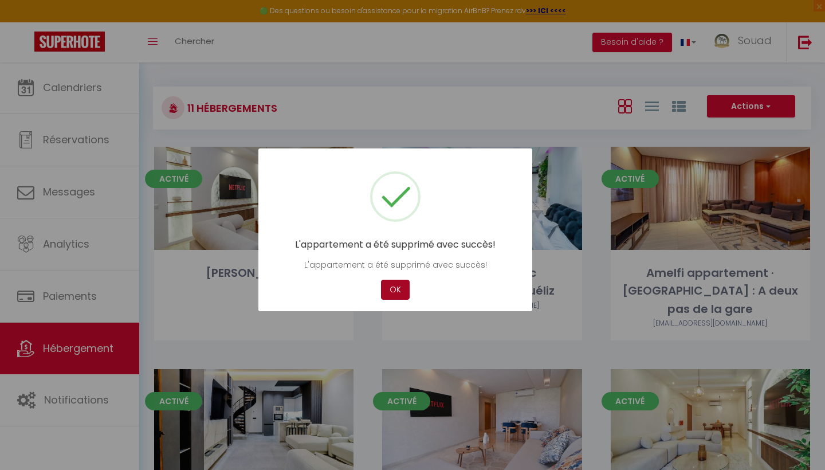
click at [405, 294] on button "OK" at bounding box center [395, 289] width 29 height 20
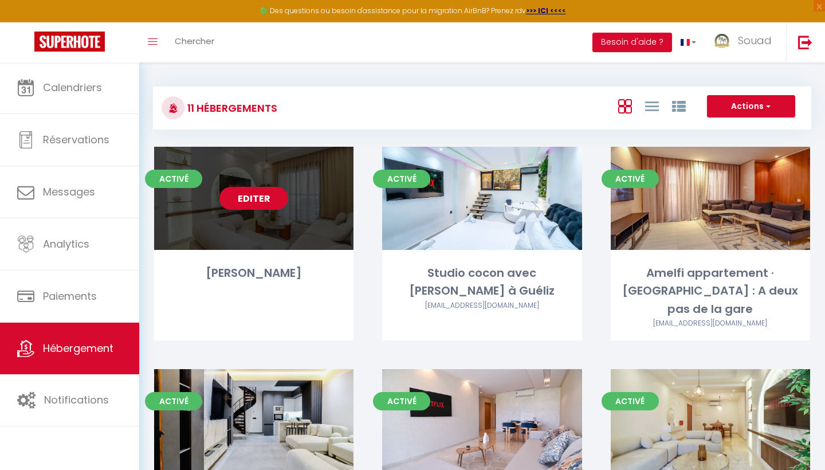
click at [269, 196] on link "Editer" at bounding box center [253, 198] width 69 height 23
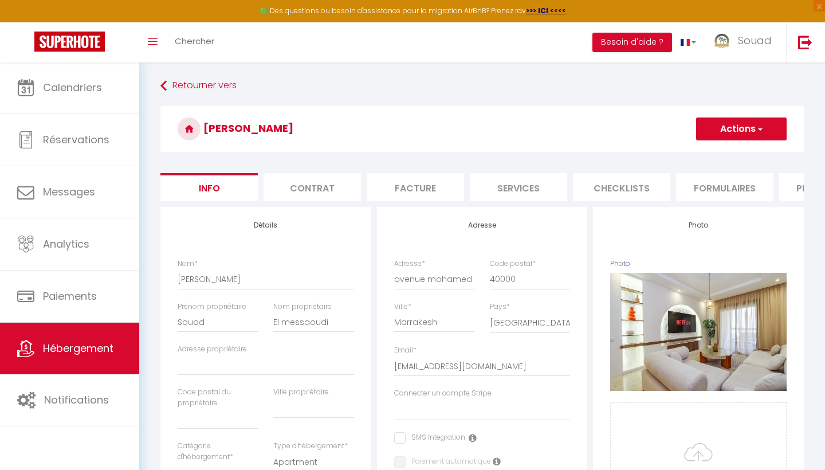
click at [752, 123] on button "Actions" at bounding box center [741, 128] width 90 height 23
click at [704, 185] on link "Supprimer" at bounding box center [724, 183] width 123 height 15
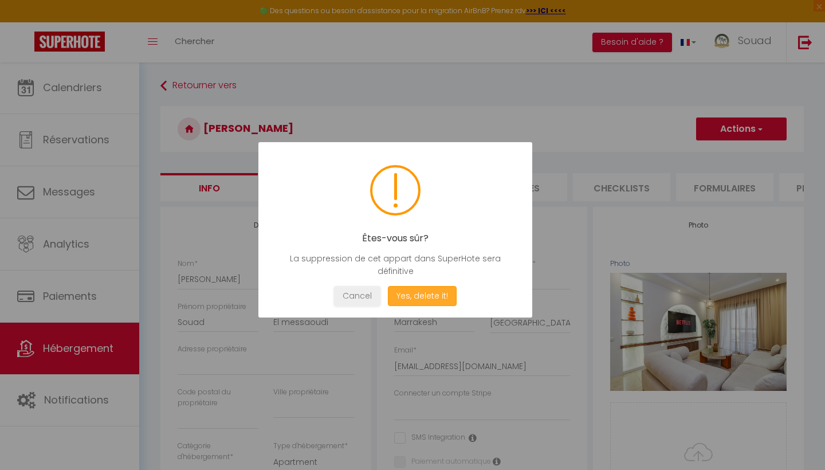
click at [420, 297] on button "Yes, delete it!" at bounding box center [422, 296] width 69 height 20
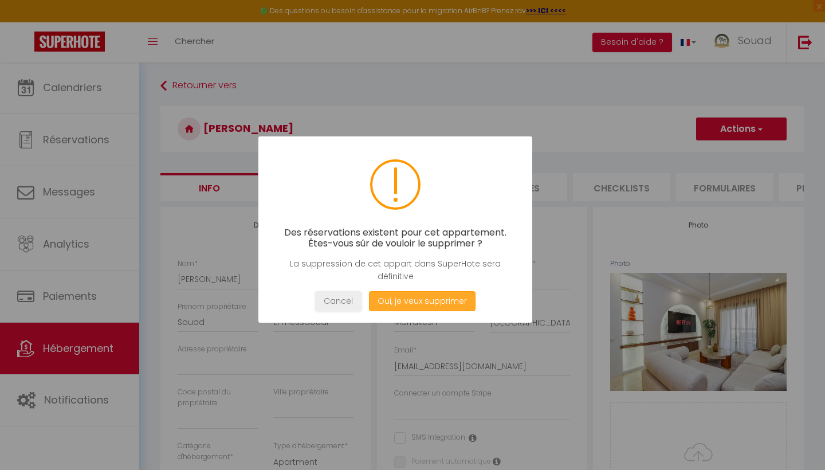
click at [420, 297] on button "Oui, je veux supprimer" at bounding box center [422, 301] width 107 height 20
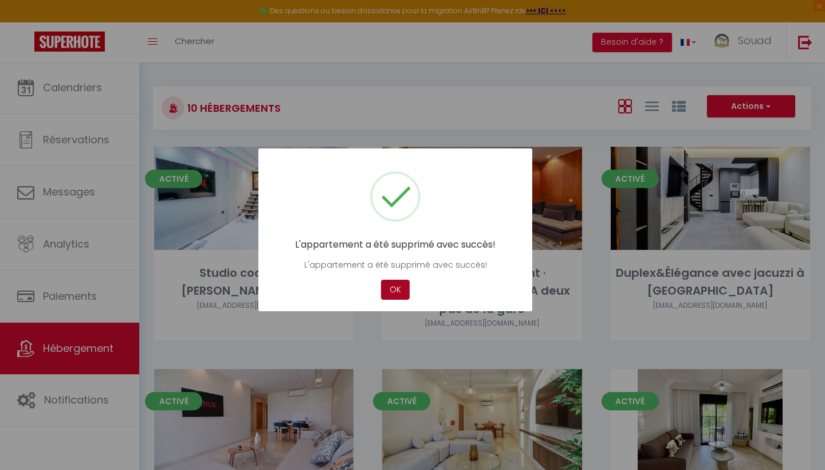
click at [398, 283] on button "OK" at bounding box center [395, 289] width 29 height 20
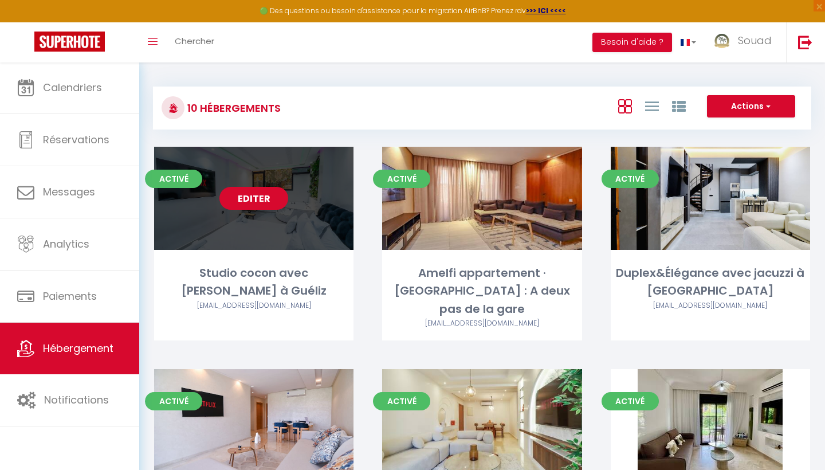
click at [274, 199] on link "Editer" at bounding box center [253, 198] width 69 height 23
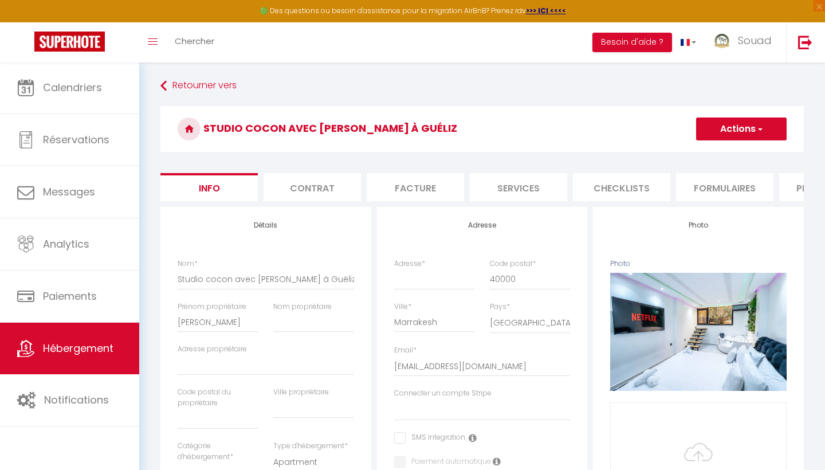
click at [749, 135] on button "Actions" at bounding box center [741, 128] width 90 height 23
click at [694, 184] on link "Supprimer" at bounding box center [724, 183] width 123 height 15
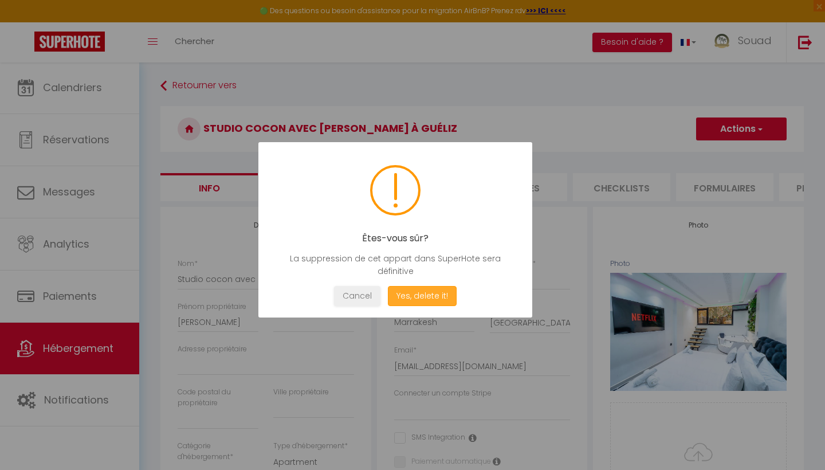
click at [415, 296] on button "Yes, delete it!" at bounding box center [422, 296] width 69 height 20
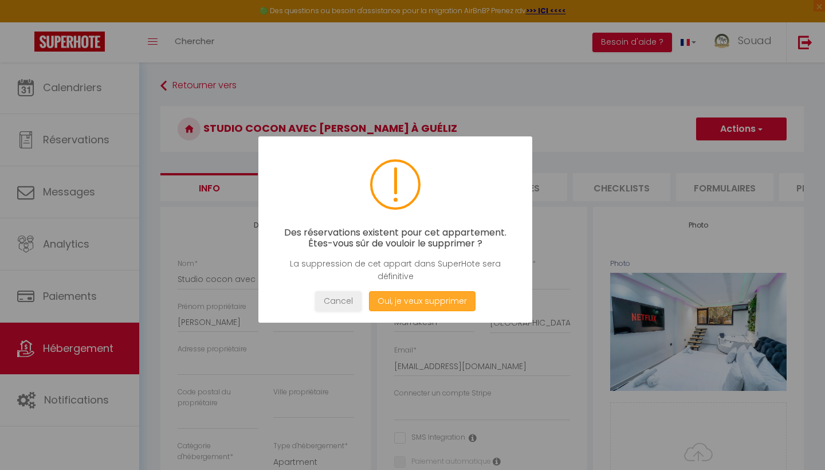
click at [413, 304] on button "Oui, je veux supprimer" at bounding box center [422, 301] width 107 height 20
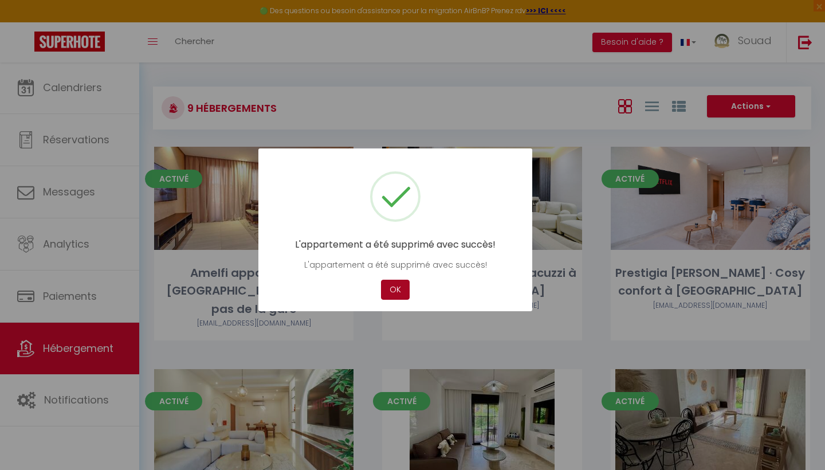
click at [398, 289] on button "OK" at bounding box center [395, 289] width 29 height 20
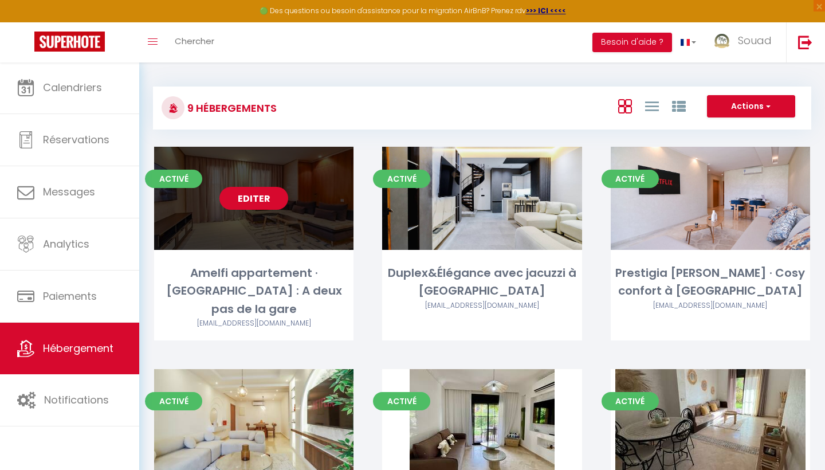
click at [286, 196] on link "Editer" at bounding box center [253, 198] width 69 height 23
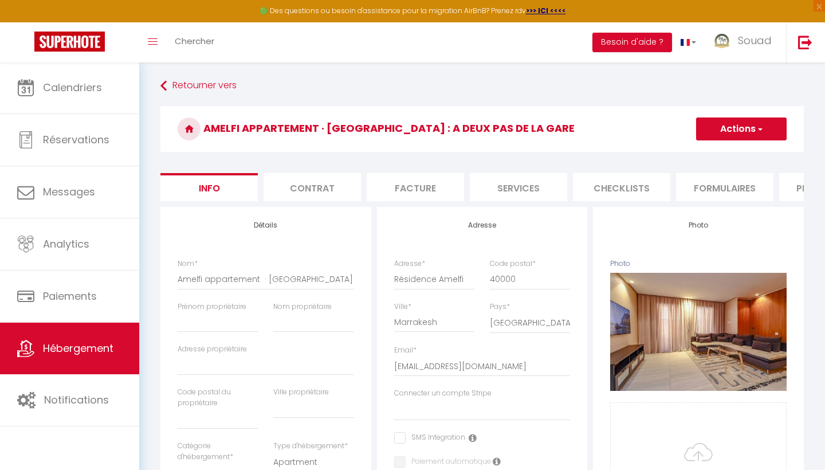
click at [766, 131] on button "Actions" at bounding box center [741, 128] width 90 height 23
click at [709, 190] on link "Supprimer" at bounding box center [724, 183] width 123 height 15
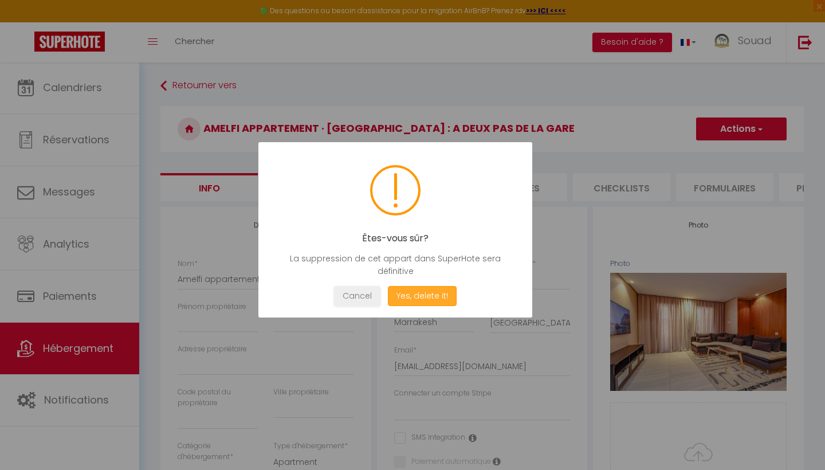
click at [428, 291] on button "Yes, delete it!" at bounding box center [422, 296] width 69 height 20
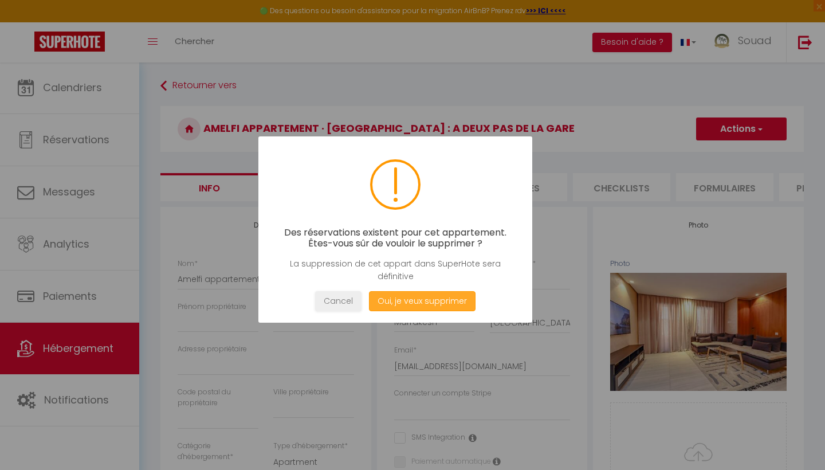
click at [417, 302] on button "Oui, je veux supprimer" at bounding box center [422, 301] width 107 height 20
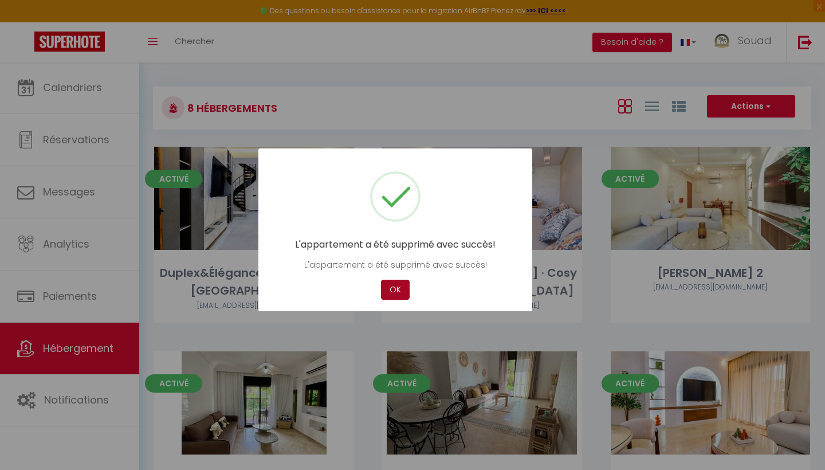
click at [405, 295] on button "OK" at bounding box center [395, 289] width 29 height 20
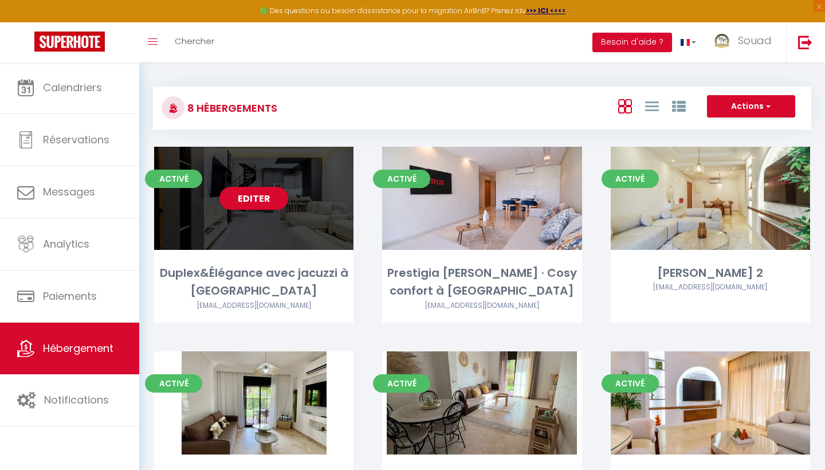
click at [278, 210] on div "Editer" at bounding box center [253, 198] width 199 height 103
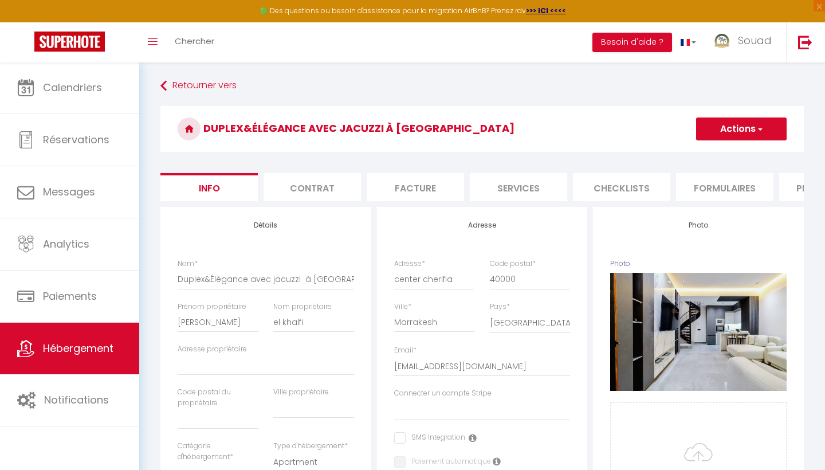
click at [750, 133] on button "Actions" at bounding box center [741, 128] width 90 height 23
click at [698, 185] on link "Supprimer" at bounding box center [724, 183] width 123 height 15
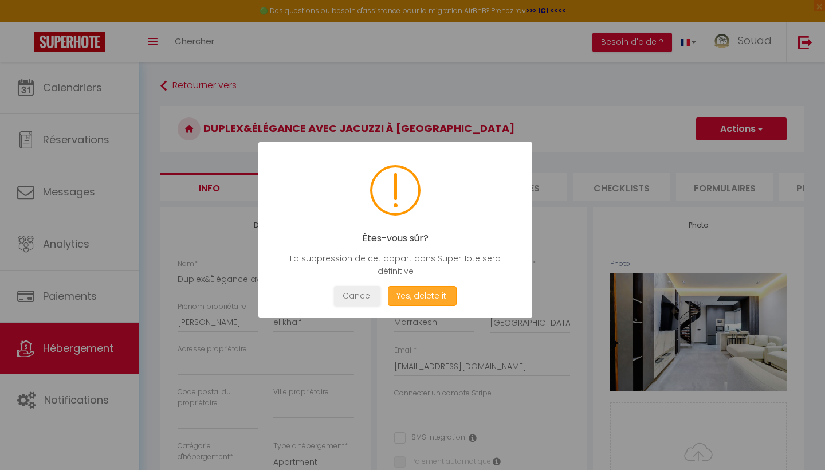
click at [410, 294] on button "Yes, delete it!" at bounding box center [422, 296] width 69 height 20
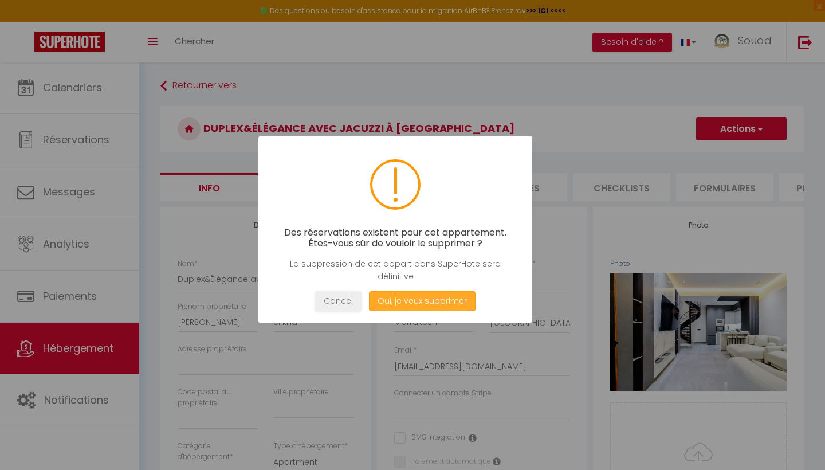
click at [414, 304] on button "Oui, je veux supprimer" at bounding box center [422, 301] width 107 height 20
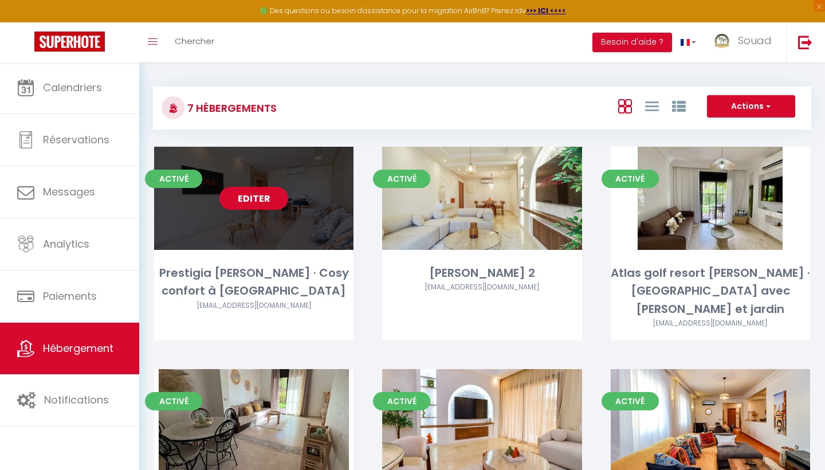
click at [263, 204] on link "Editer" at bounding box center [253, 198] width 69 height 23
select select "3"
select select "2"
select select "1"
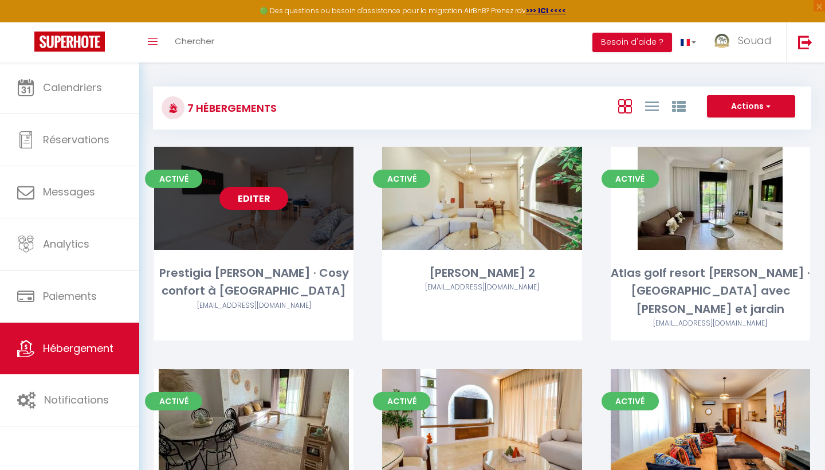
select select "28"
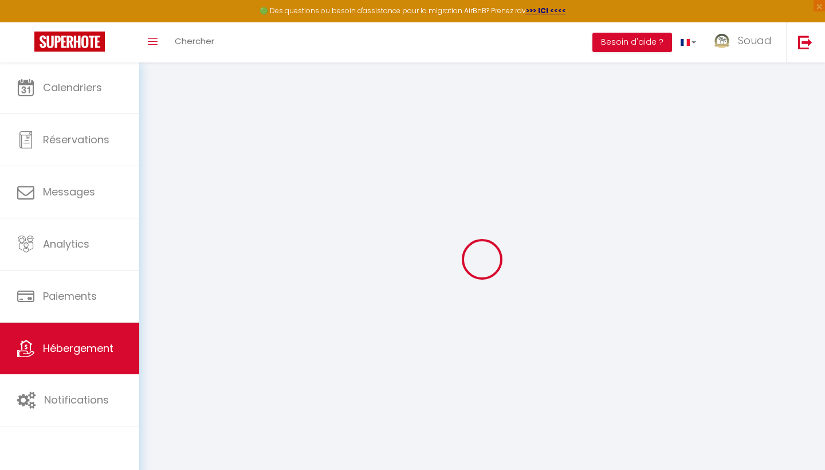
select select
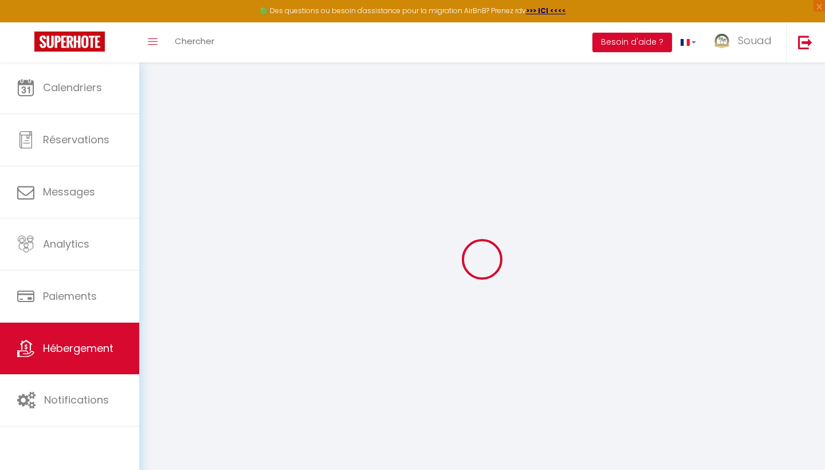
select select
checkbox input "false"
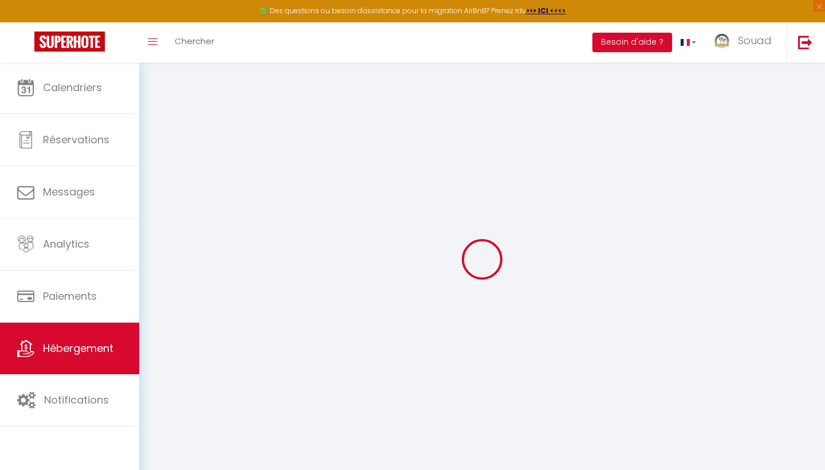
select select
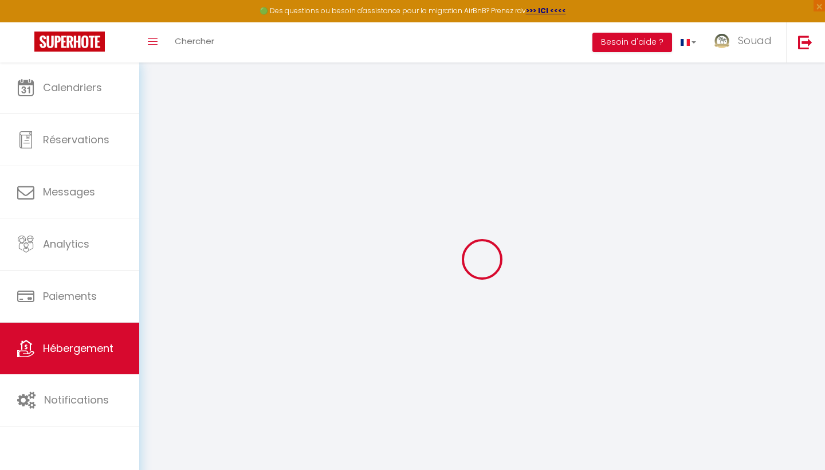
select select
checkbox input "false"
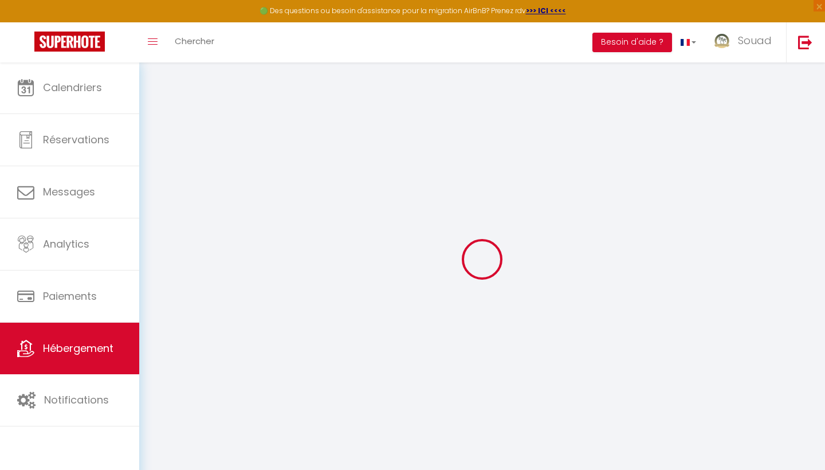
checkbox input "false"
select select
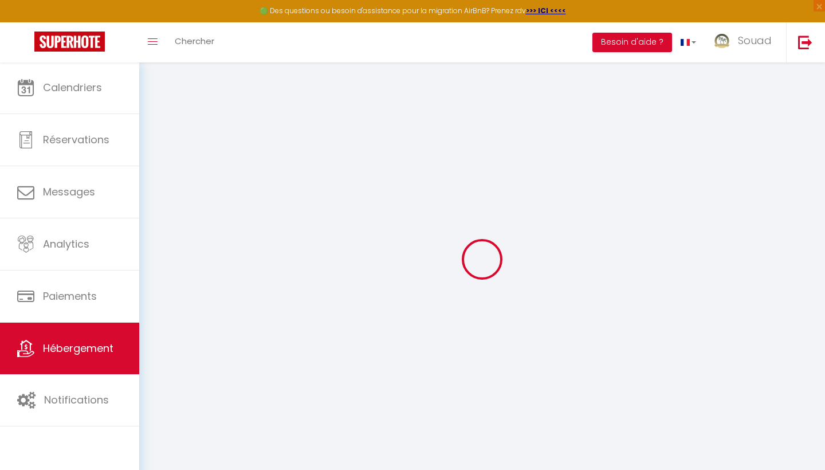
select select
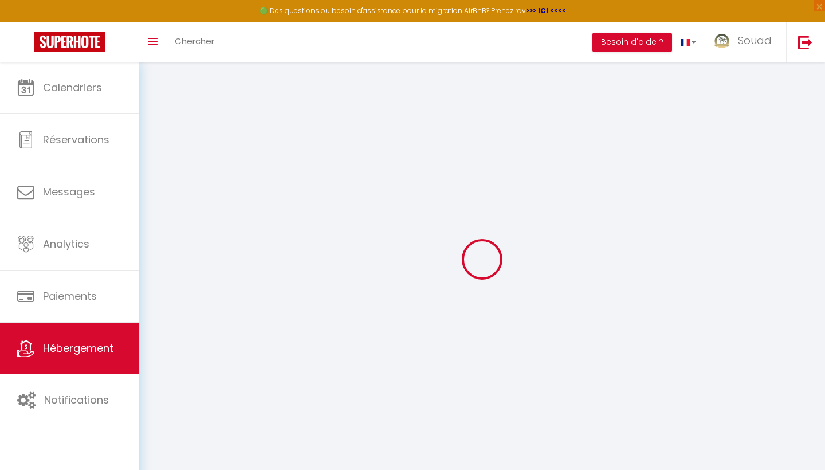
checkbox input "false"
select select
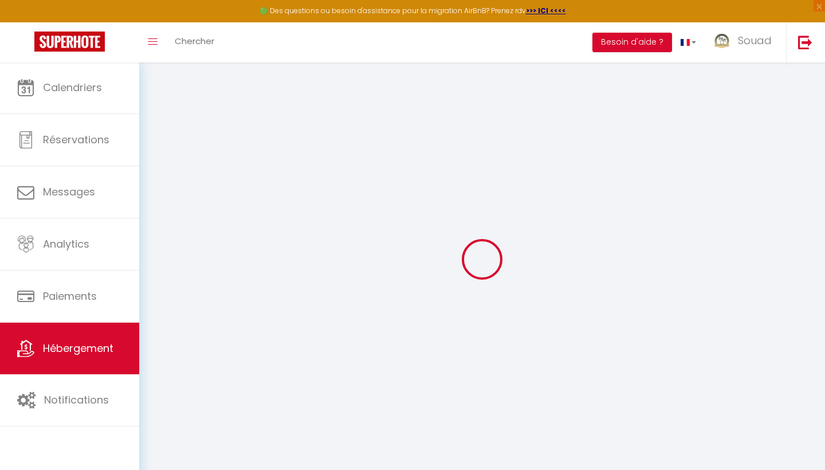
select select
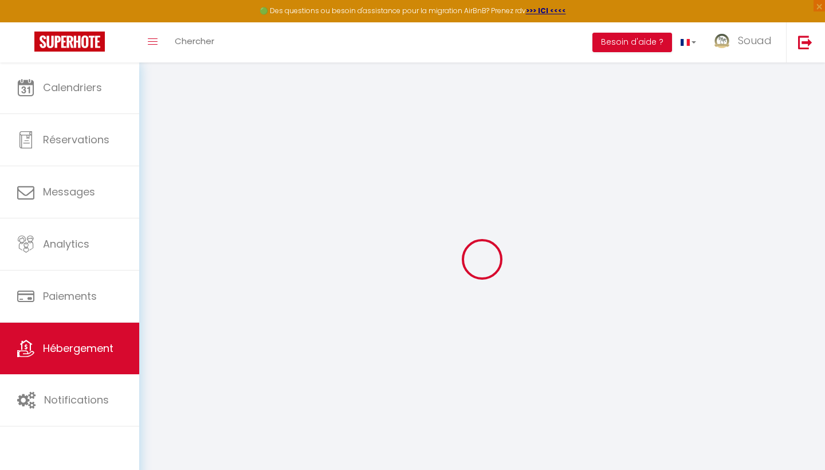
select select
checkbox input "false"
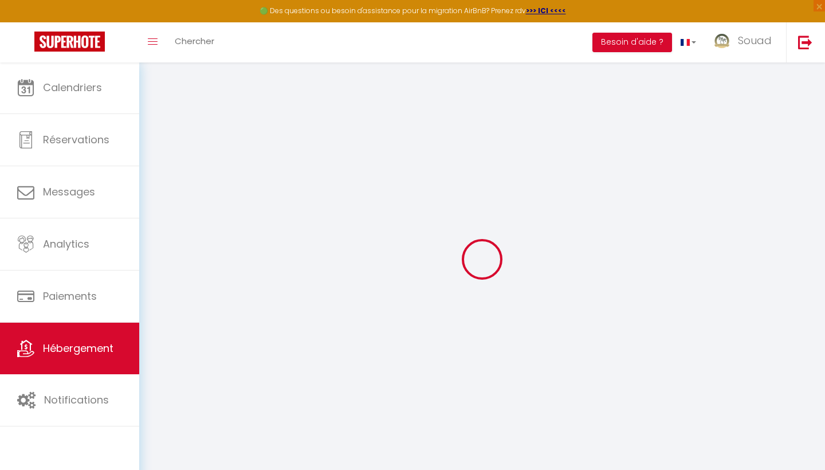
checkbox input "false"
select select
type input "Prestigia [PERSON_NAME] · Cosy confort à [GEOGRAPHIC_DATA]"
type input "[PERSON_NAME]"
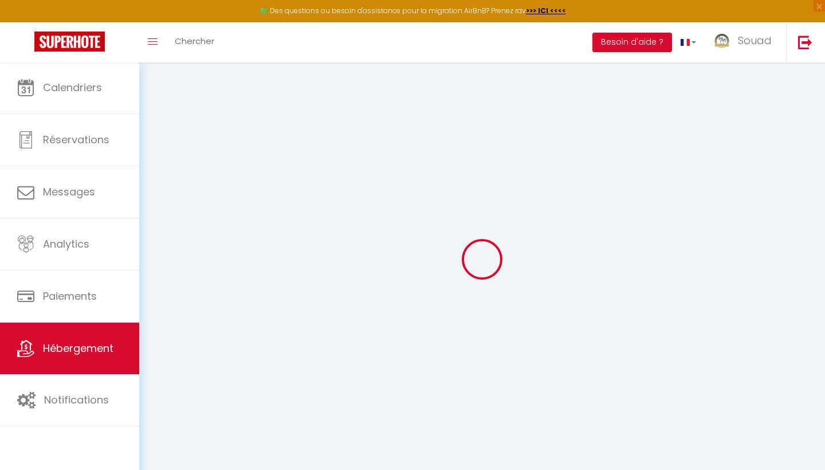
select select "5"
select select "2"
type input "80"
select select
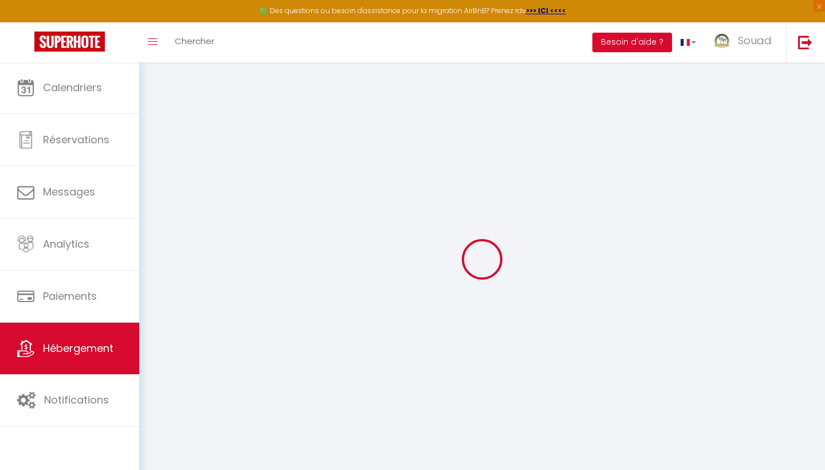
select select
type input "40160"
type input "Marrakesh"
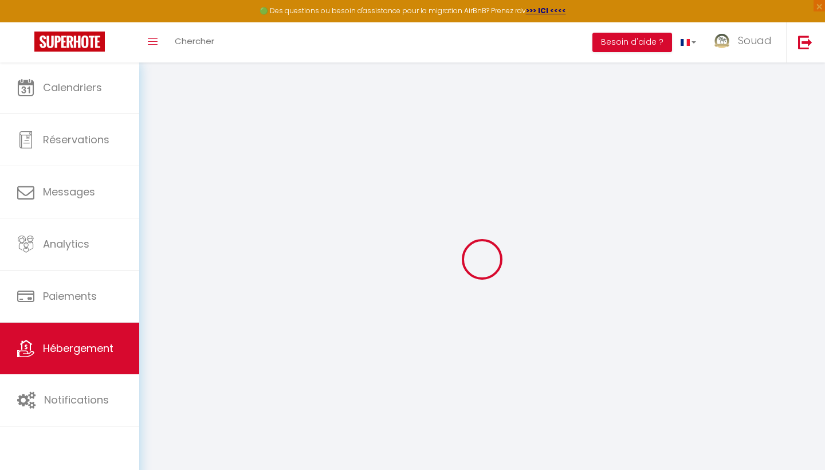
select select "146"
type input "[EMAIL_ADDRESS][DOMAIN_NAME]"
select select
checkbox input "false"
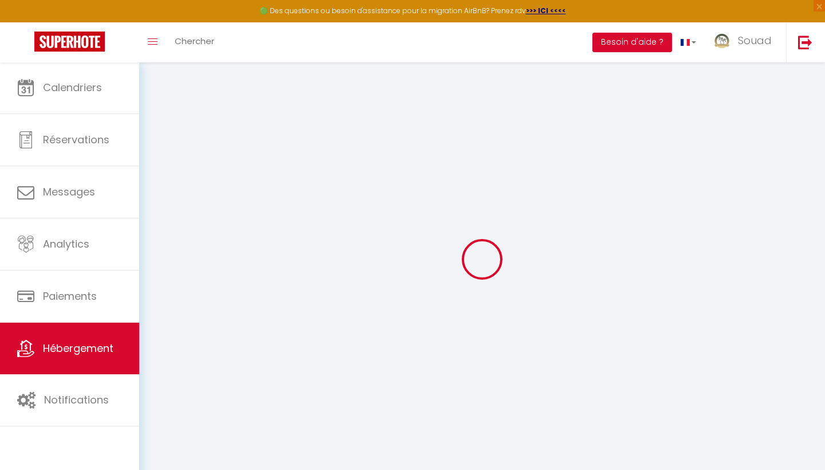
checkbox input "false"
type input "0"
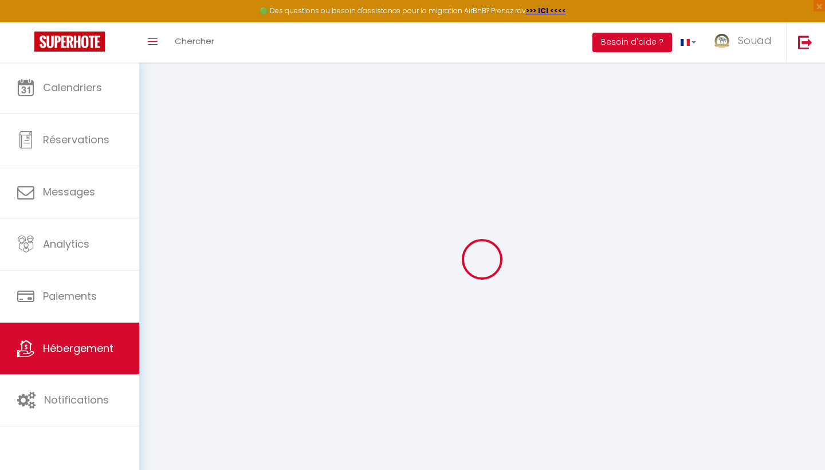
type input "0"
select select
checkbox input "false"
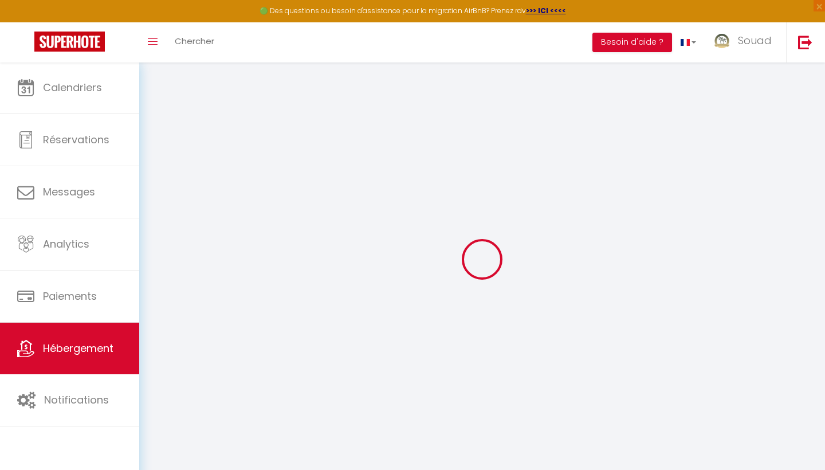
checkbox input "false"
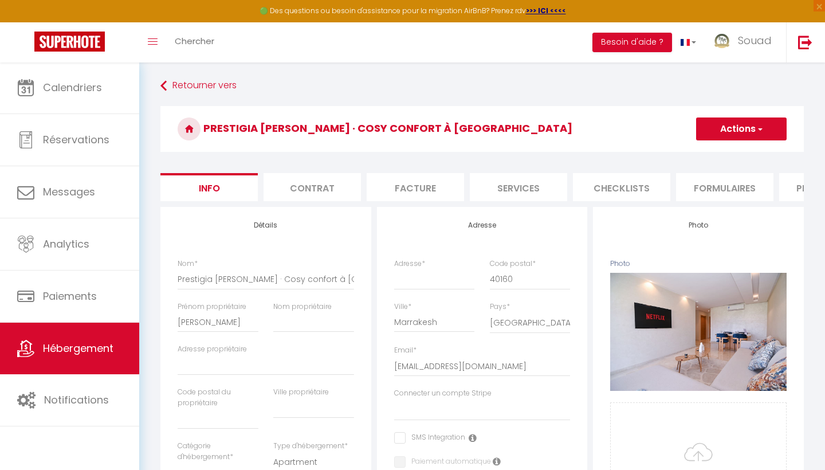
click at [762, 132] on span "button" at bounding box center [758, 128] width 7 height 11
click at [694, 178] on link "Supprimer" at bounding box center [724, 183] width 123 height 15
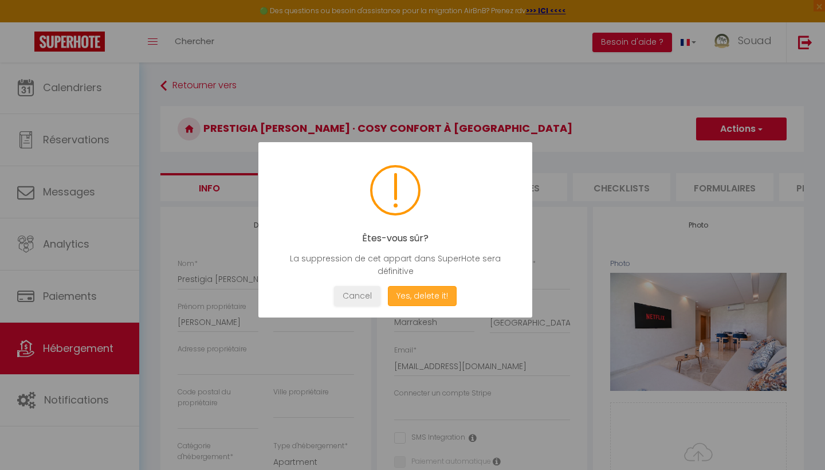
click at [426, 293] on button "Yes, delete it!" at bounding box center [422, 296] width 69 height 20
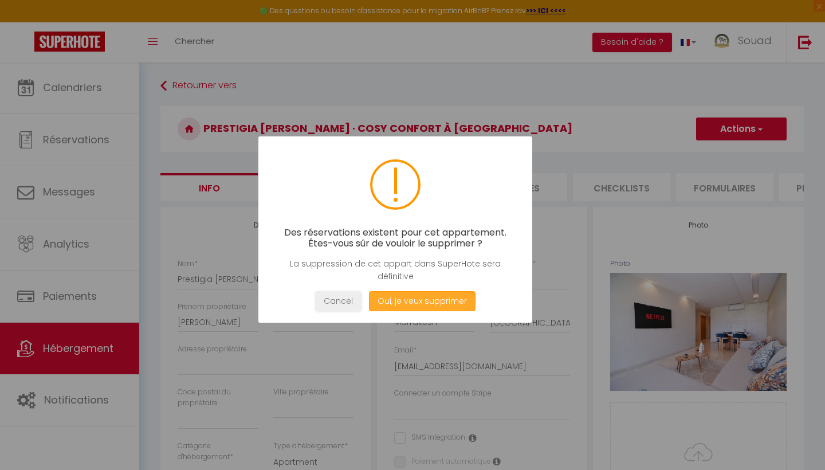
click at [439, 308] on button "Oui, je veux supprimer" at bounding box center [422, 301] width 107 height 20
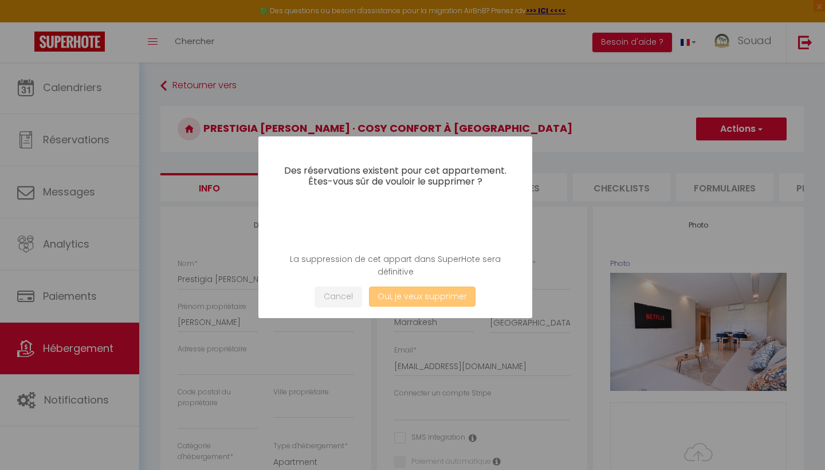
click at [440, 303] on button "Oui, je veux supprimer" at bounding box center [422, 296] width 107 height 20
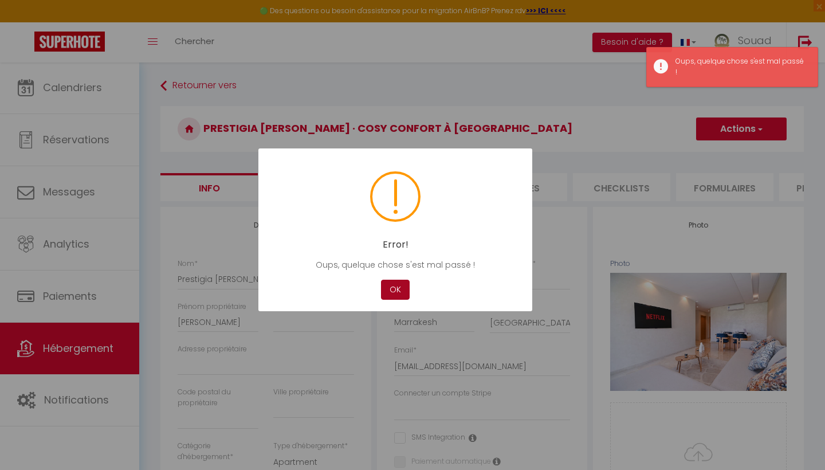
click at [404, 290] on button "OK" at bounding box center [395, 289] width 29 height 20
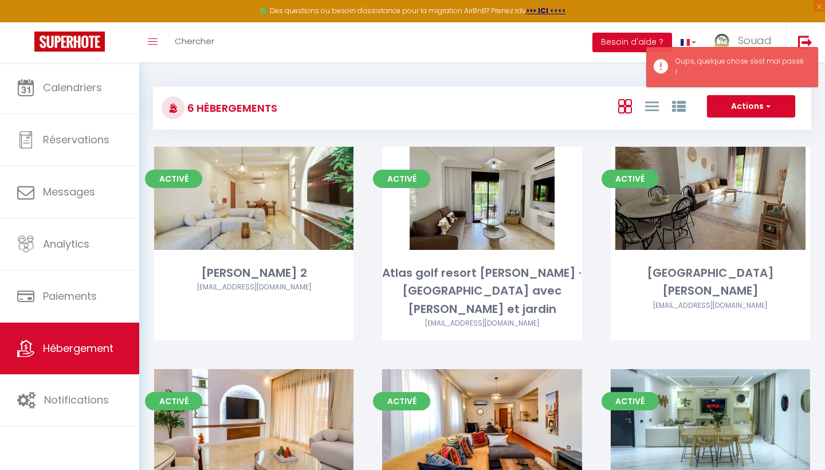
click at [770, 108] on span "button" at bounding box center [766, 105] width 7 height 11
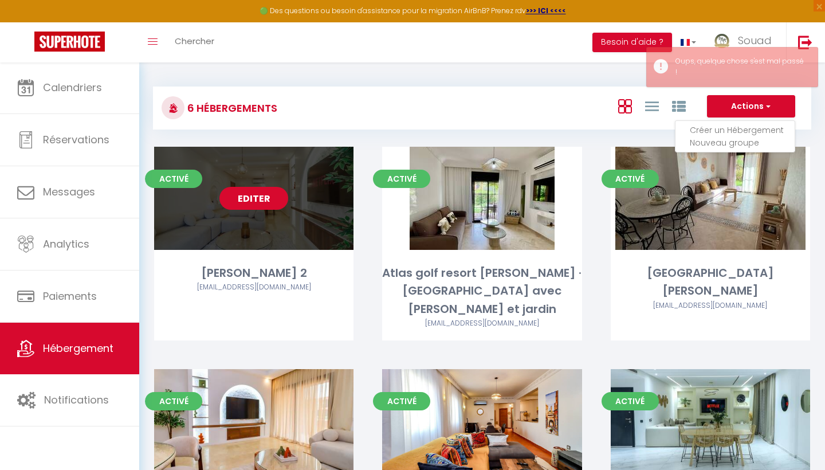
click at [261, 208] on link "Editer" at bounding box center [253, 198] width 69 height 23
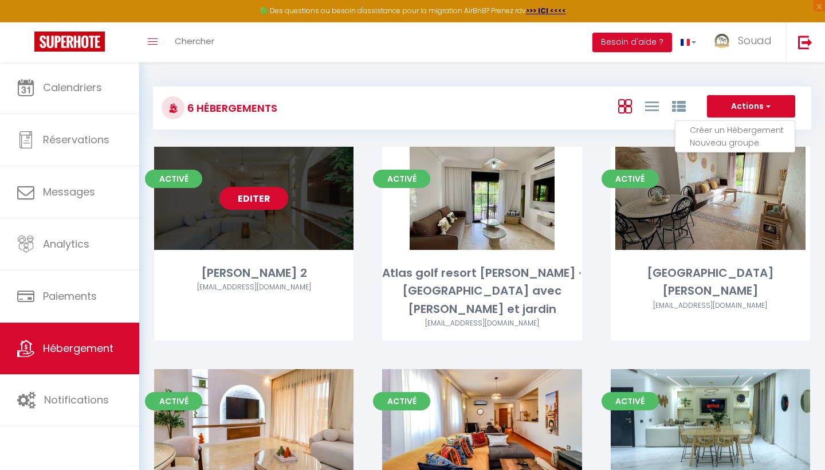
click at [277, 201] on link "Editer" at bounding box center [253, 198] width 69 height 23
select select "3"
select select "2"
select select "1"
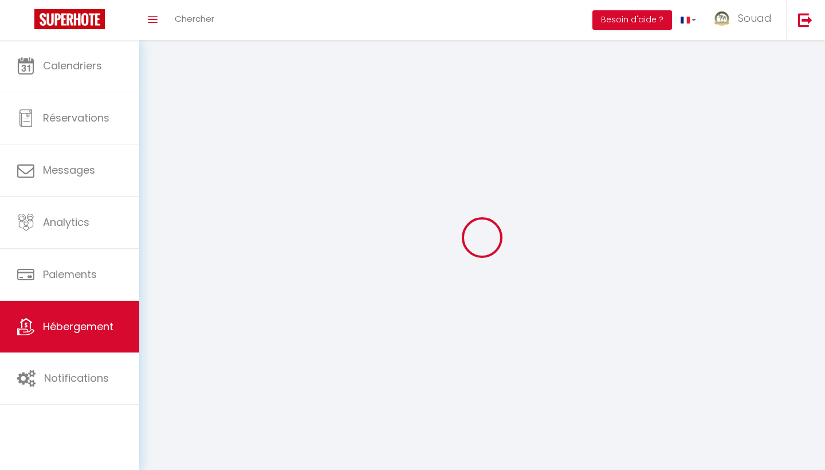
select select
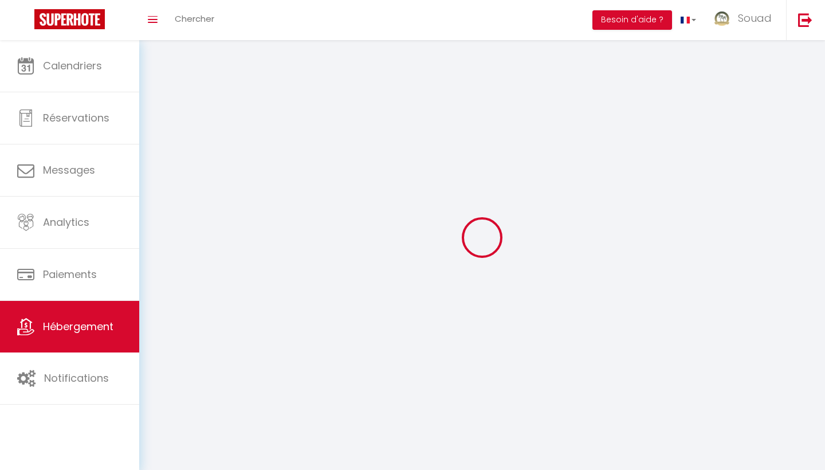
select select
checkbox input "false"
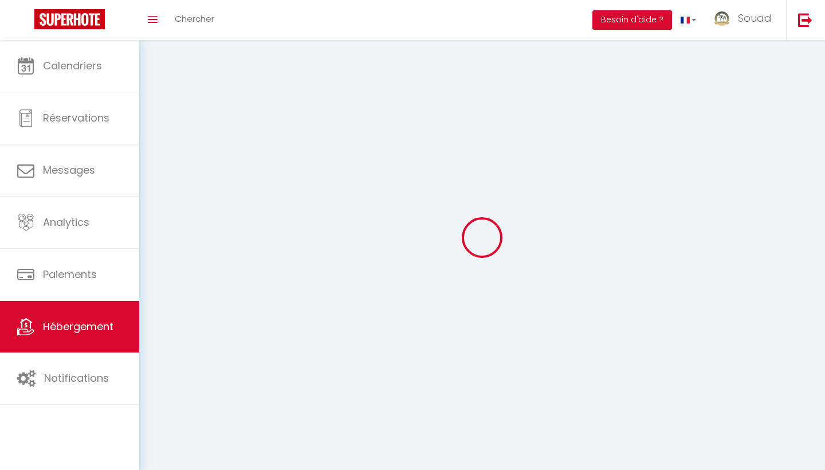
select select
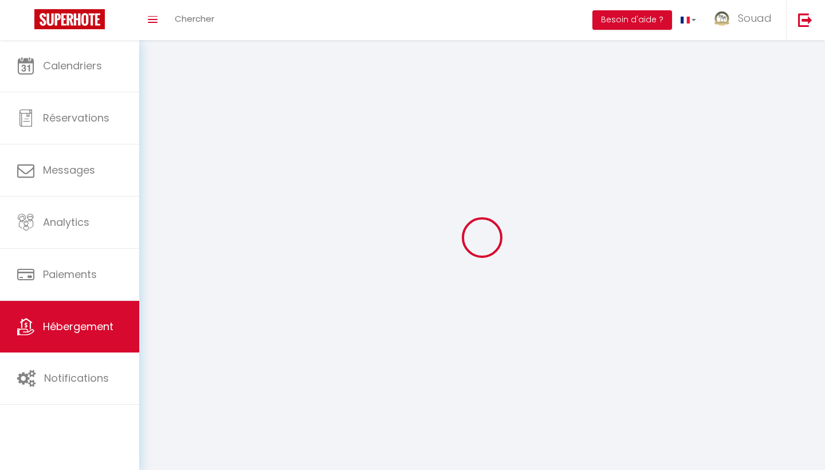
select select
checkbox input "false"
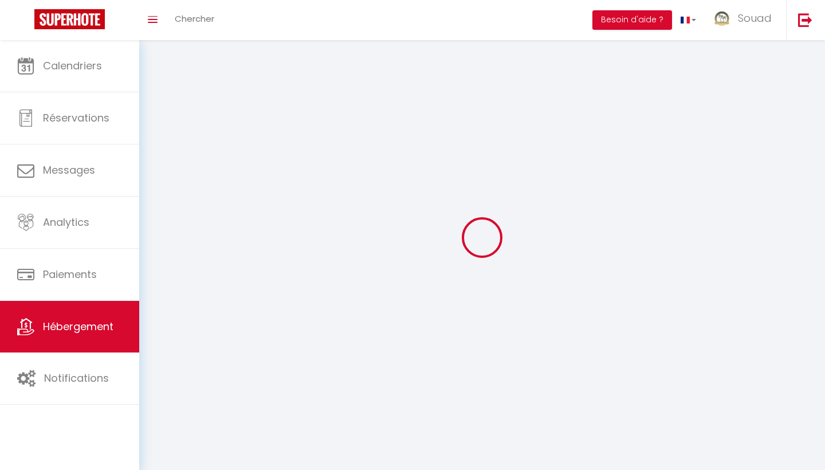
checkbox input "false"
select select
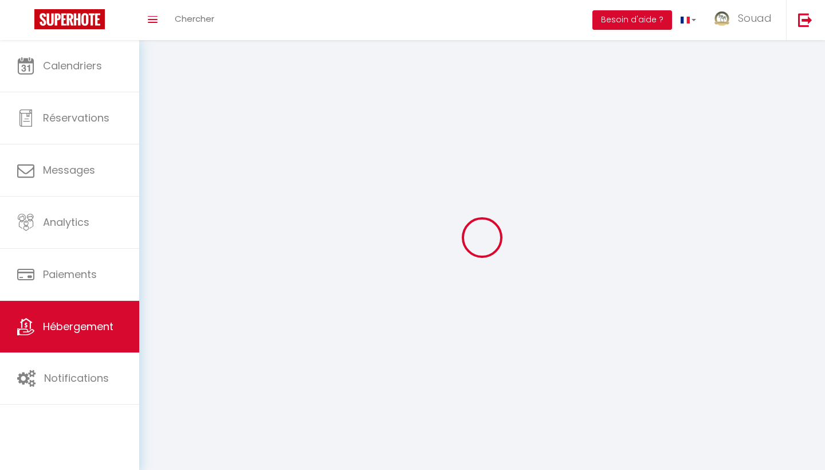
select select
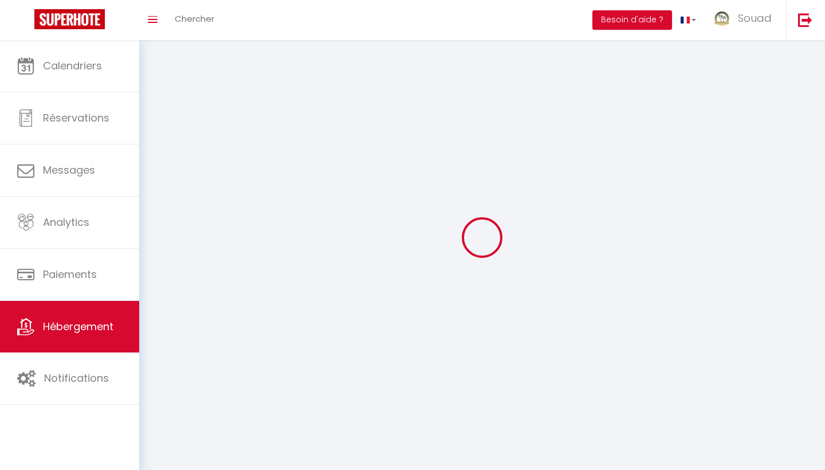
checkbox input "false"
select select
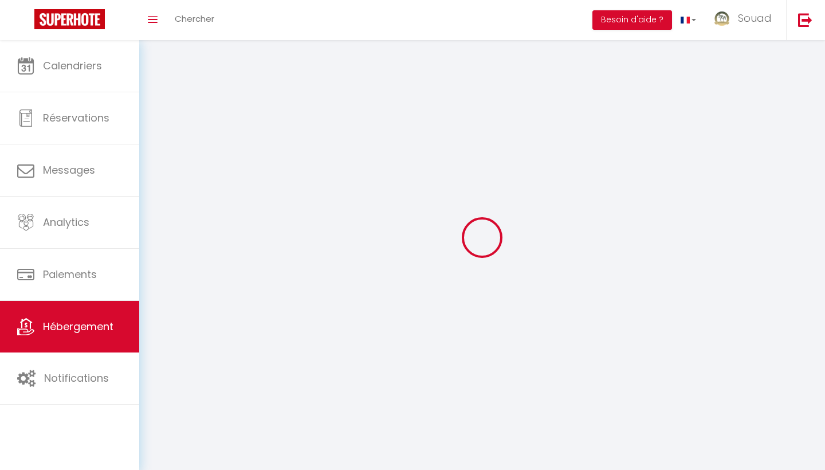
select select
select select "1"
select select "28"
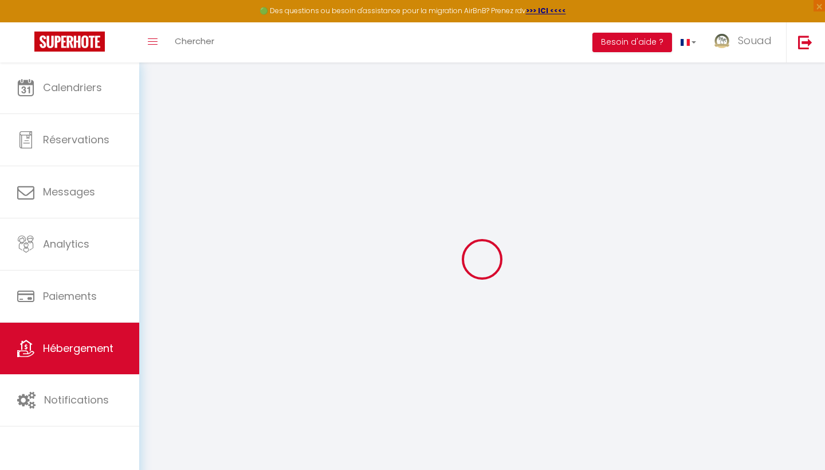
select select
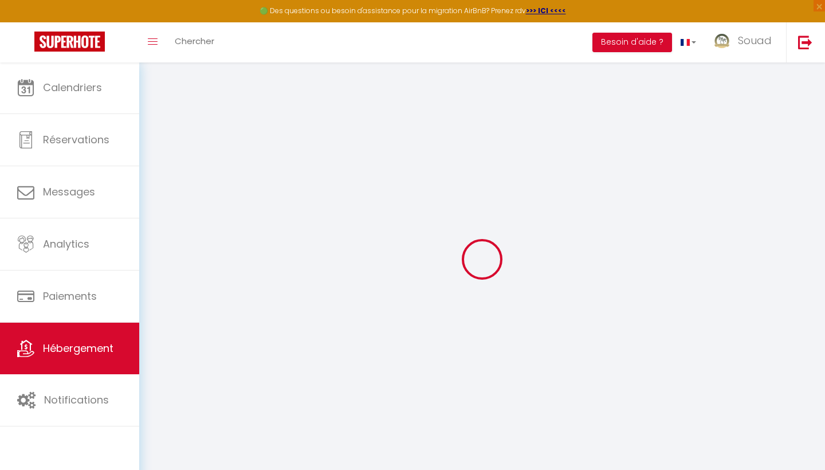
select select
checkbox input "false"
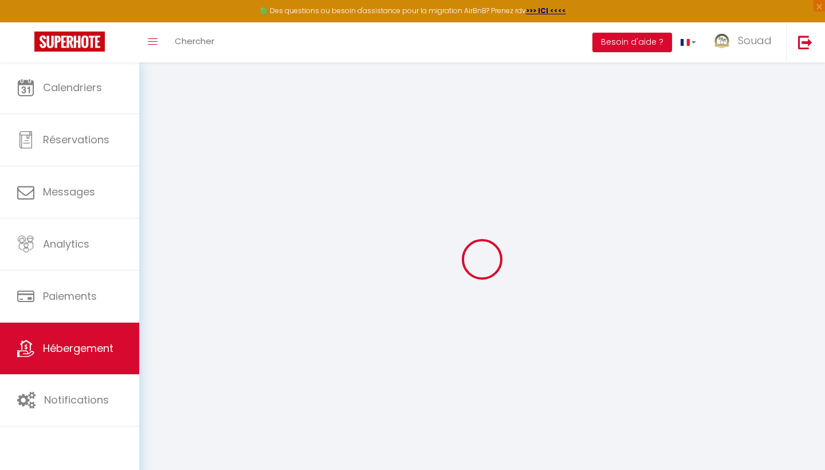
select select
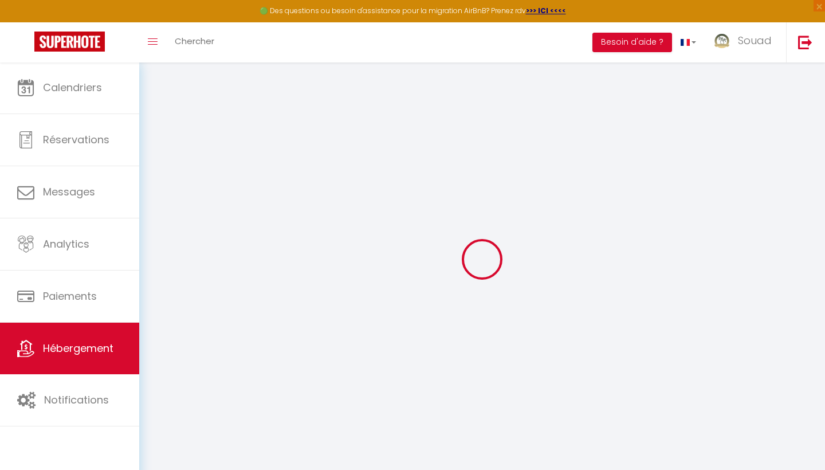
select select
checkbox input "false"
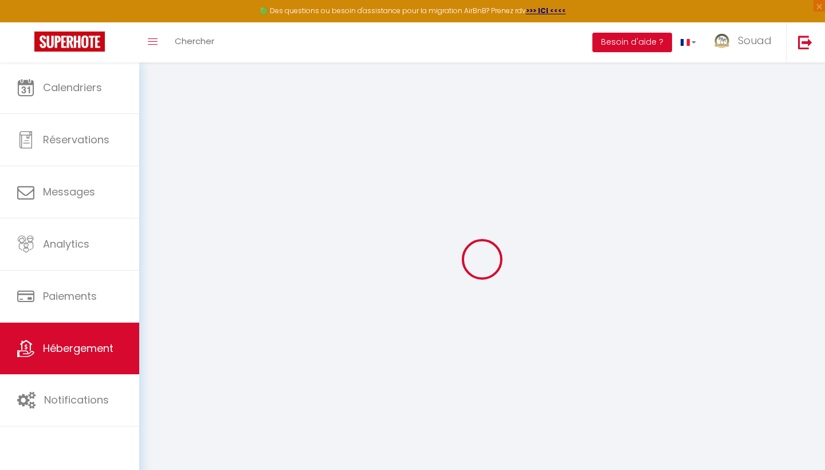
checkbox input "false"
select select
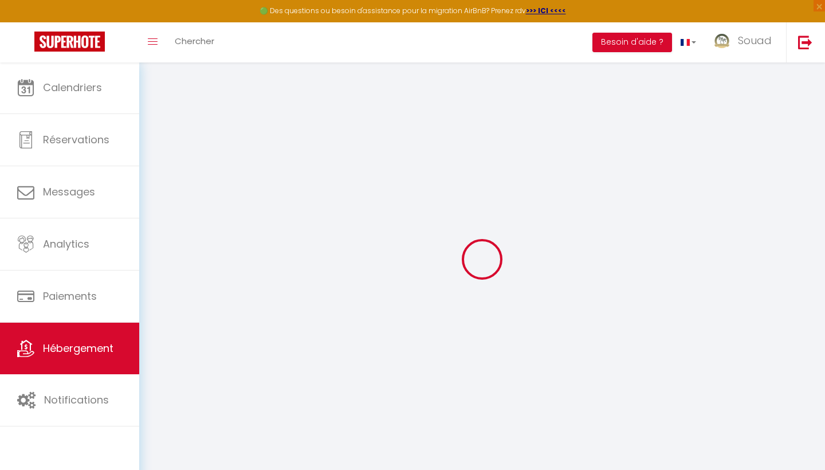
select select
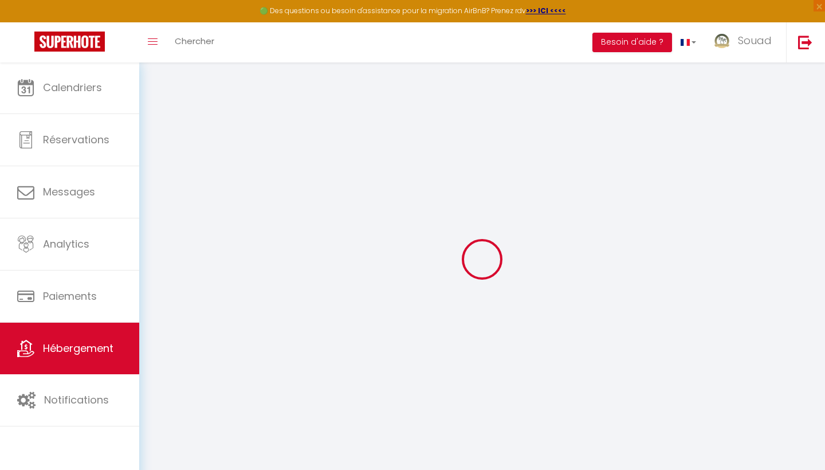
checkbox input "false"
select select
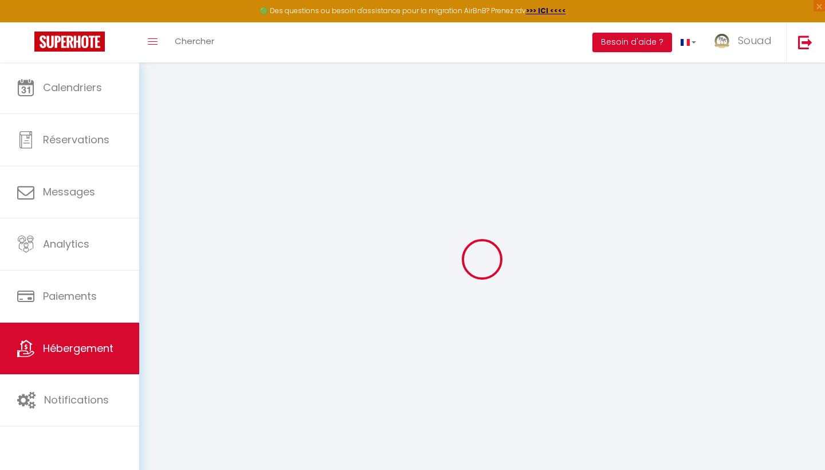
select select
type input "[PERSON_NAME] 2"
select select "5"
select select "2"
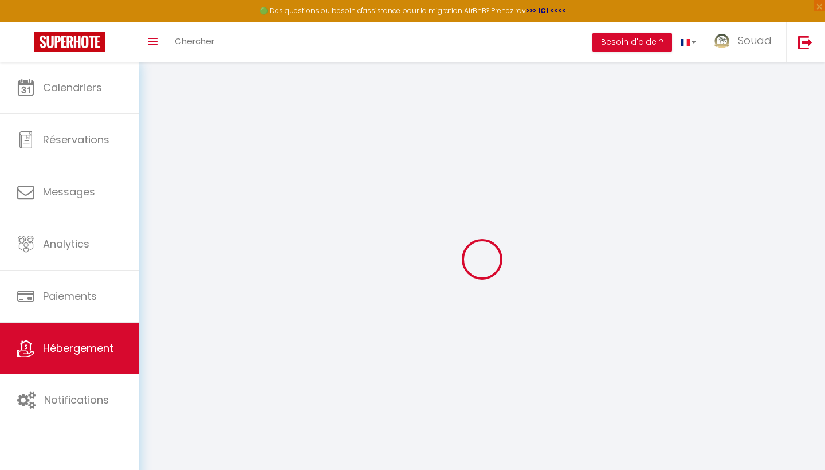
type input "894"
select select
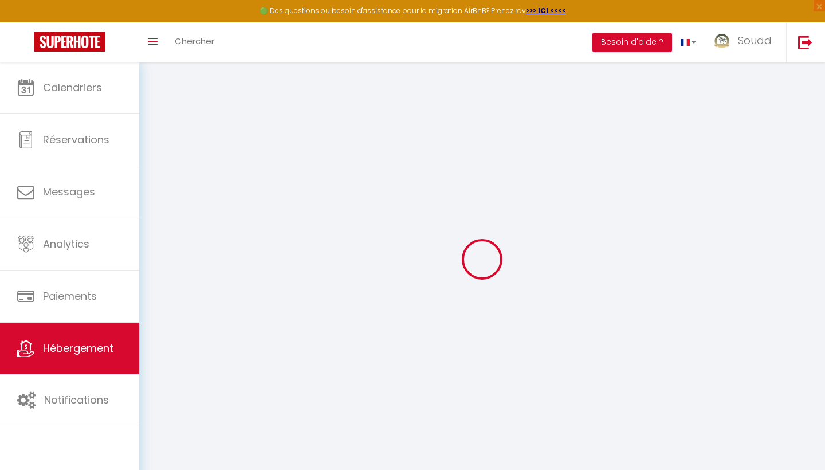
select select
type input "coralia les oranger"
type input "40000"
type input "Marrakesh"
select select "146"
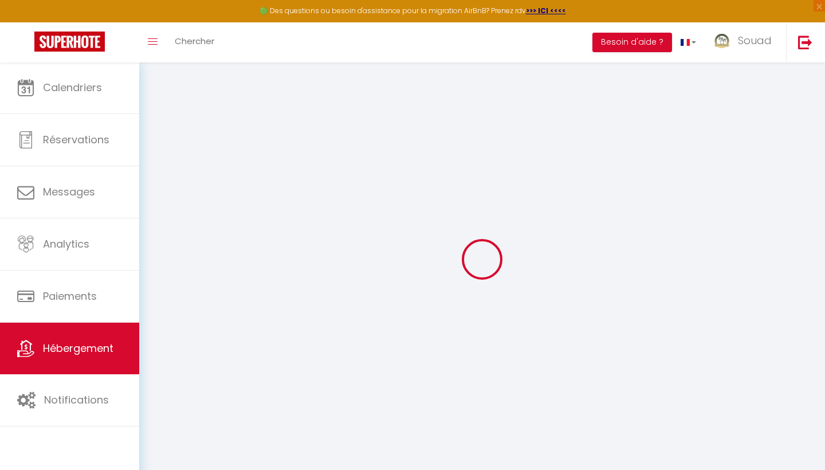
type input "[EMAIL_ADDRESS][DOMAIN_NAME]"
select select
checkbox input "false"
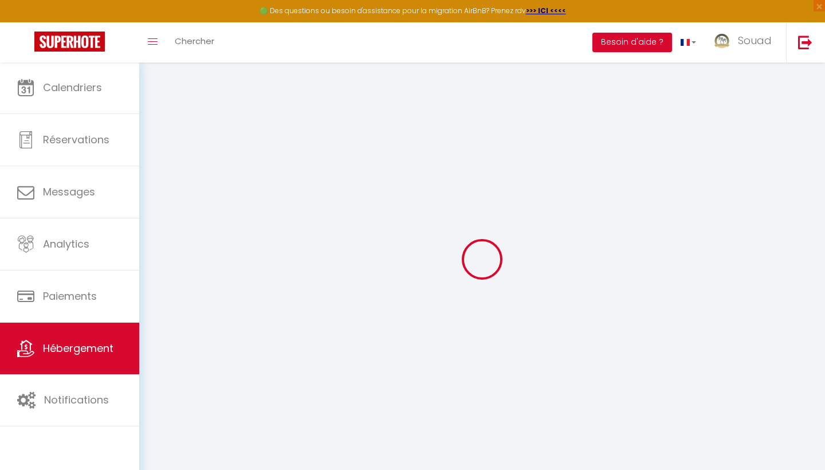
checkbox input "false"
select select "52"
type input "0"
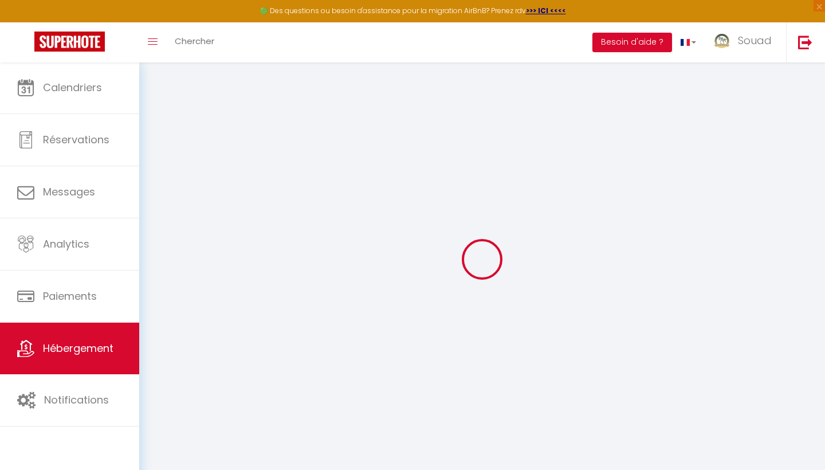
type input "0"
select select
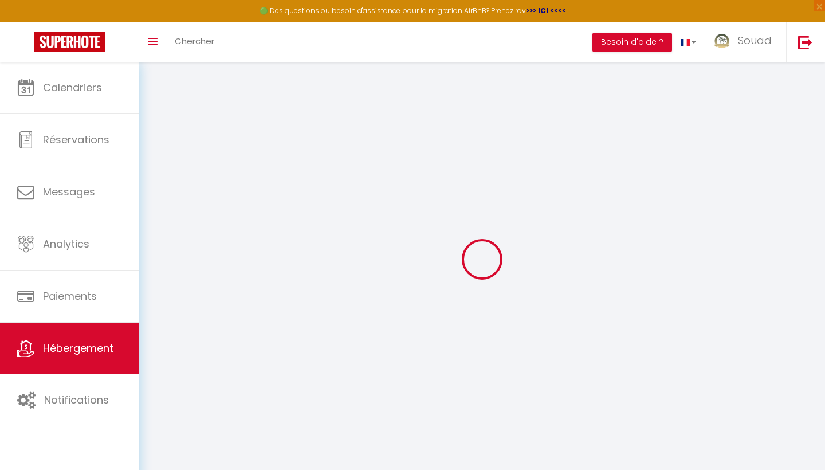
select select
checkbox input "false"
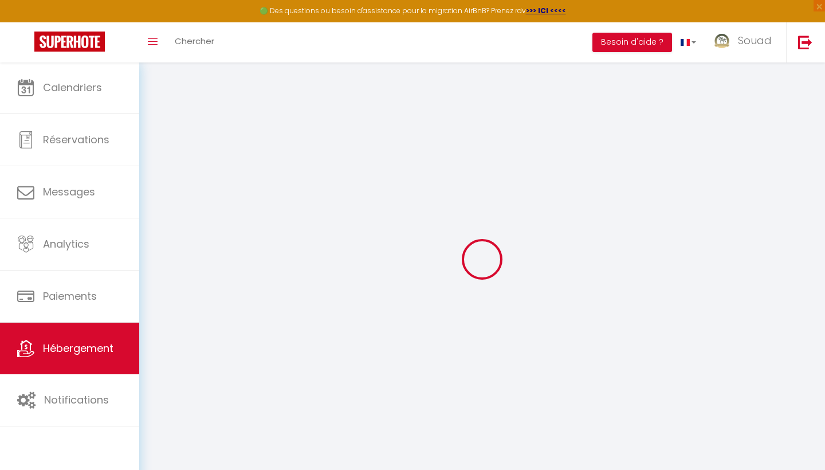
checkbox input "false"
select select
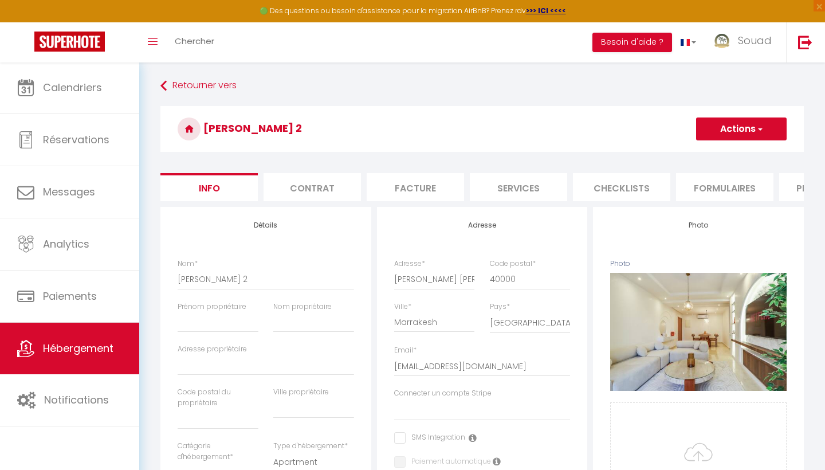
click at [764, 125] on button "Actions" at bounding box center [741, 128] width 90 height 23
click at [687, 183] on link "Supprimer" at bounding box center [724, 183] width 123 height 15
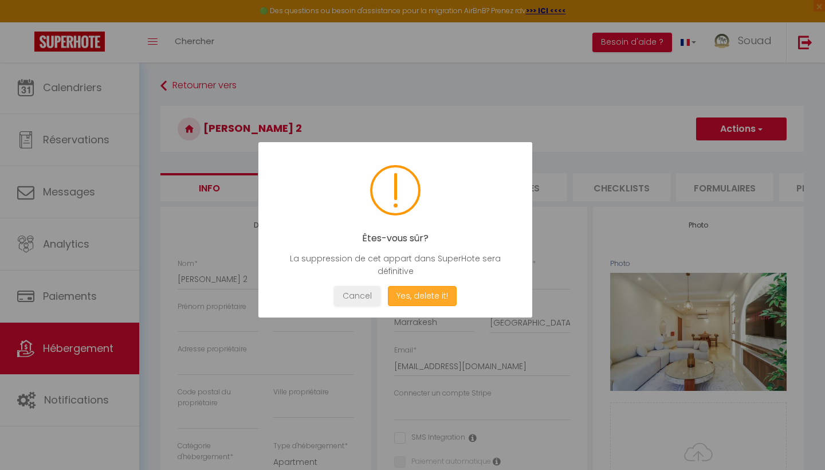
click at [405, 293] on button "Yes, delete it!" at bounding box center [422, 296] width 69 height 20
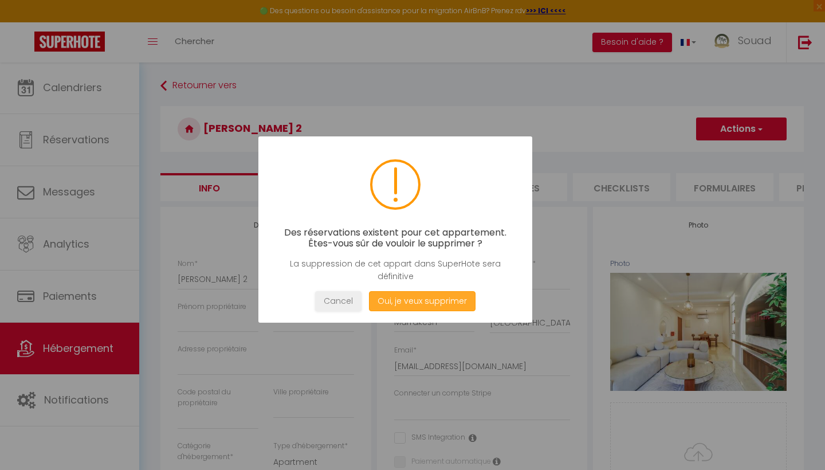
click at [407, 304] on button "Oui, je veux supprimer" at bounding box center [422, 301] width 107 height 20
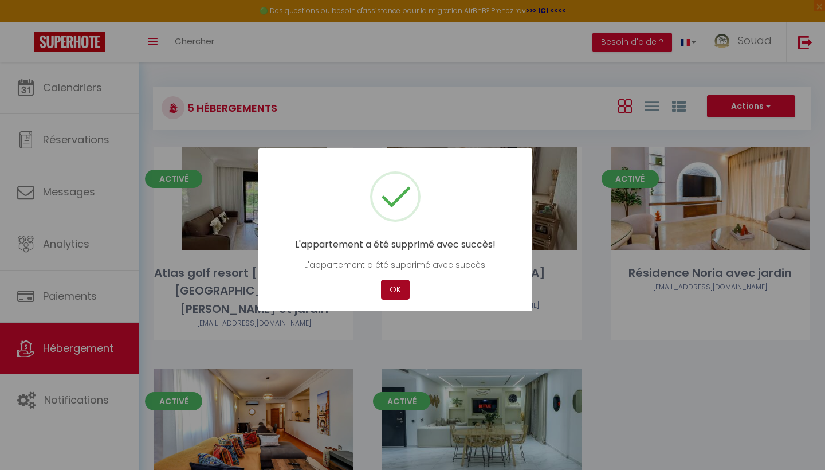
click at [401, 290] on button "OK" at bounding box center [395, 289] width 29 height 20
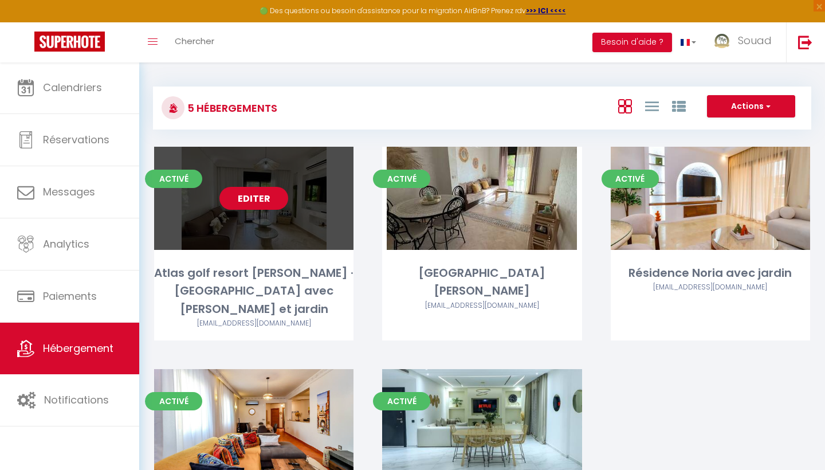
click at [269, 195] on link "Editer" at bounding box center [253, 198] width 69 height 23
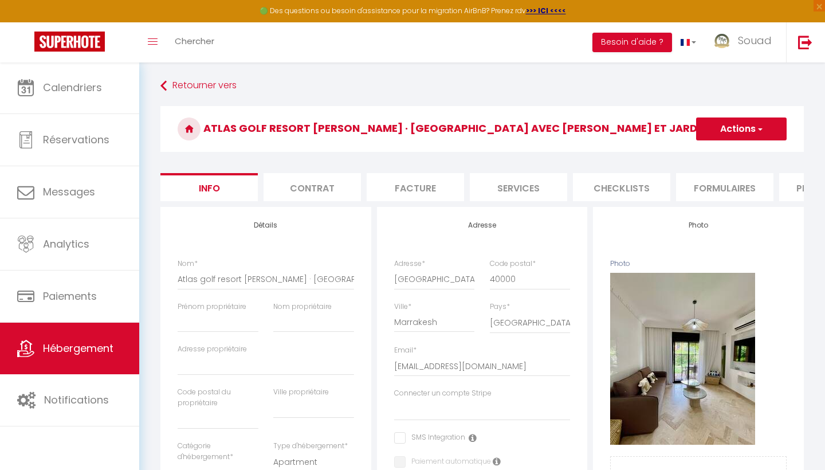
click at [761, 136] on button "Actions" at bounding box center [741, 128] width 90 height 23
click at [702, 182] on link "Supprimer" at bounding box center [724, 183] width 123 height 15
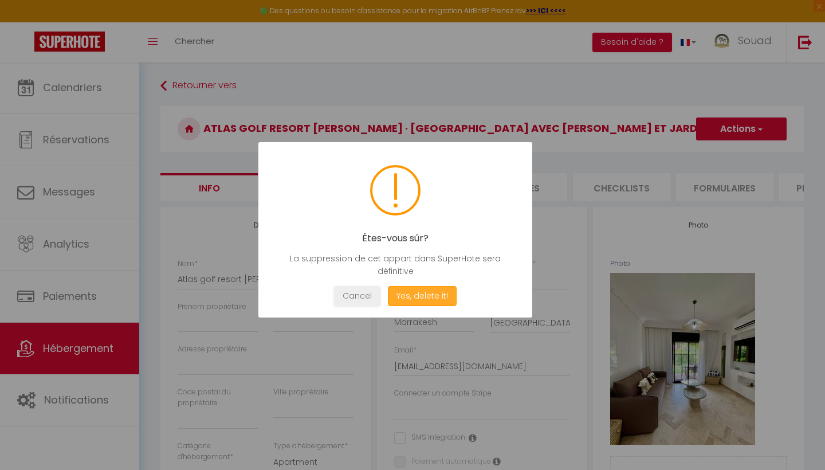
click at [419, 291] on button "Yes, delete it!" at bounding box center [422, 296] width 69 height 20
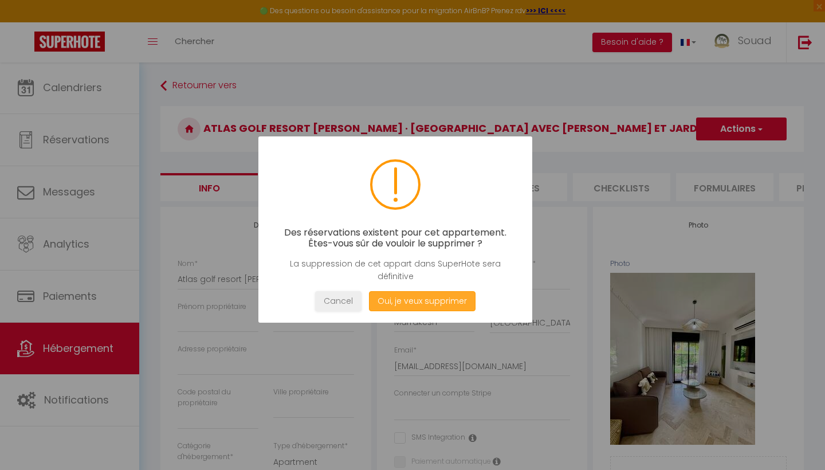
click at [419, 291] on button "Oui, je veux supprimer" at bounding box center [422, 301] width 107 height 20
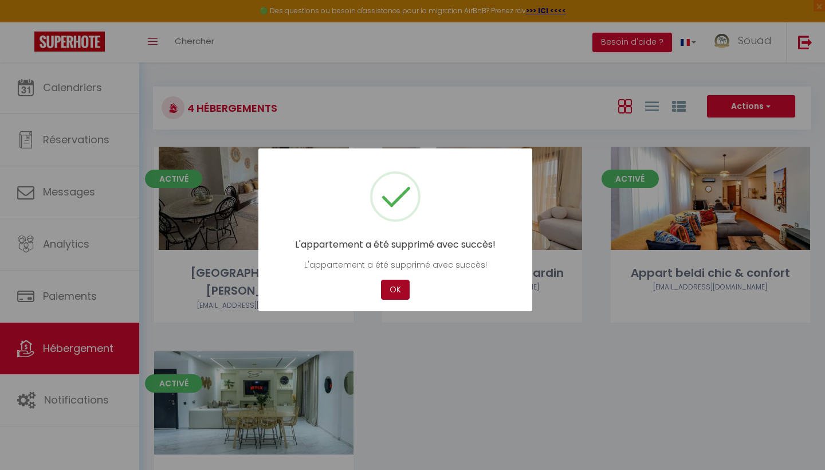
click at [389, 285] on button "OK" at bounding box center [395, 289] width 29 height 20
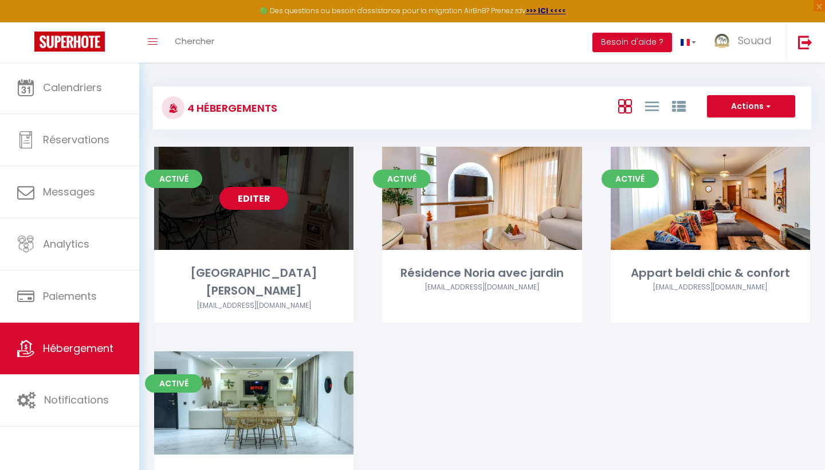
click at [272, 200] on link "Editer" at bounding box center [253, 198] width 69 height 23
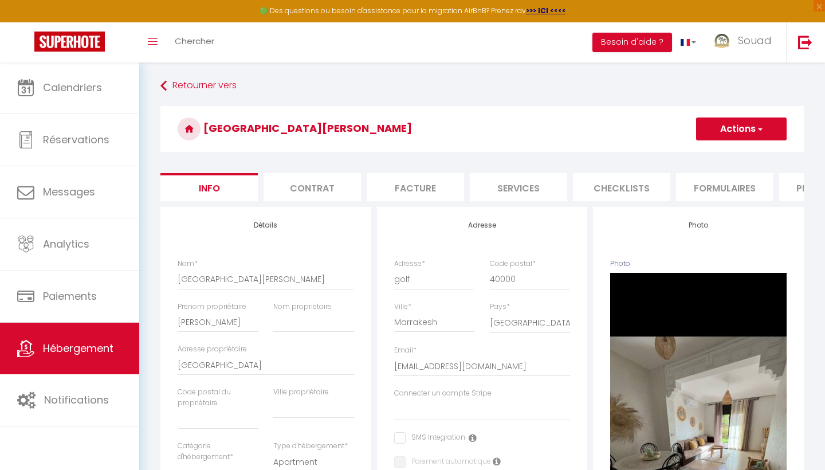
click at [755, 129] on button "Actions" at bounding box center [741, 128] width 90 height 23
click at [714, 179] on link "Supprimer" at bounding box center [724, 183] width 123 height 15
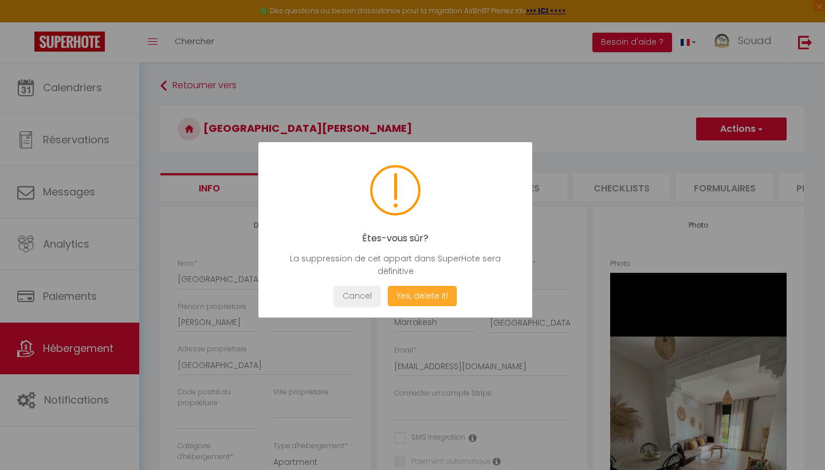
click at [413, 298] on button "Yes, delete it!" at bounding box center [422, 296] width 69 height 20
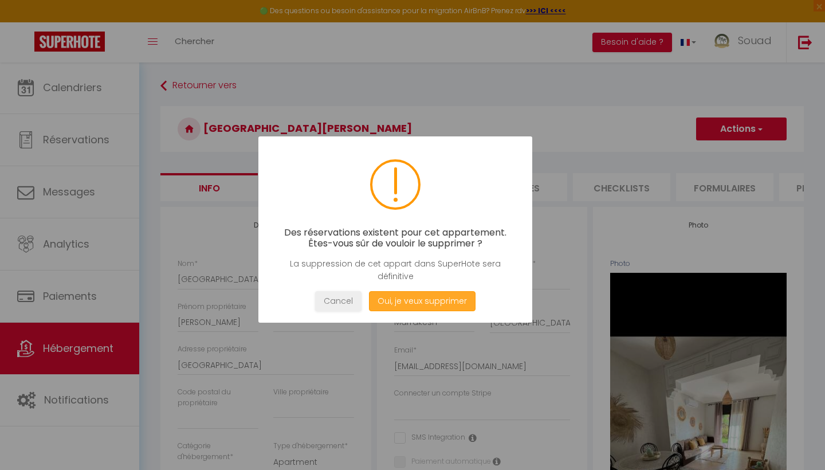
click at [413, 298] on button "Oui, je veux supprimer" at bounding box center [422, 301] width 107 height 20
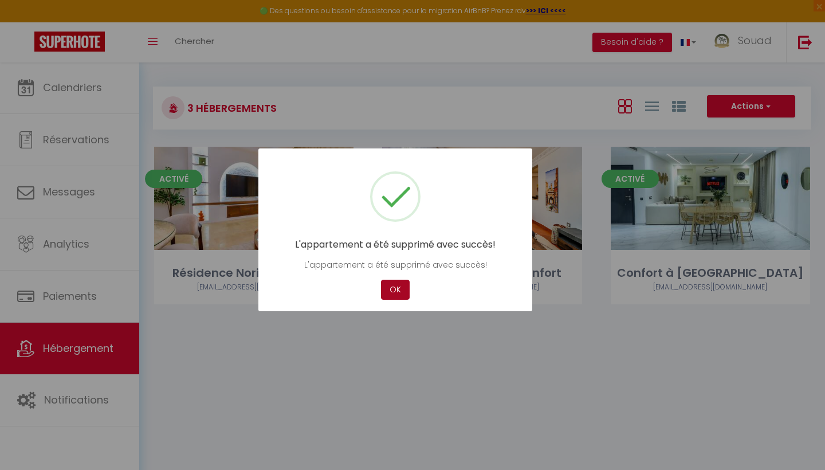
click at [401, 291] on button "OK" at bounding box center [395, 289] width 29 height 20
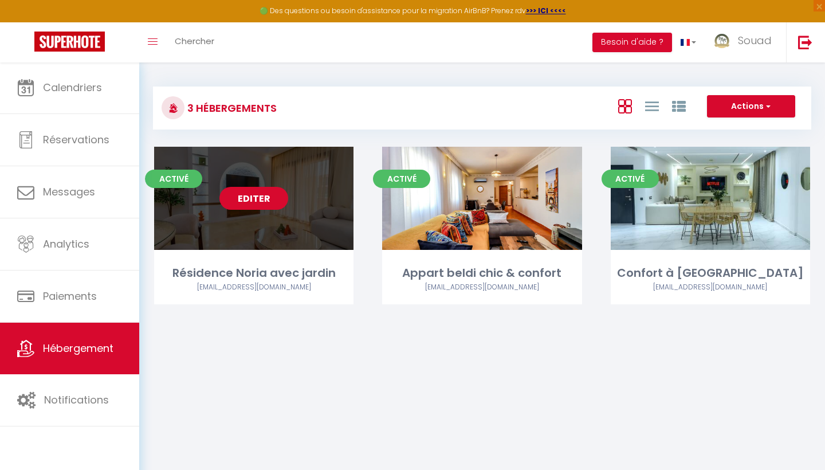
click at [254, 202] on link "Editer" at bounding box center [253, 198] width 69 height 23
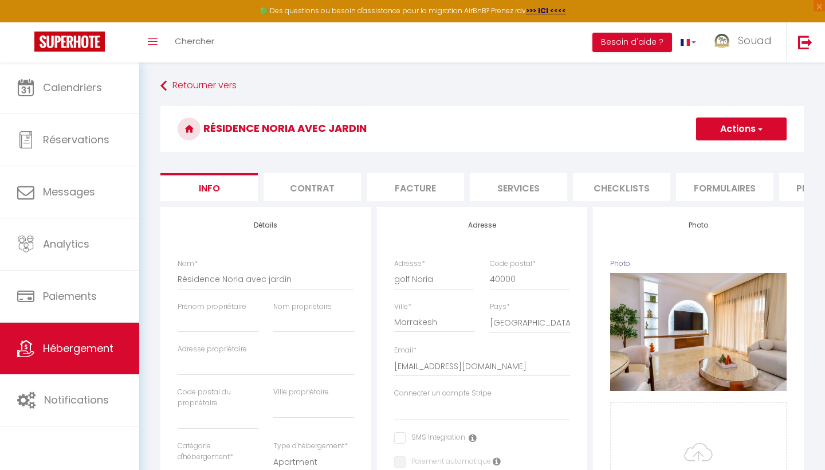
click at [763, 133] on span "button" at bounding box center [758, 128] width 7 height 11
click at [683, 182] on link "Supprimer" at bounding box center [724, 183] width 123 height 15
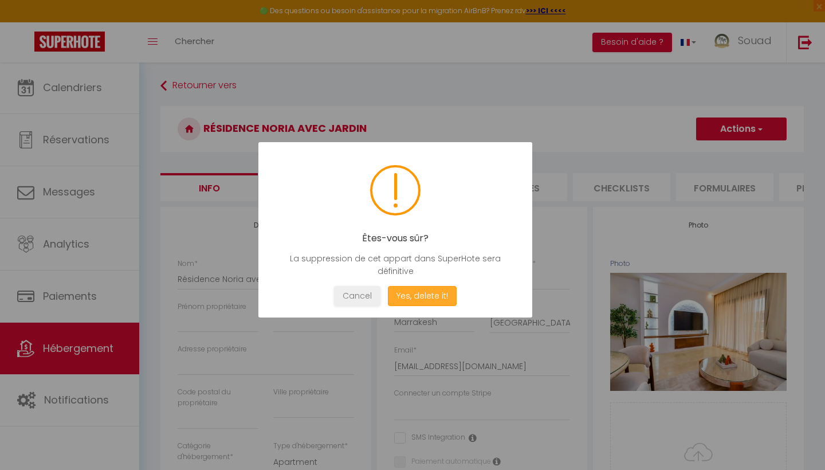
click at [414, 294] on button "Yes, delete it!" at bounding box center [422, 296] width 69 height 20
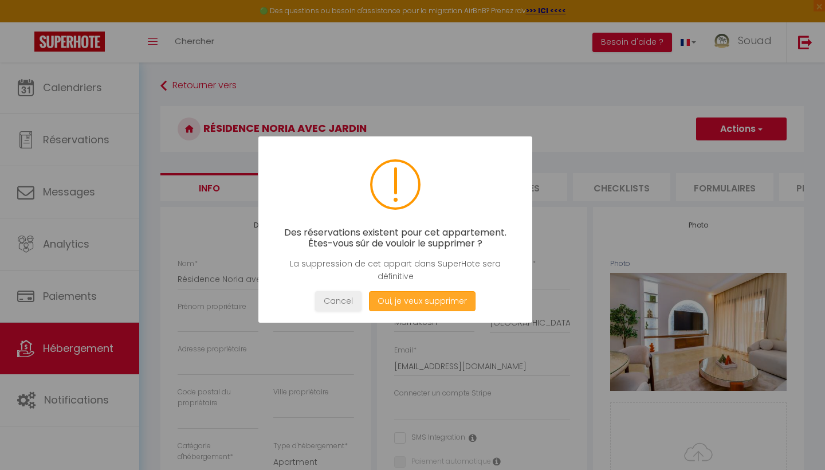
click at [409, 301] on button "Oui, je veux supprimer" at bounding box center [422, 301] width 107 height 20
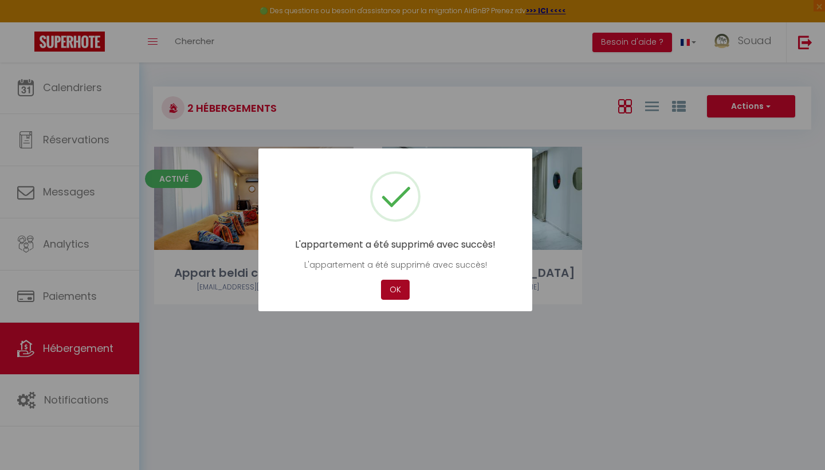
click at [397, 289] on button "OK" at bounding box center [395, 289] width 29 height 20
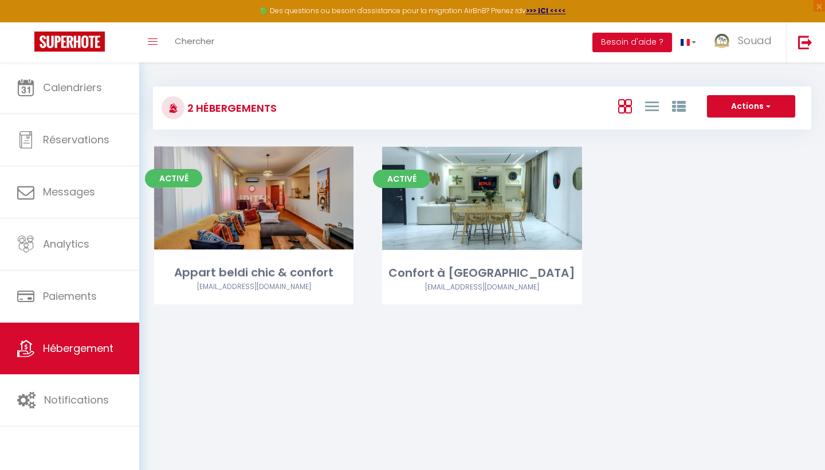
click at [274, 203] on link "Editer" at bounding box center [253, 198] width 69 height 23
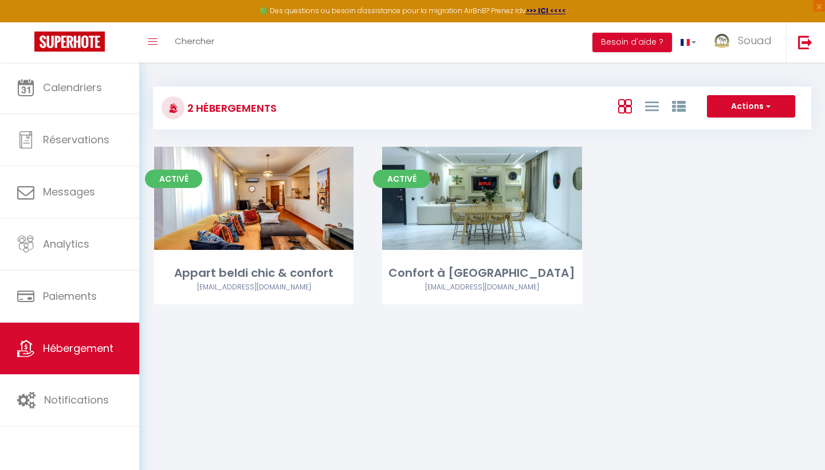
click at [774, 111] on button "Actions" at bounding box center [751, 106] width 88 height 23
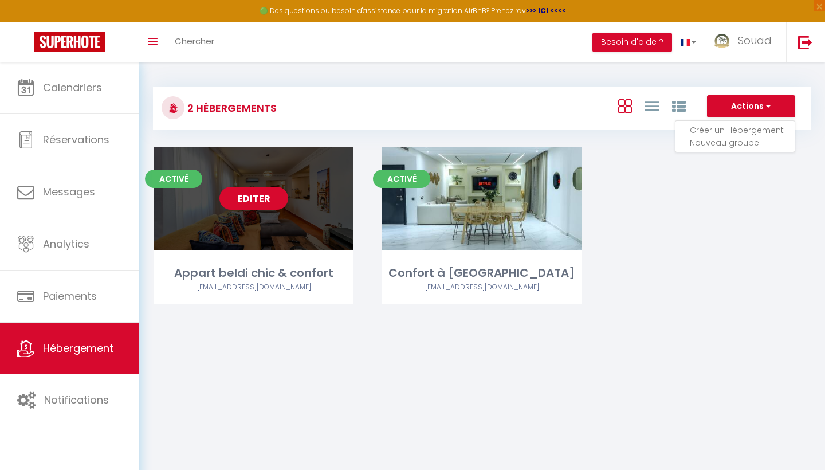
click at [338, 296] on div "Appart beldi chic & confort allpromarrakech@gmail.com" at bounding box center [253, 284] width 199 height 40
click at [261, 208] on link "Editer" at bounding box center [253, 198] width 69 height 23
click at [266, 198] on link "Editer" at bounding box center [253, 198] width 69 height 23
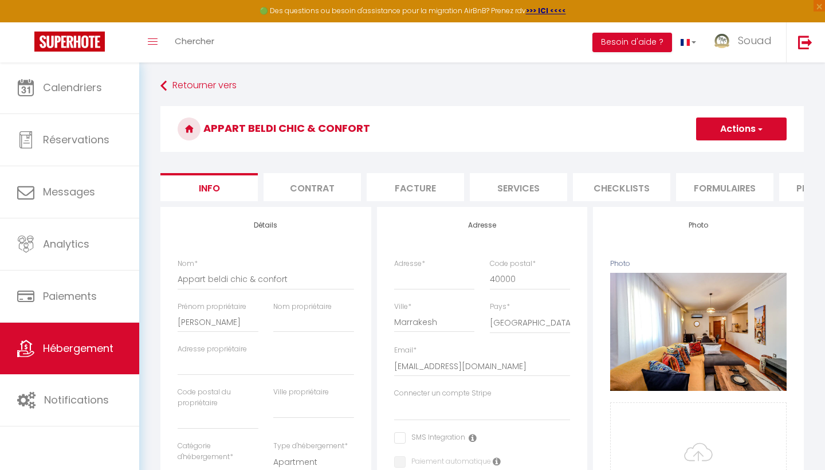
click at [760, 127] on span "button" at bounding box center [758, 128] width 7 height 11
click at [697, 183] on link "Supprimer" at bounding box center [724, 183] width 123 height 15
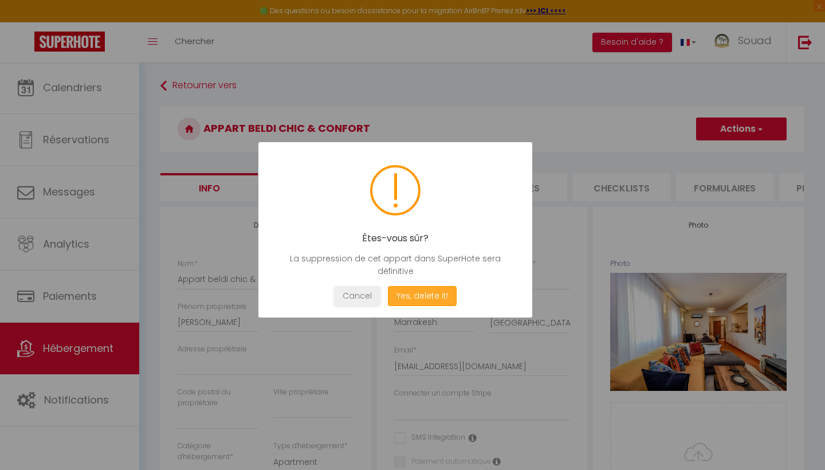
click at [432, 291] on button "Yes, delete it!" at bounding box center [422, 296] width 69 height 20
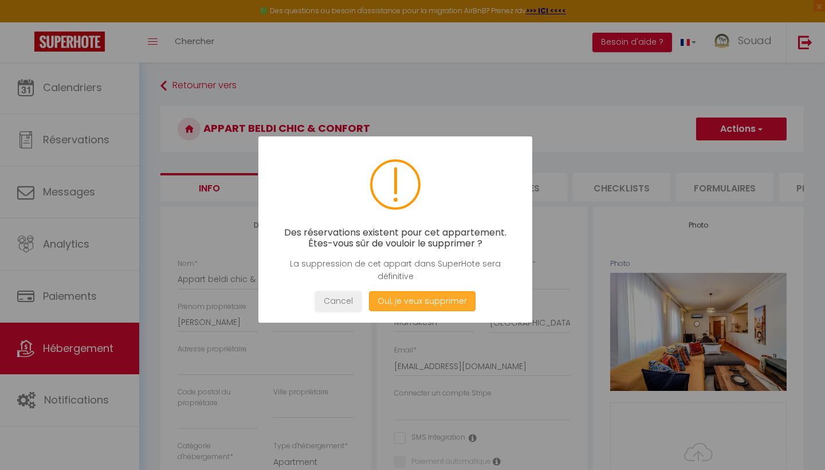
click at [411, 304] on button "Oui, je veux supprimer" at bounding box center [422, 301] width 107 height 20
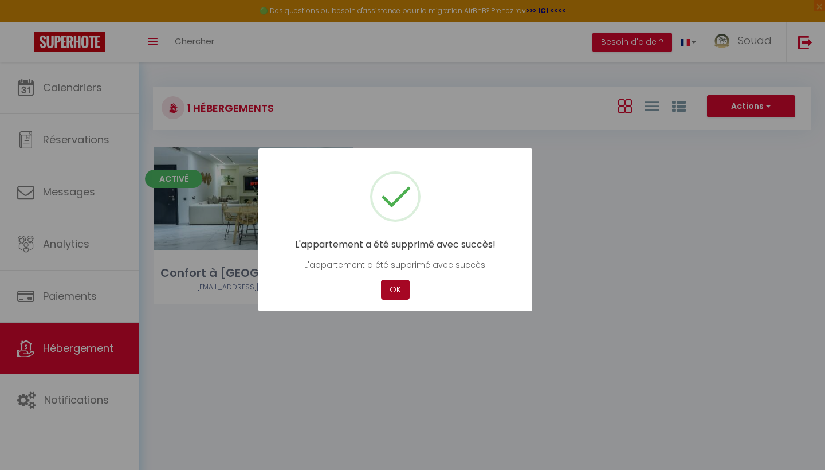
click at [387, 294] on button "OK" at bounding box center [395, 289] width 29 height 20
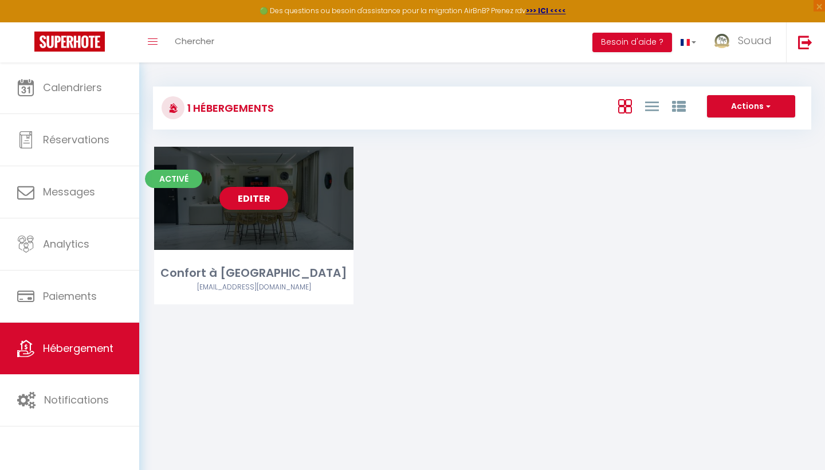
click at [269, 206] on link "Editer" at bounding box center [253, 198] width 69 height 23
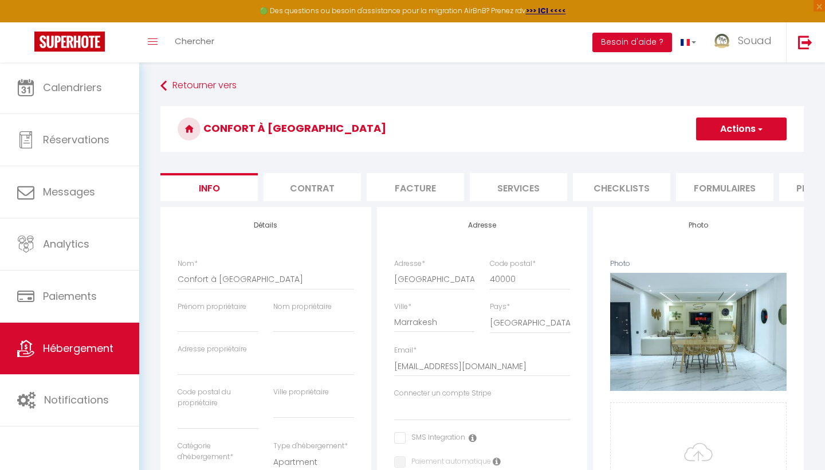
click at [758, 135] on button "Actions" at bounding box center [741, 128] width 90 height 23
click at [681, 187] on link "Supprimer" at bounding box center [724, 183] width 123 height 15
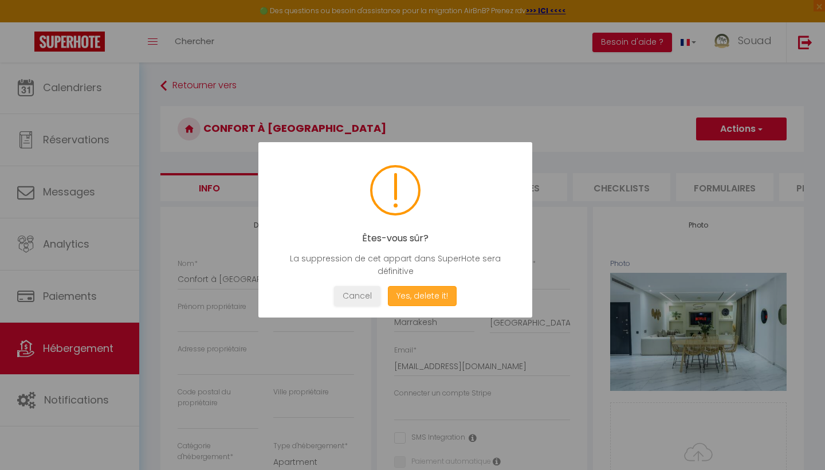
click at [438, 301] on button "Yes, delete it!" at bounding box center [422, 296] width 69 height 20
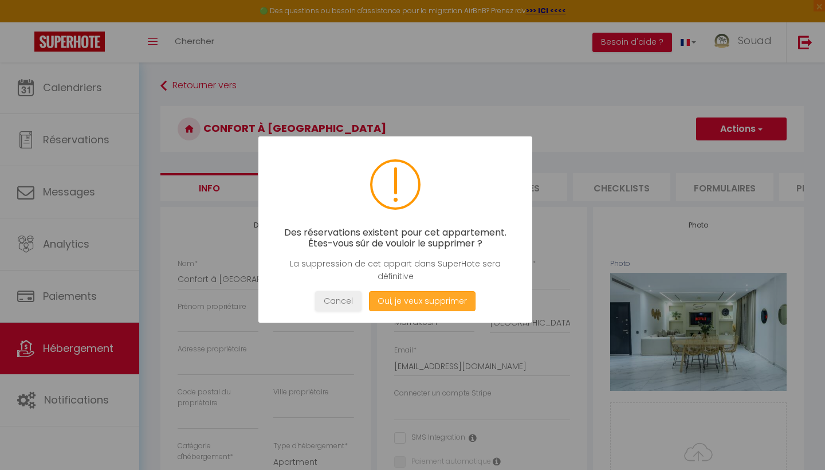
click at [437, 301] on button "Oui, je veux supprimer" at bounding box center [422, 301] width 107 height 20
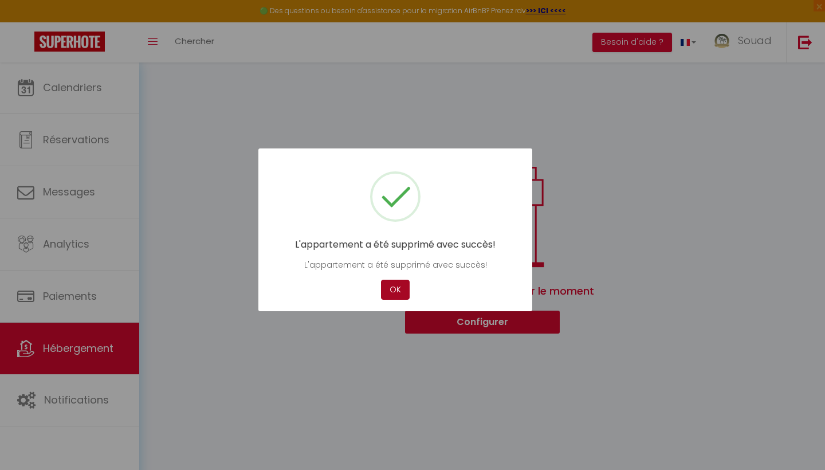
click at [395, 289] on button "OK" at bounding box center [395, 289] width 29 height 20
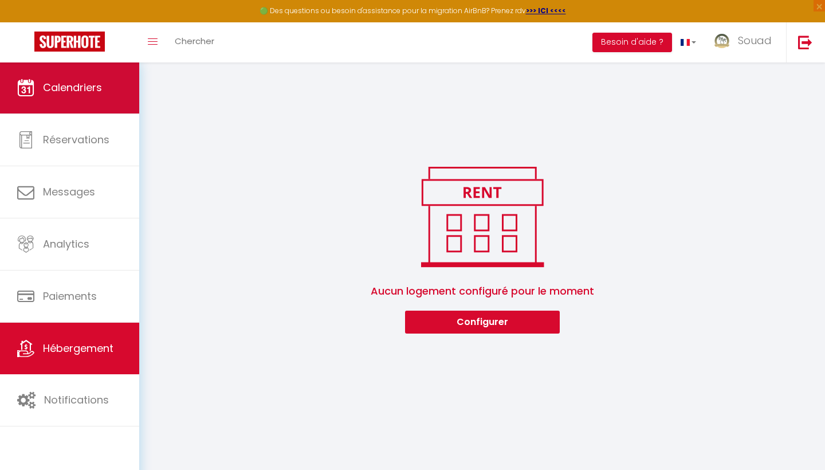
click at [69, 105] on link "Calendriers" at bounding box center [69, 88] width 139 height 52
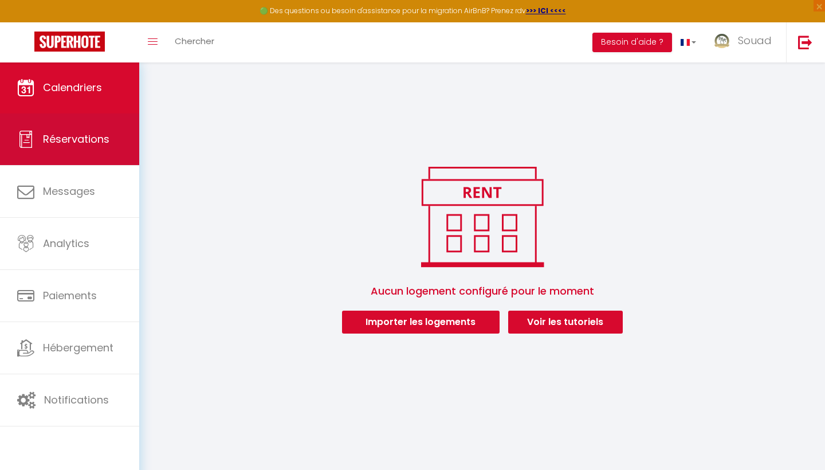
click at [77, 140] on span "Réservations" at bounding box center [76, 139] width 66 height 14
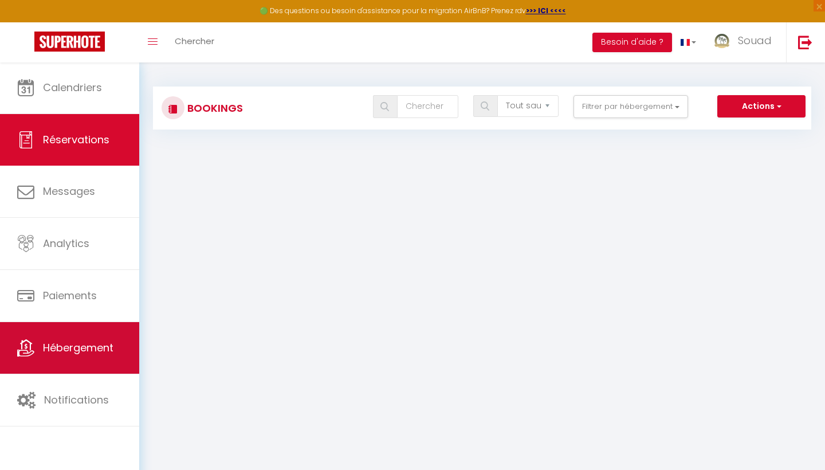
click at [73, 364] on link "Hébergement" at bounding box center [69, 348] width 139 height 52
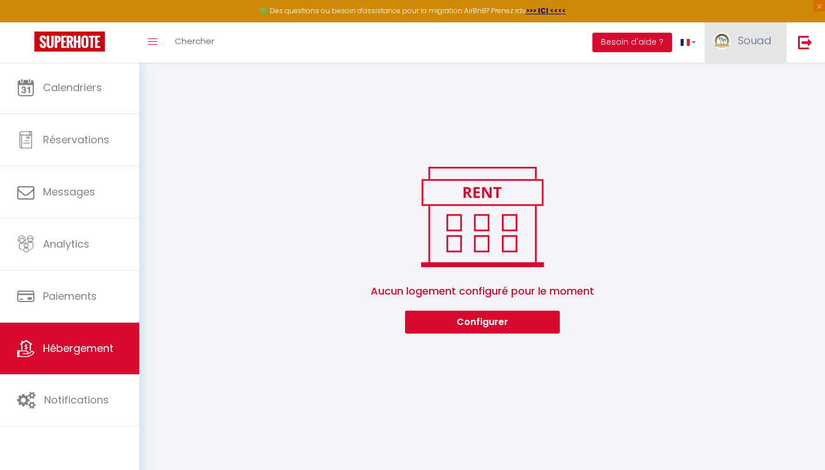
click at [758, 46] on span "Souad" at bounding box center [755, 40] width 34 height 14
click at [738, 82] on link "Paramètres" at bounding box center [740, 79] width 85 height 19
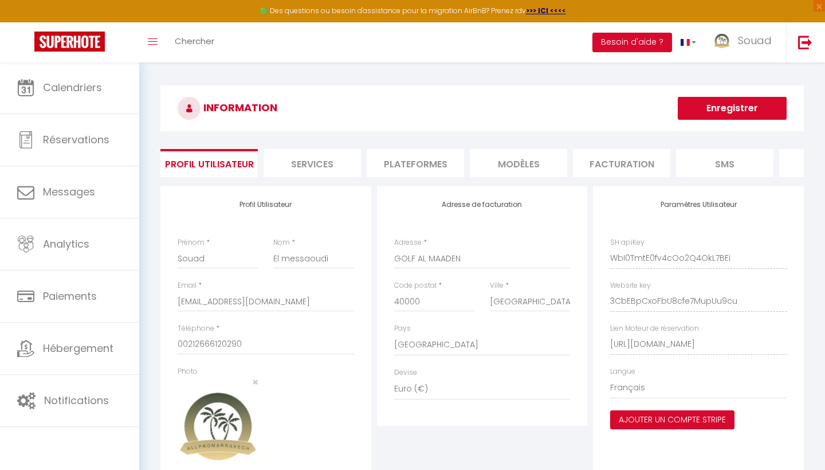
click at [397, 153] on li "Plateformes" at bounding box center [415, 163] width 97 height 28
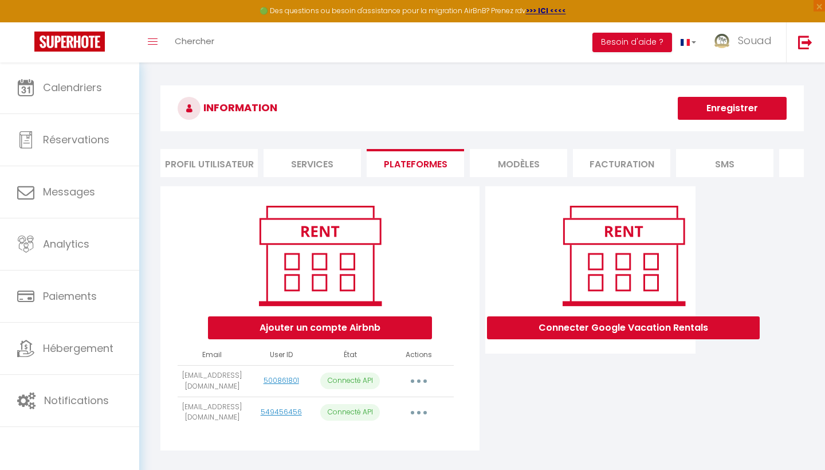
click at [423, 376] on button "button" at bounding box center [419, 381] width 32 height 18
click at [337, 431] on link "Supprimer" at bounding box center [368, 426] width 127 height 19
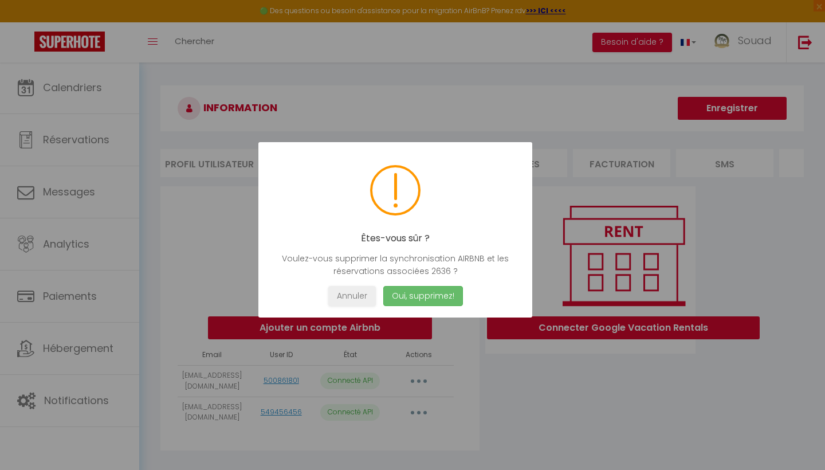
click at [432, 298] on button "Oui, supprimez!" at bounding box center [423, 296] width 80 height 20
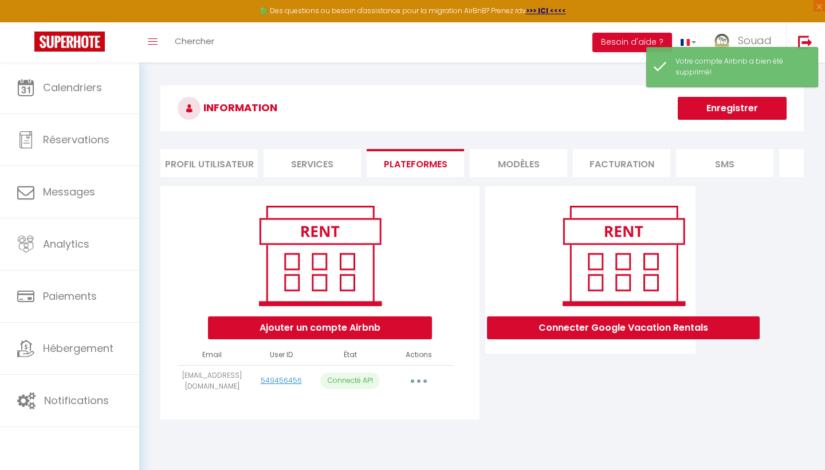
click at [416, 379] on button "button" at bounding box center [419, 381] width 32 height 18
click at [352, 430] on link "Supprimer" at bounding box center [368, 426] width 127 height 19
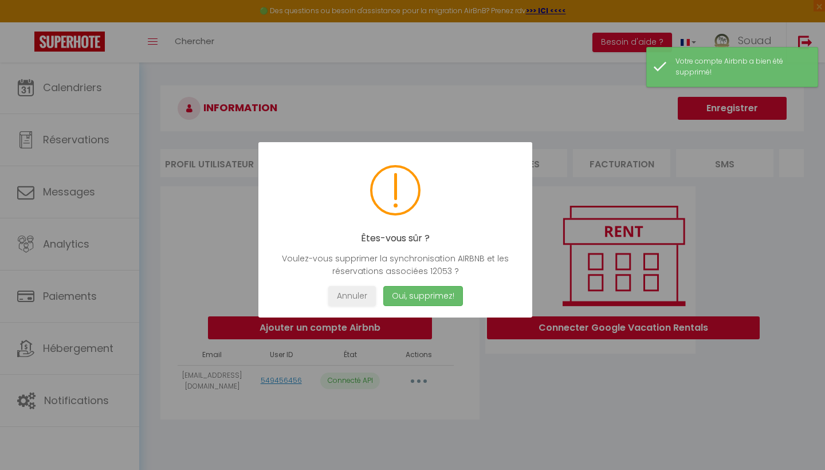
click at [417, 301] on button "Oui, supprimez!" at bounding box center [423, 296] width 80 height 20
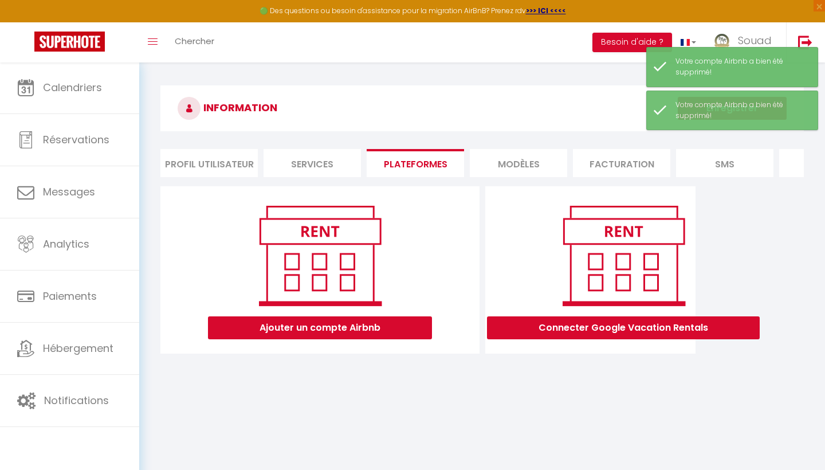
click at [562, 151] on li "MODÈLES" at bounding box center [518, 163] width 97 height 28
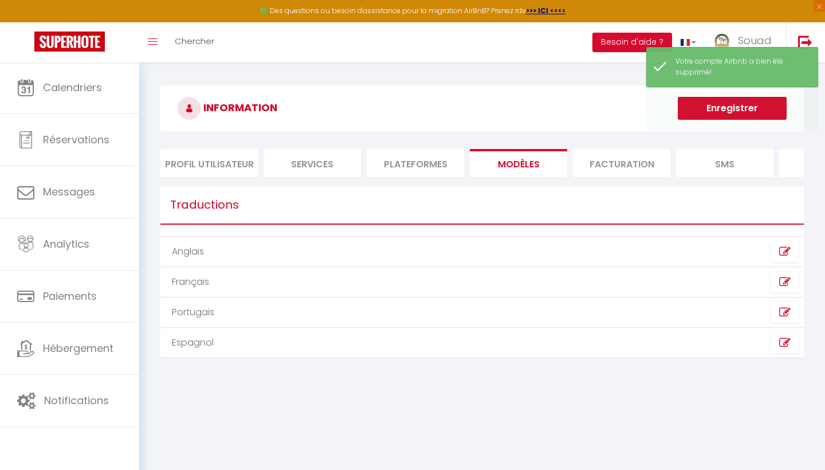
click at [629, 162] on li "Facturation" at bounding box center [621, 163] width 97 height 28
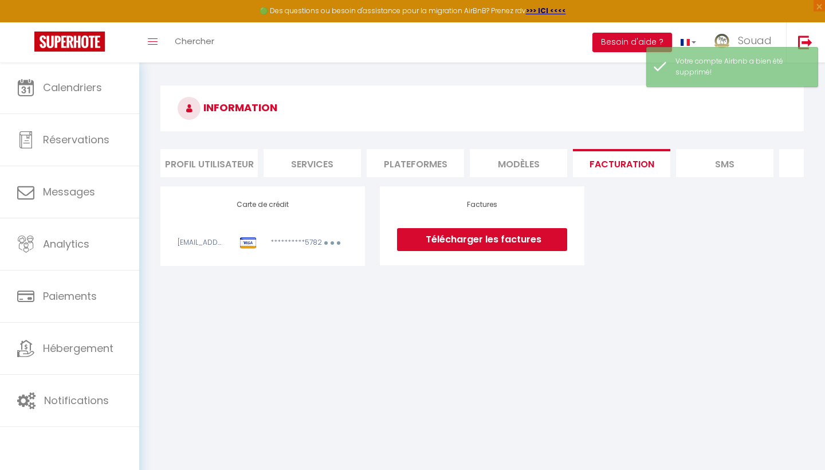
click at [337, 243] on button "button" at bounding box center [332, 244] width 32 height 14
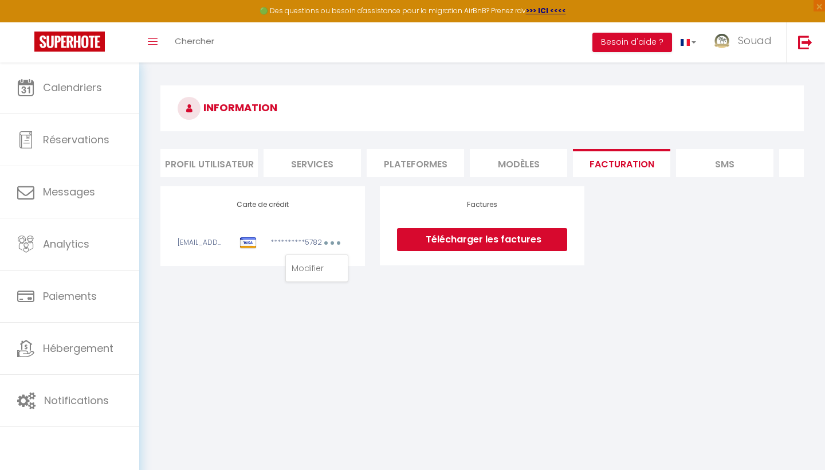
click at [337, 241] on button "button" at bounding box center [332, 244] width 32 height 14
click at [750, 163] on li "SMS" at bounding box center [724, 163] width 97 height 28
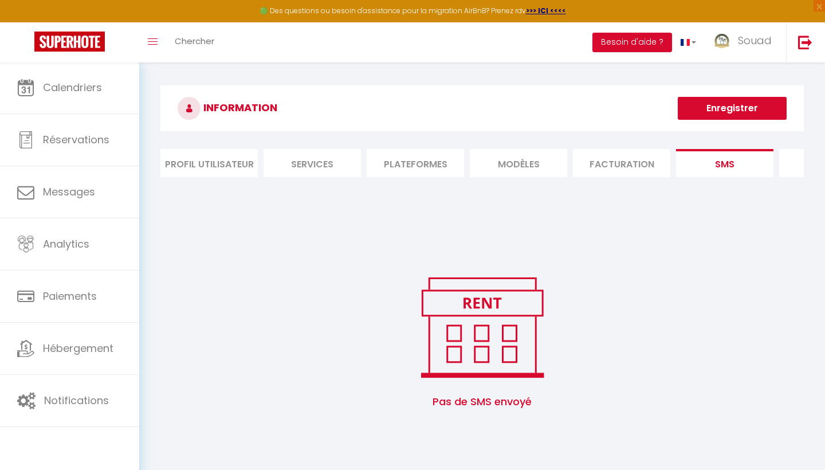
click at [642, 165] on li "Facturation" at bounding box center [621, 163] width 97 height 28
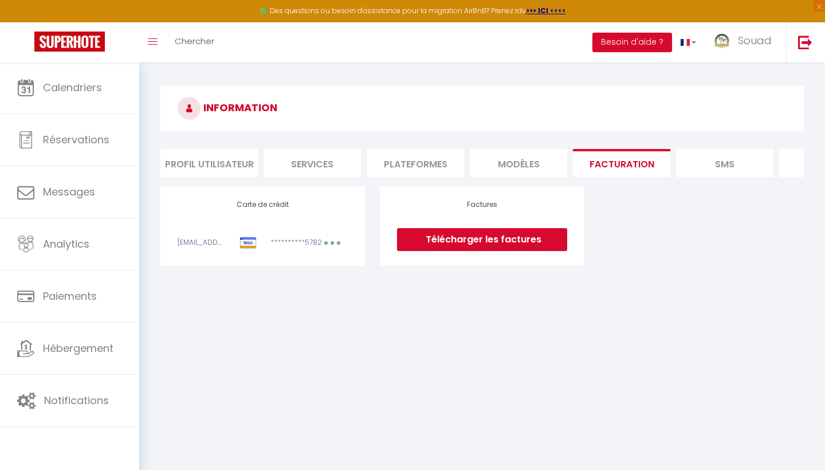
click at [333, 241] on icon "button" at bounding box center [331, 242] width 3 height 3
click at [309, 271] on link "Modifier" at bounding box center [317, 268] width 56 height 18
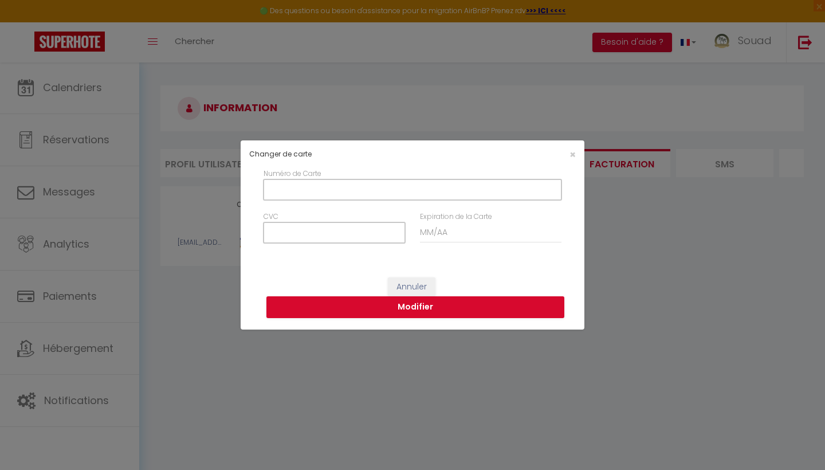
click at [431, 290] on button "Annuler" at bounding box center [412, 286] width 48 height 19
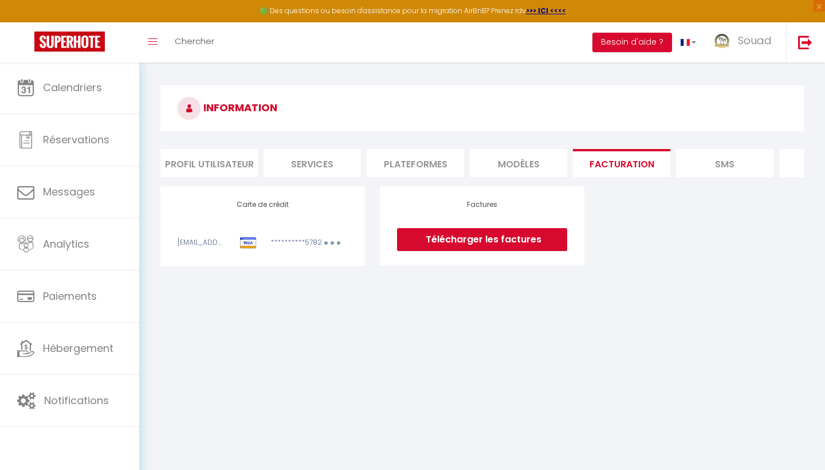
click at [343, 165] on li "Services" at bounding box center [311, 163] width 97 height 28
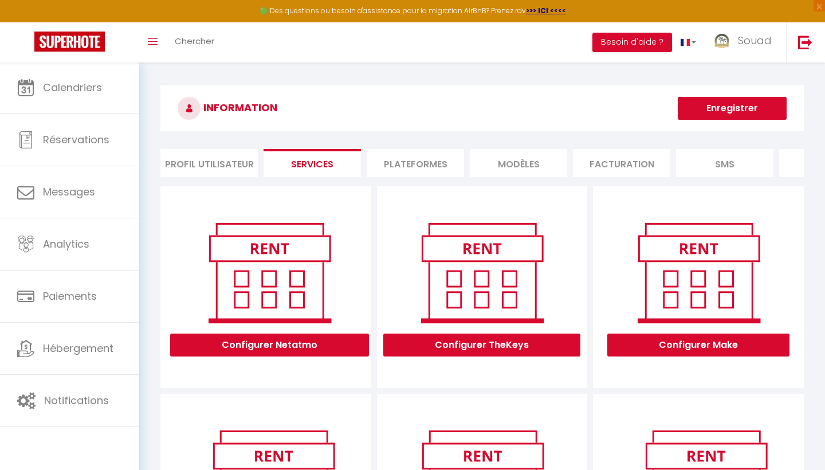
click at [451, 159] on li "Plateformes" at bounding box center [415, 163] width 97 height 28
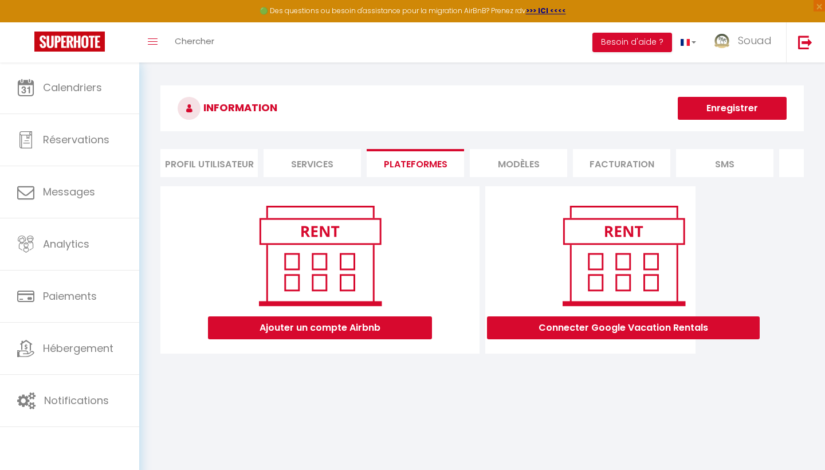
click at [518, 155] on li "MODÈLES" at bounding box center [518, 163] width 97 height 28
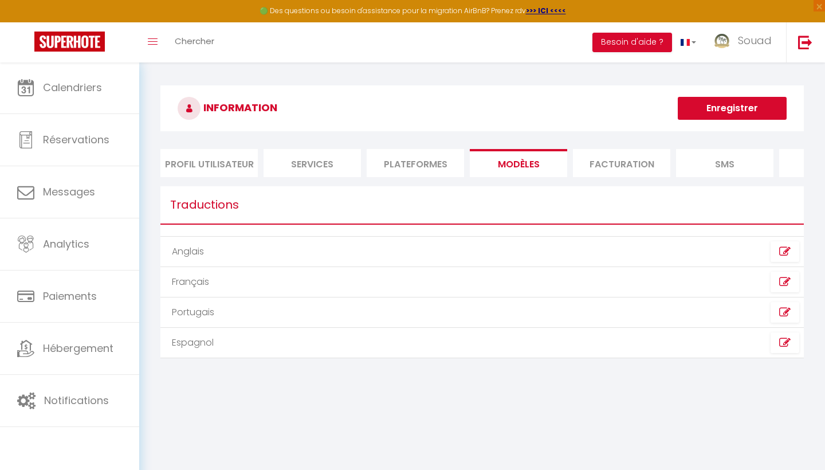
click at [639, 147] on div "INFORMATION Enregistrer Profil Utilisateur Services Plateformes MODÈLES Factura…" at bounding box center [481, 227] width 643 height 284
click at [598, 166] on li "Facturation" at bounding box center [621, 163] width 97 height 28
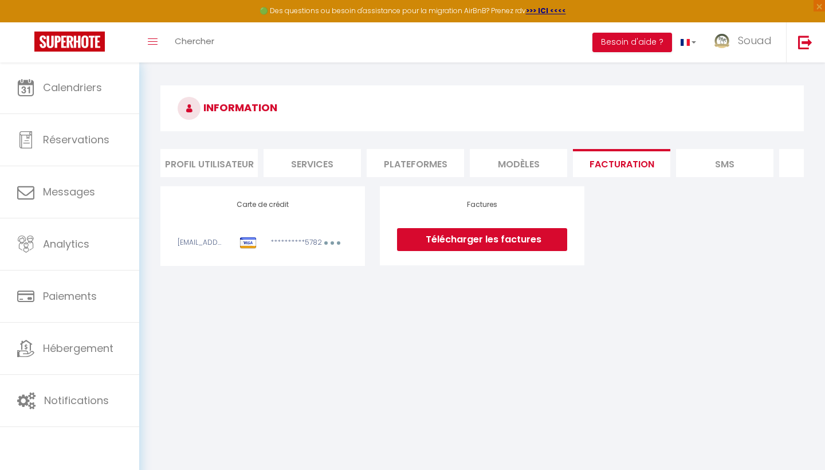
click at [206, 153] on li "Profil Utilisateur" at bounding box center [208, 163] width 97 height 28
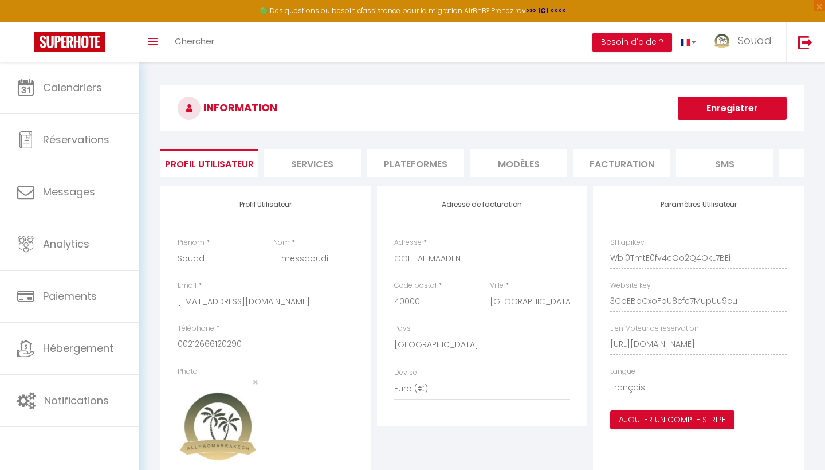
click at [621, 172] on li "Facturation" at bounding box center [621, 163] width 97 height 28
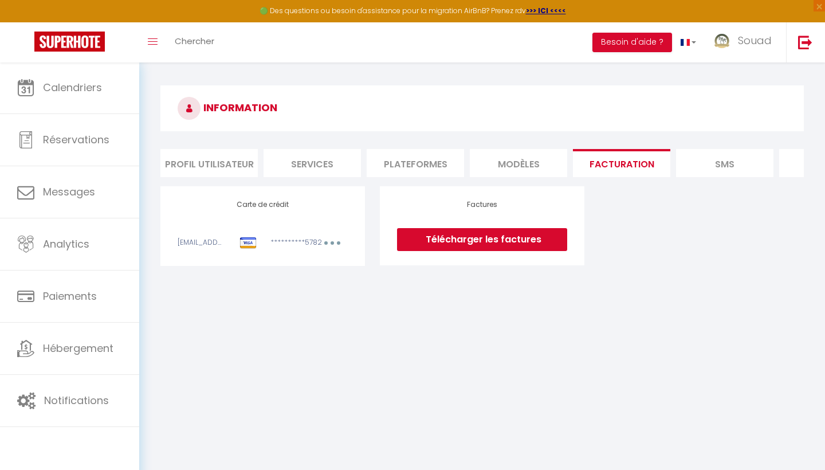
click at [332, 245] on button "button" at bounding box center [332, 244] width 32 height 14
click at [313, 263] on link "Modifier" at bounding box center [317, 268] width 56 height 18
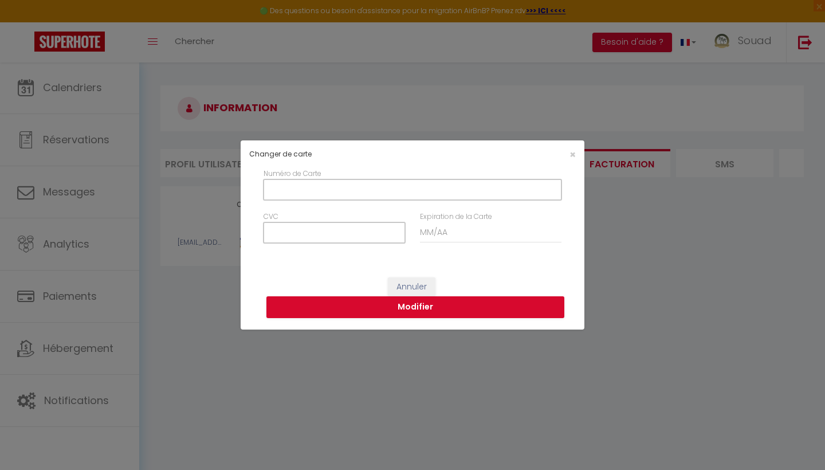
click at [426, 286] on button "Annuler" at bounding box center [412, 286] width 48 height 19
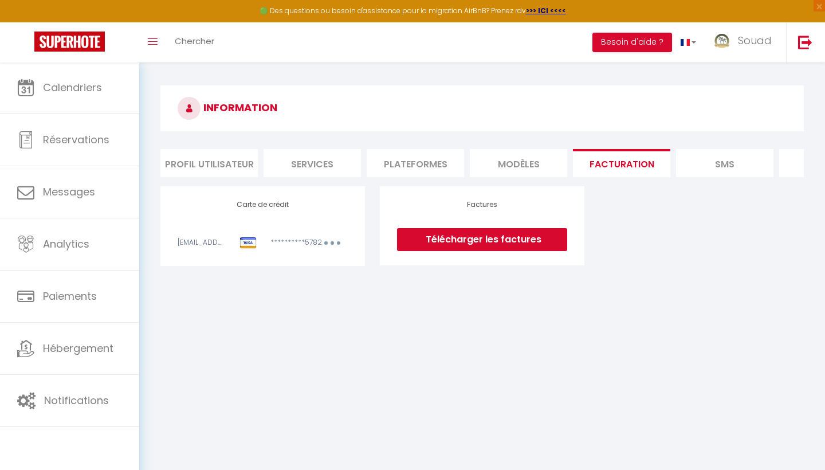
click at [500, 241] on link "Télécharger les factures" at bounding box center [482, 239] width 170 height 23
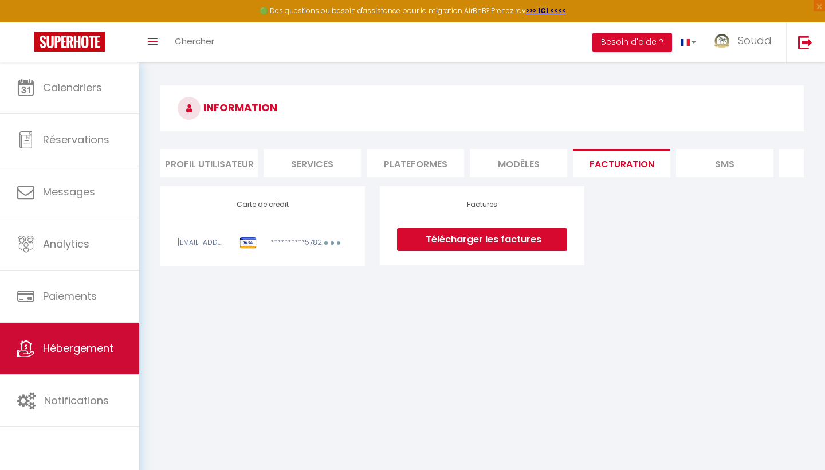
click at [96, 345] on span "Hébergement" at bounding box center [78, 348] width 70 height 14
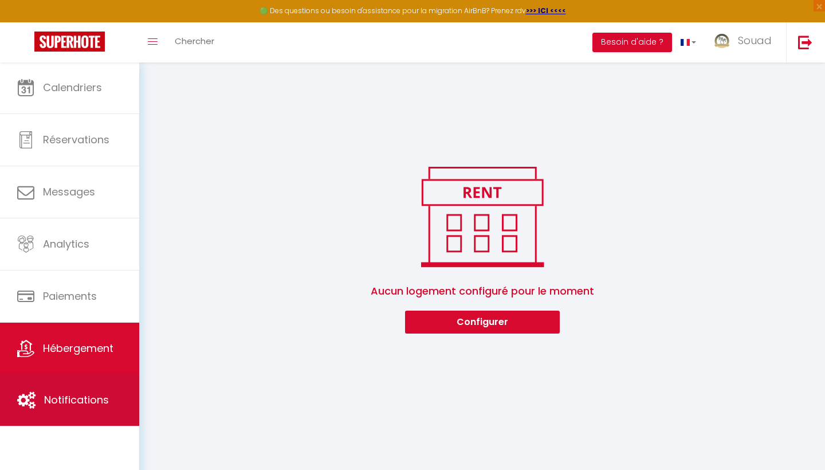
click at [96, 391] on link "Notifications" at bounding box center [69, 400] width 139 height 52
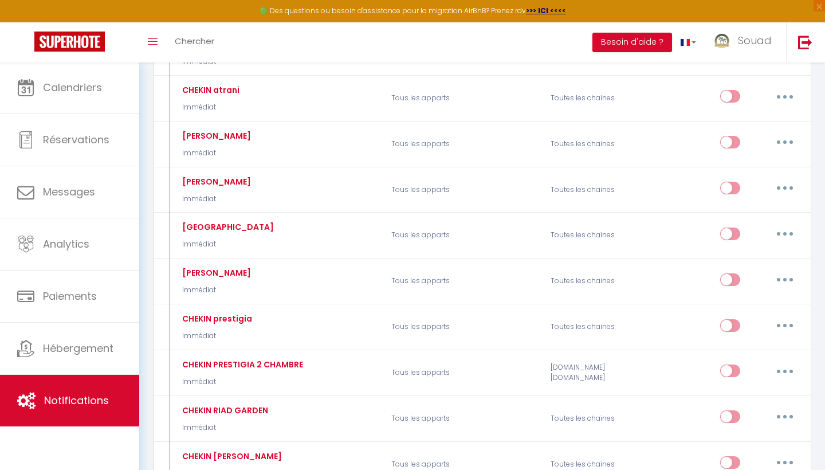
scroll to position [954, 0]
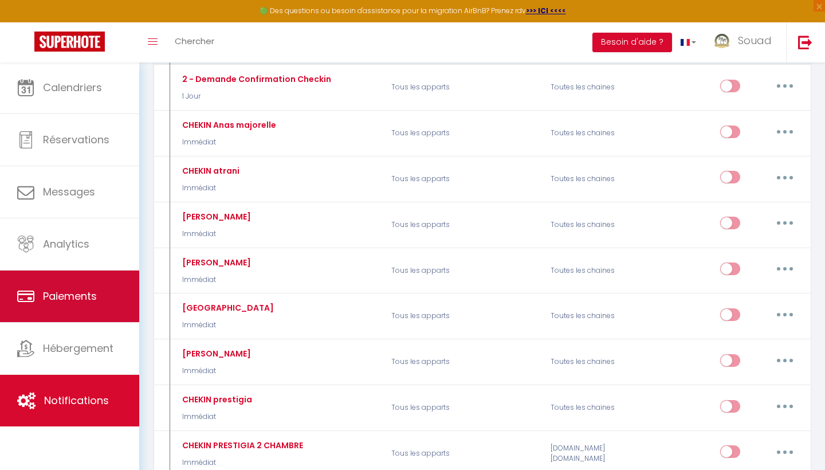
click at [95, 307] on link "Paiements" at bounding box center [69, 296] width 139 height 52
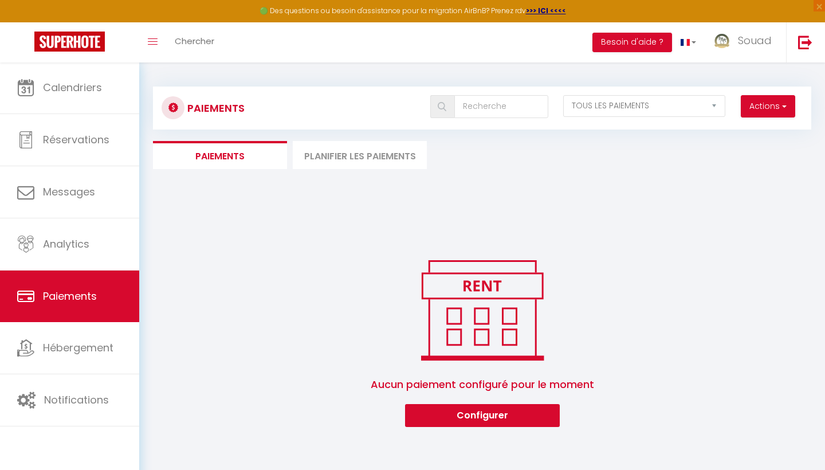
click at [349, 147] on li "Planifier les paiements" at bounding box center [360, 155] width 134 height 28
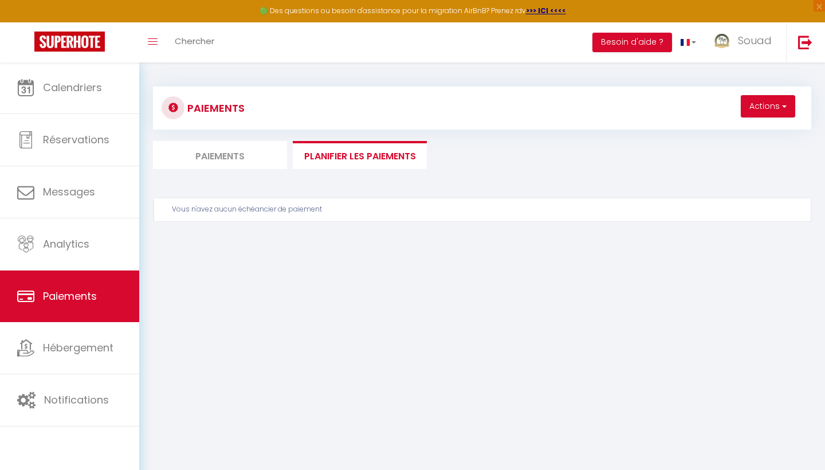
click at [215, 156] on li "Paiements" at bounding box center [220, 155] width 134 height 28
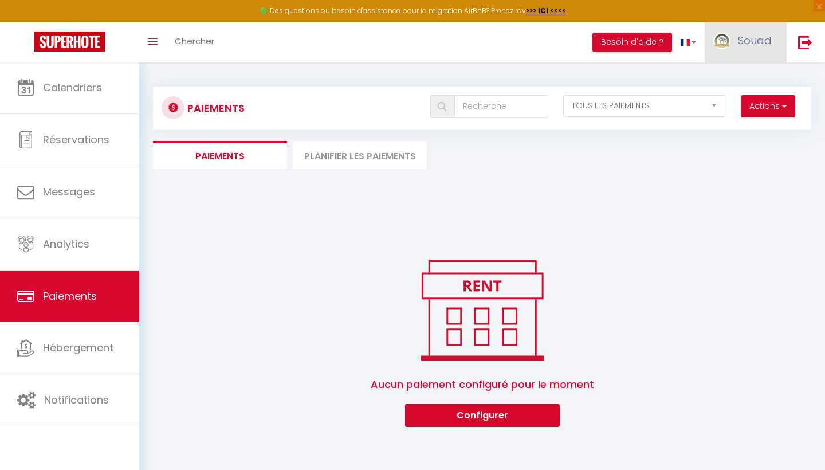
click at [748, 45] on span "Souad" at bounding box center [755, 40] width 34 height 14
click at [731, 85] on link "Paramètres" at bounding box center [740, 79] width 85 height 19
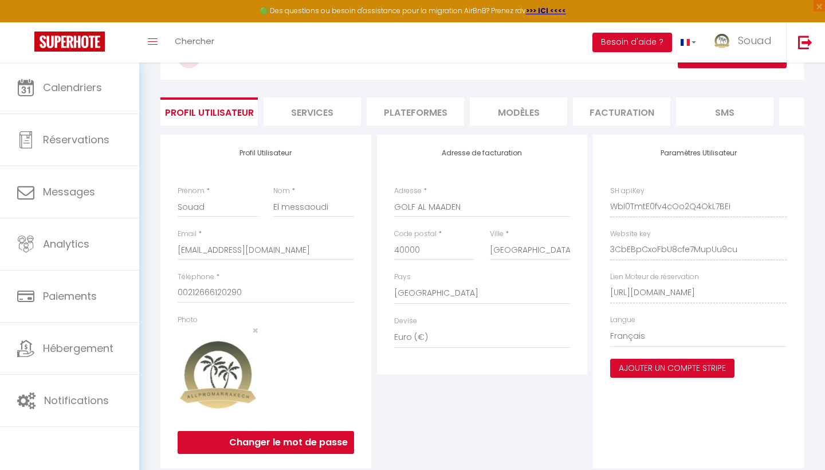
scroll to position [57, 0]
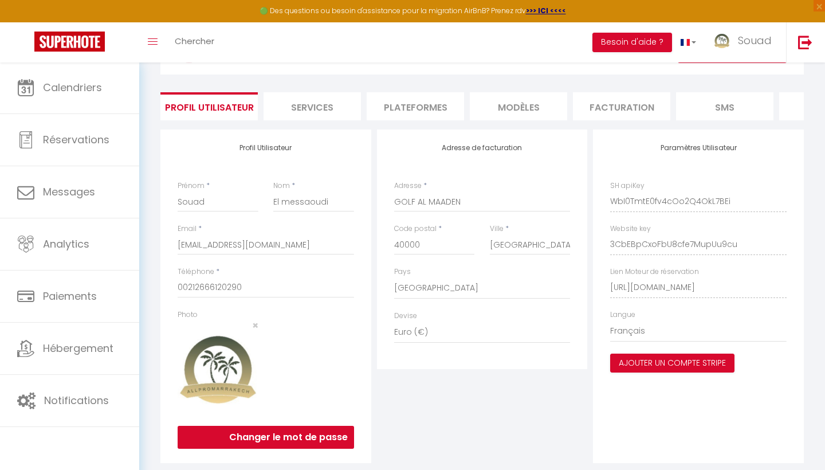
click at [430, 103] on li "Plateformes" at bounding box center [415, 106] width 97 height 28
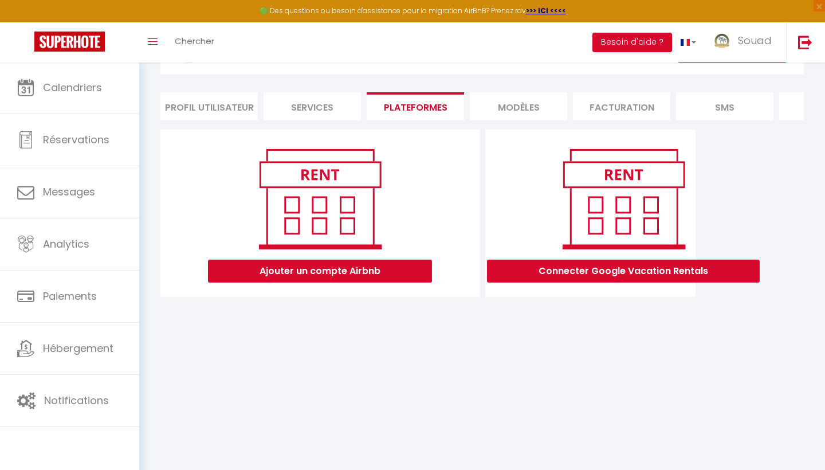
click at [222, 115] on li "Profil Utilisateur" at bounding box center [208, 106] width 97 height 28
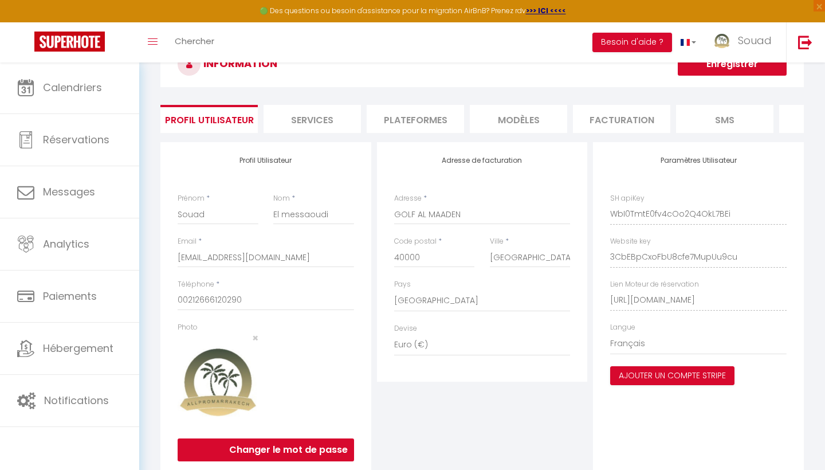
scroll to position [43, 0]
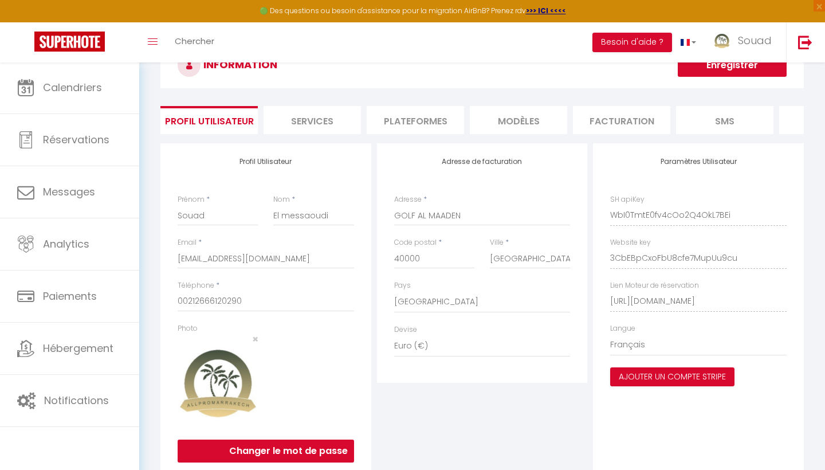
click at [351, 114] on li "Services" at bounding box center [311, 120] width 97 height 28
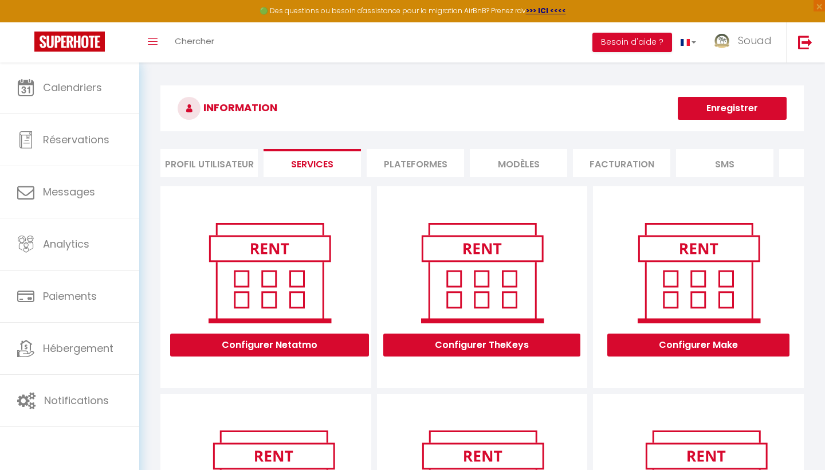
click at [420, 166] on li "Plateformes" at bounding box center [415, 163] width 97 height 28
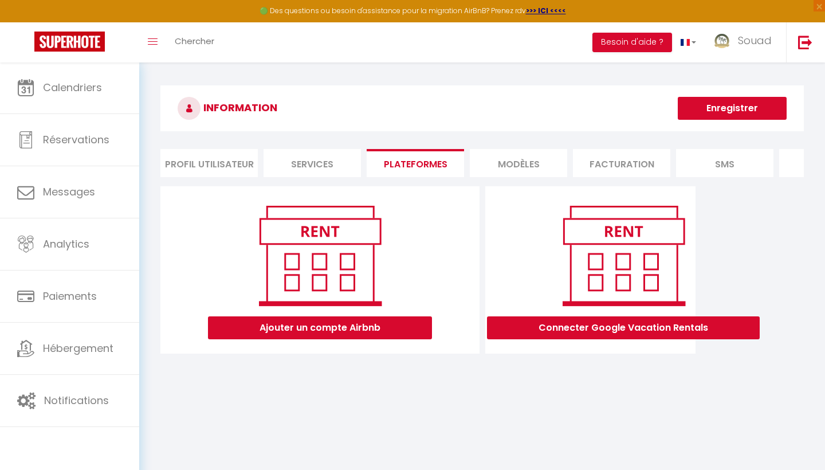
click at [531, 153] on li "MODÈLES" at bounding box center [518, 163] width 97 height 28
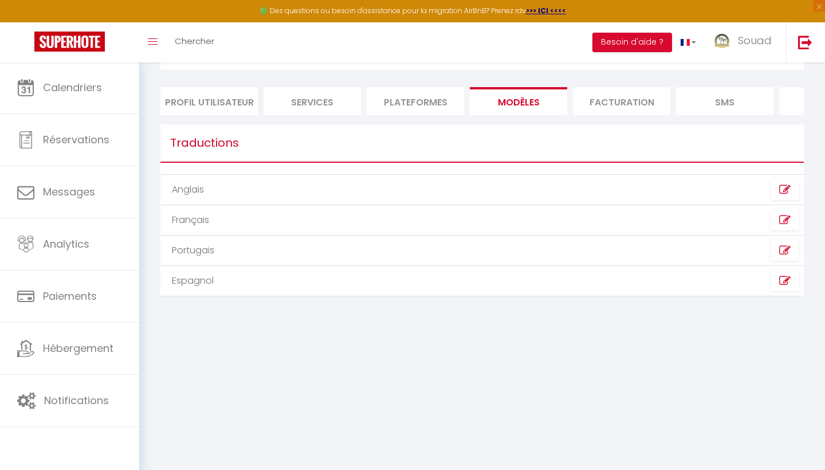
scroll to position [62, 0]
click at [623, 94] on li "Facturation" at bounding box center [621, 101] width 97 height 28
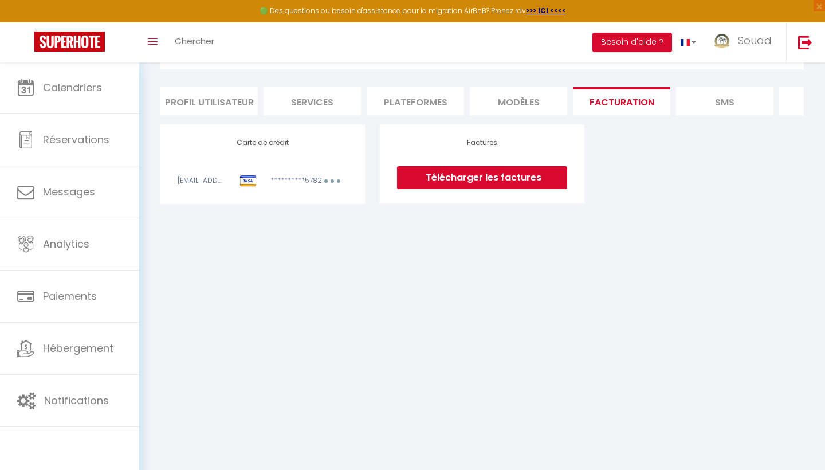
click at [472, 186] on link "Télécharger les factures" at bounding box center [482, 177] width 170 height 23
click at [743, 85] on div "INFORMATION Profil Utilisateur Services Plateformes MODÈLES Facturation SMS web…" at bounding box center [481, 115] width 643 height 184
click at [731, 100] on li "SMS" at bounding box center [724, 101] width 97 height 28
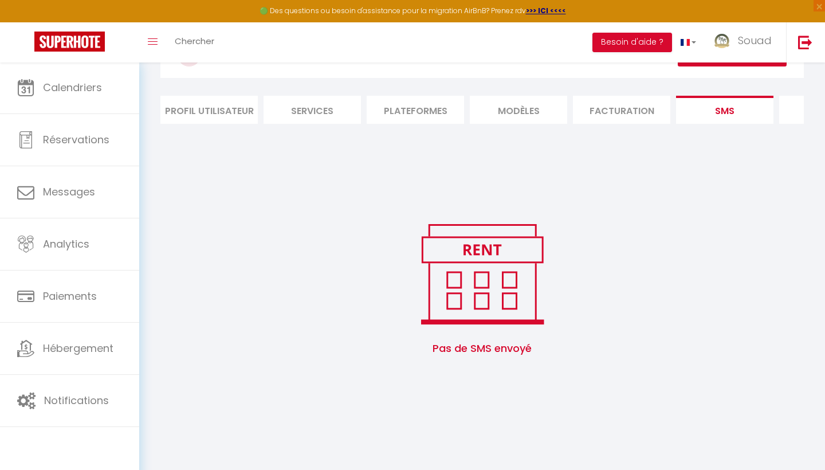
scroll to position [42, 0]
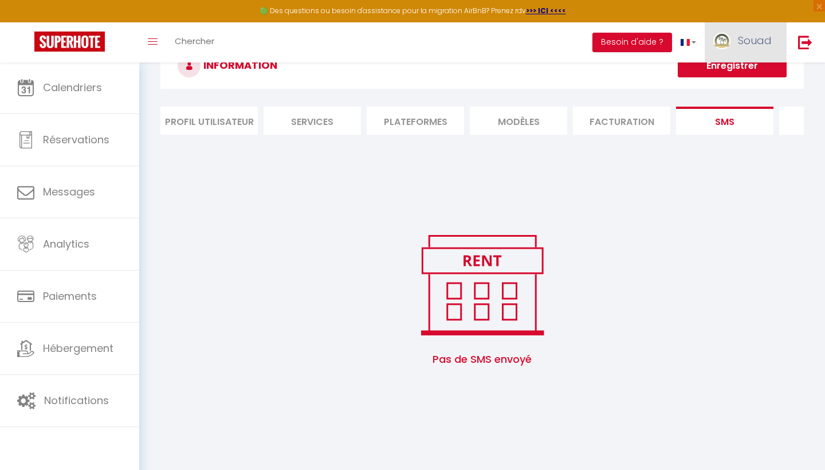
click at [758, 44] on span "Souad" at bounding box center [755, 40] width 34 height 14
click at [740, 80] on link "Paramètres" at bounding box center [740, 79] width 85 height 19
click at [734, 99] on link "Équipe" at bounding box center [740, 99] width 85 height 19
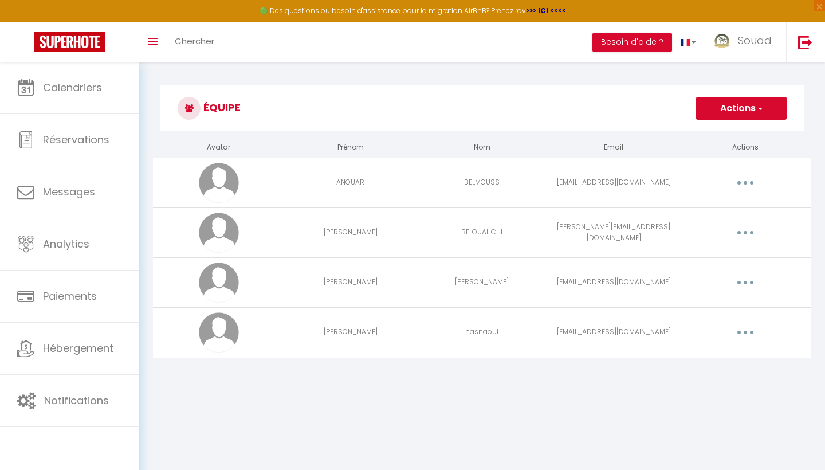
click at [753, 325] on button "button" at bounding box center [745, 332] width 32 height 18
click at [685, 381] on link "Supprimer" at bounding box center [715, 378] width 85 height 19
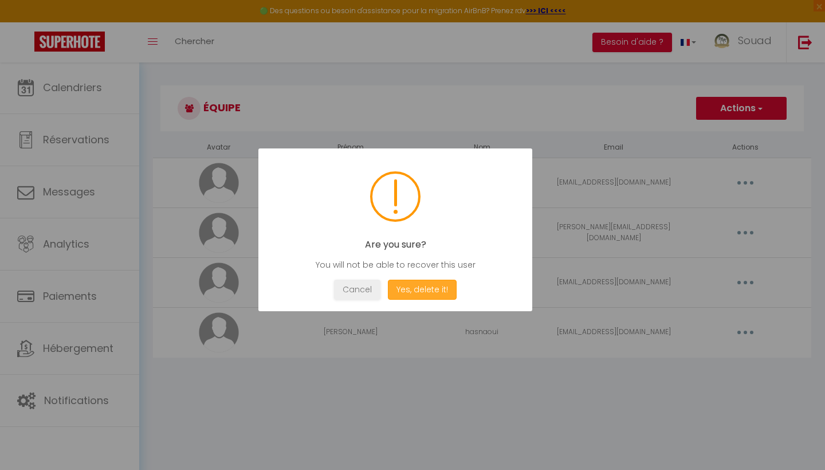
click at [420, 298] on button "Yes, delete it!" at bounding box center [422, 289] width 69 height 20
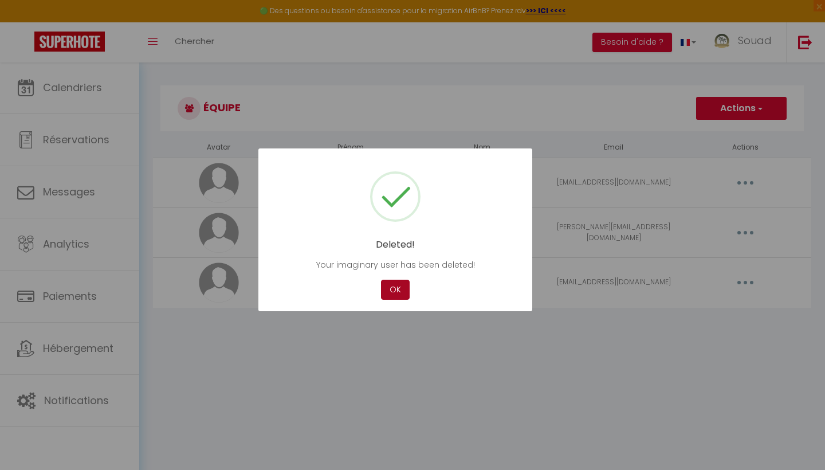
click at [398, 291] on button "OK" at bounding box center [395, 289] width 29 height 20
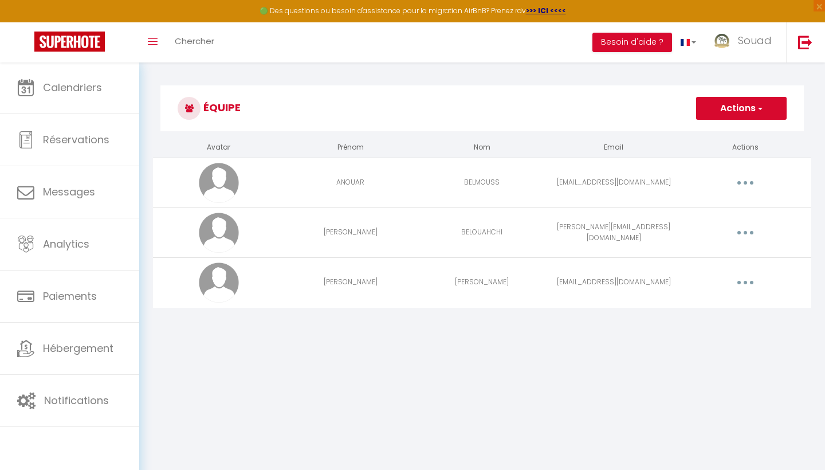
click at [747, 269] on td "Editer Supprimer" at bounding box center [745, 282] width 132 height 50
click at [747, 274] on button "button" at bounding box center [745, 282] width 32 height 18
click at [706, 334] on link "Supprimer" at bounding box center [715, 329] width 85 height 19
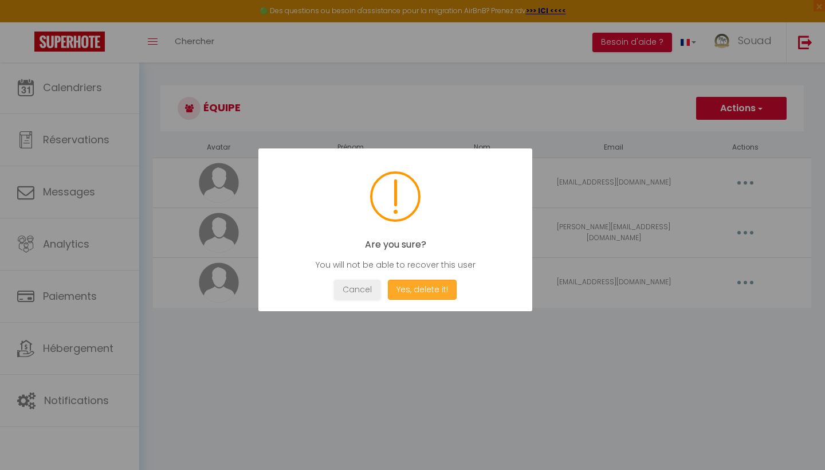
click at [419, 281] on button "Yes, delete it!" at bounding box center [422, 289] width 69 height 20
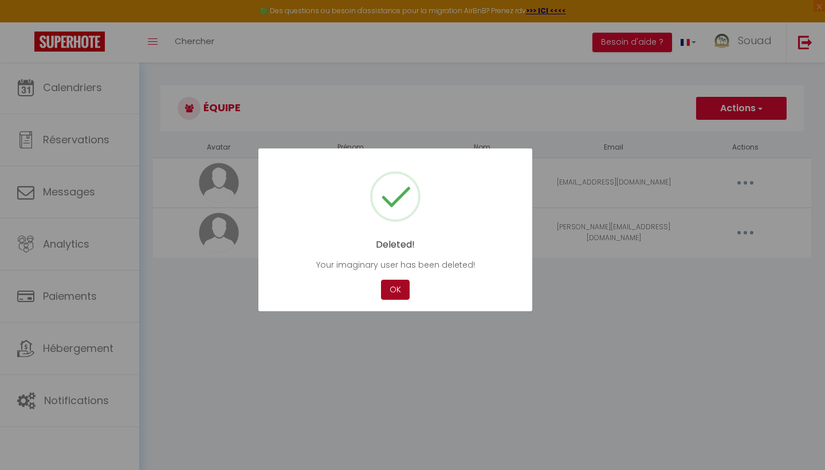
click at [405, 287] on button "OK" at bounding box center [395, 289] width 29 height 20
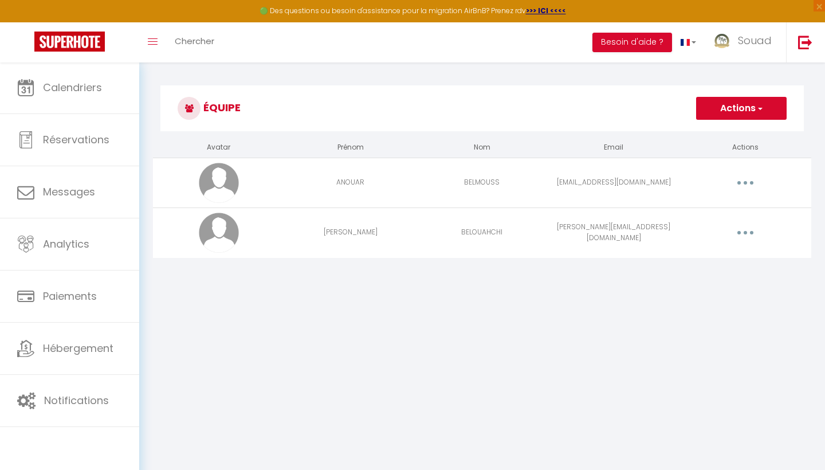
click at [735, 239] on button "button" at bounding box center [745, 232] width 32 height 18
click at [707, 275] on link "Supprimer" at bounding box center [715, 279] width 85 height 19
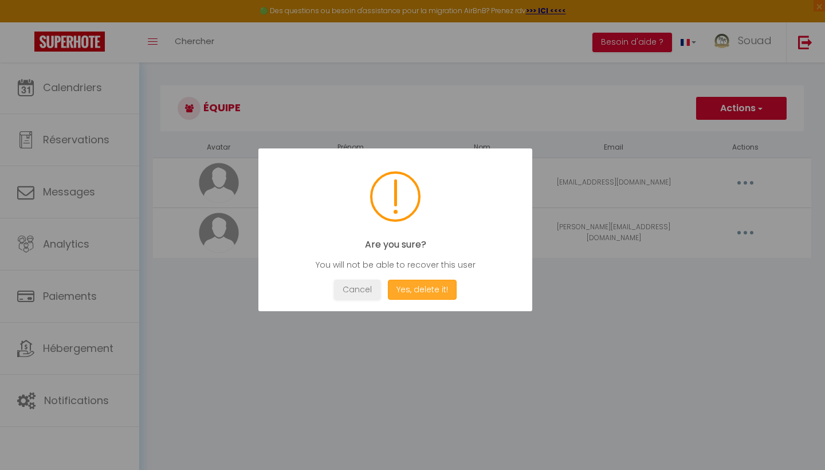
click at [400, 285] on button "Yes, delete it!" at bounding box center [422, 289] width 69 height 20
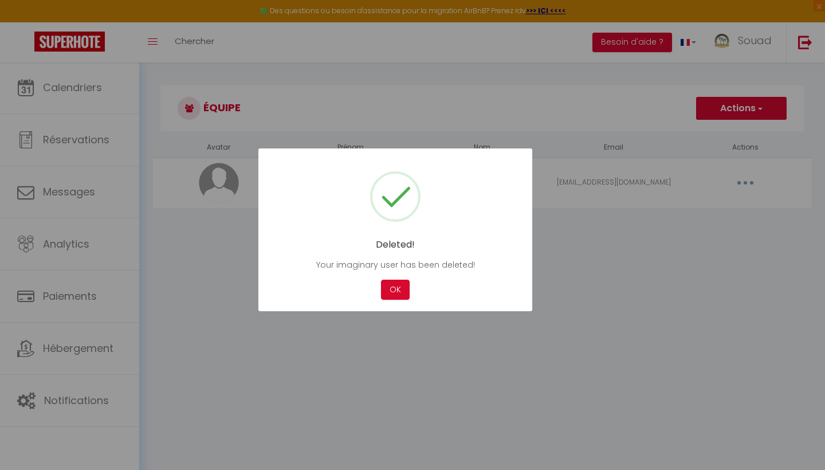
click at [760, 184] on div at bounding box center [412, 235] width 825 height 470
click at [743, 182] on div at bounding box center [412, 235] width 825 height 470
click at [392, 294] on button "OK" at bounding box center [395, 289] width 29 height 20
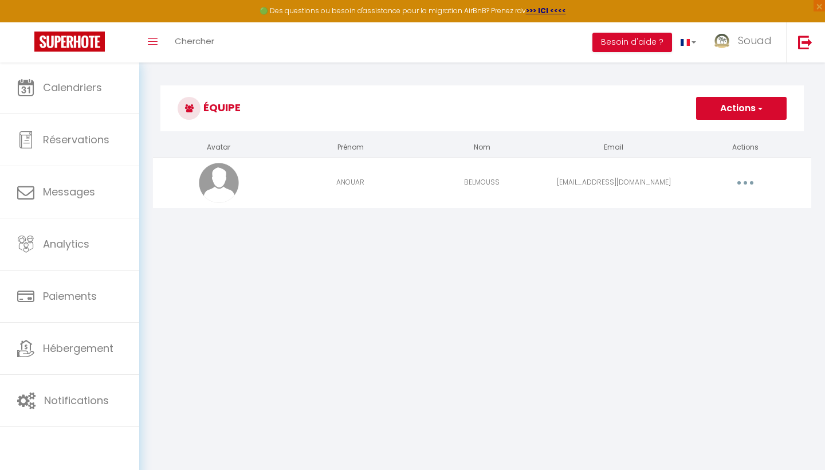
click at [749, 189] on button "button" at bounding box center [745, 183] width 32 height 18
click at [708, 229] on link "Supprimer" at bounding box center [715, 229] width 85 height 19
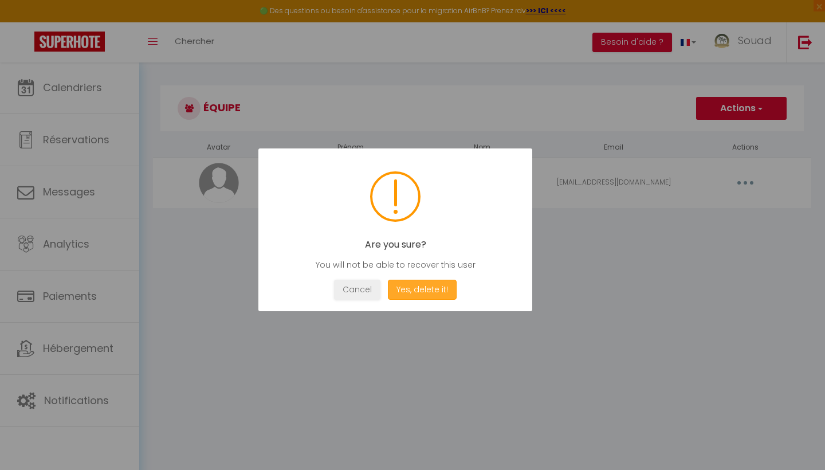
click at [417, 291] on button "Yes, delete it!" at bounding box center [422, 289] width 69 height 20
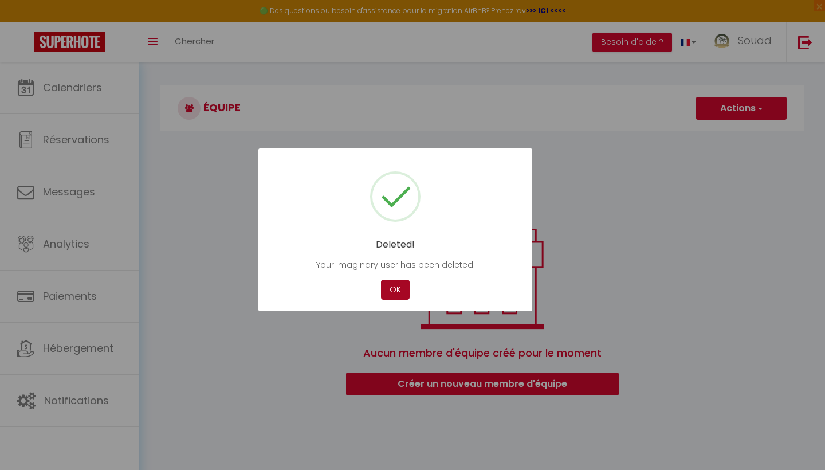
click at [399, 292] on button "OK" at bounding box center [395, 289] width 29 height 20
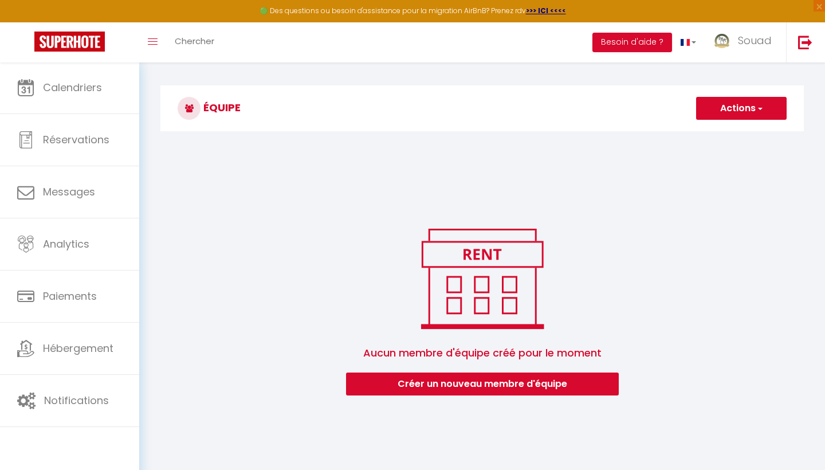
click at [746, 111] on button "Actions" at bounding box center [741, 108] width 90 height 23
click at [762, 108] on span "button" at bounding box center [758, 108] width 7 height 11
click at [749, 50] on link "Souad" at bounding box center [744, 42] width 81 height 40
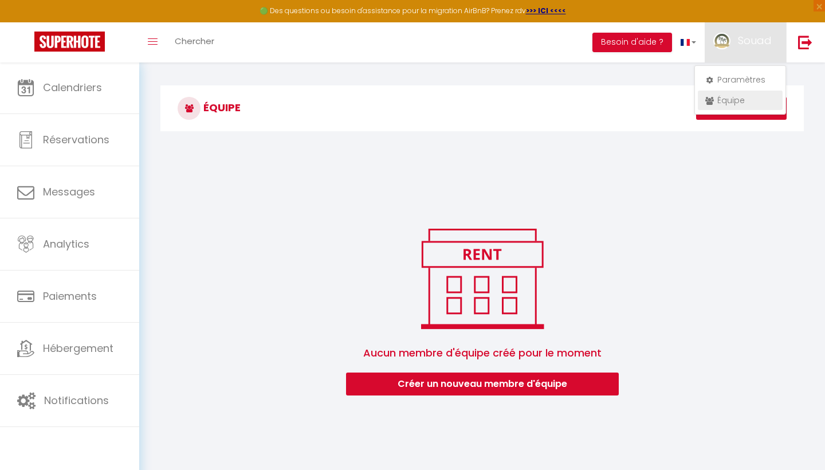
click at [734, 101] on link "Équipe" at bounding box center [740, 99] width 85 height 19
click at [734, 81] on link "Paramètres" at bounding box center [740, 79] width 85 height 19
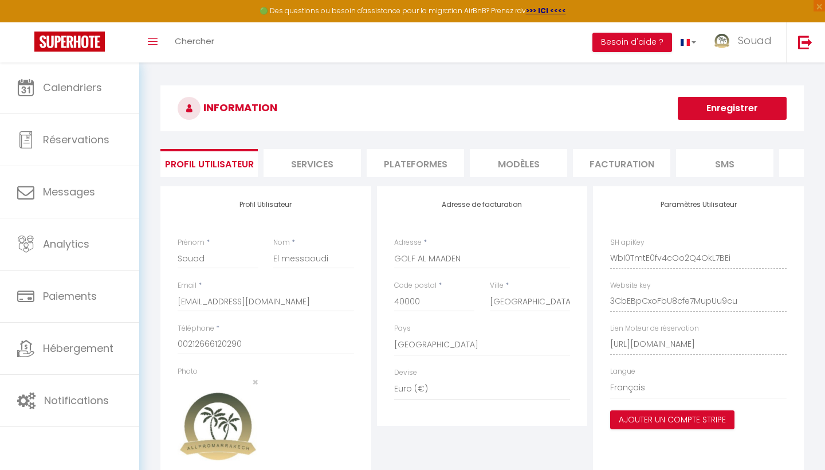
click at [409, 150] on li "Plateformes" at bounding box center [415, 163] width 97 height 28
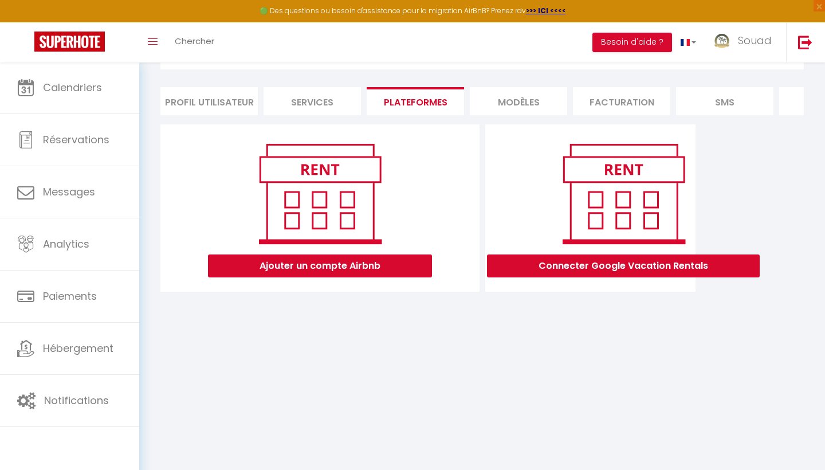
scroll to position [62, 0]
click at [760, 54] on link "Souad" at bounding box center [744, 42] width 81 height 40
click at [732, 104] on link "Équipe" at bounding box center [740, 99] width 85 height 19
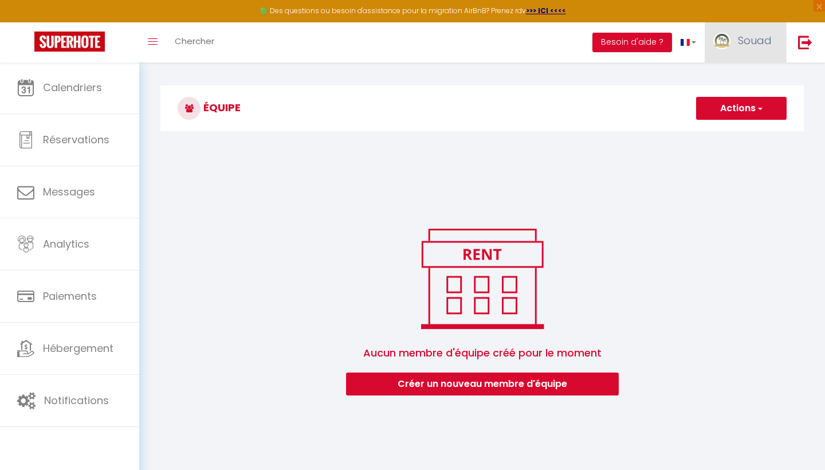
click at [775, 41] on link "Souad" at bounding box center [744, 42] width 81 height 40
click at [718, 104] on link "Équipe" at bounding box center [740, 99] width 85 height 19
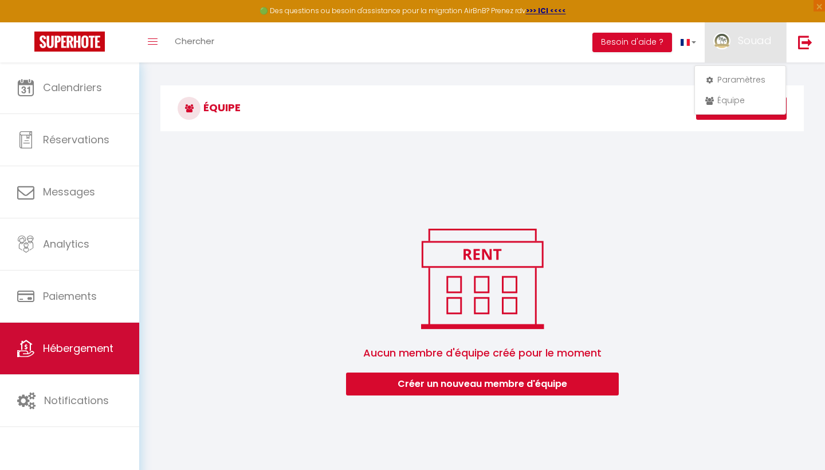
click at [97, 350] on span "Hébergement" at bounding box center [78, 348] width 70 height 14
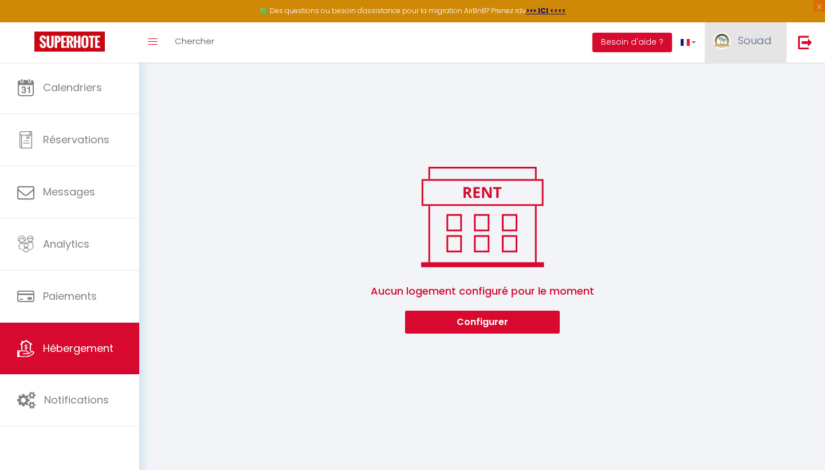
click at [746, 46] on span "Souad" at bounding box center [755, 40] width 34 height 14
click at [743, 100] on link "Équipe" at bounding box center [740, 99] width 85 height 19
